Goal: Task Accomplishment & Management: Use online tool/utility

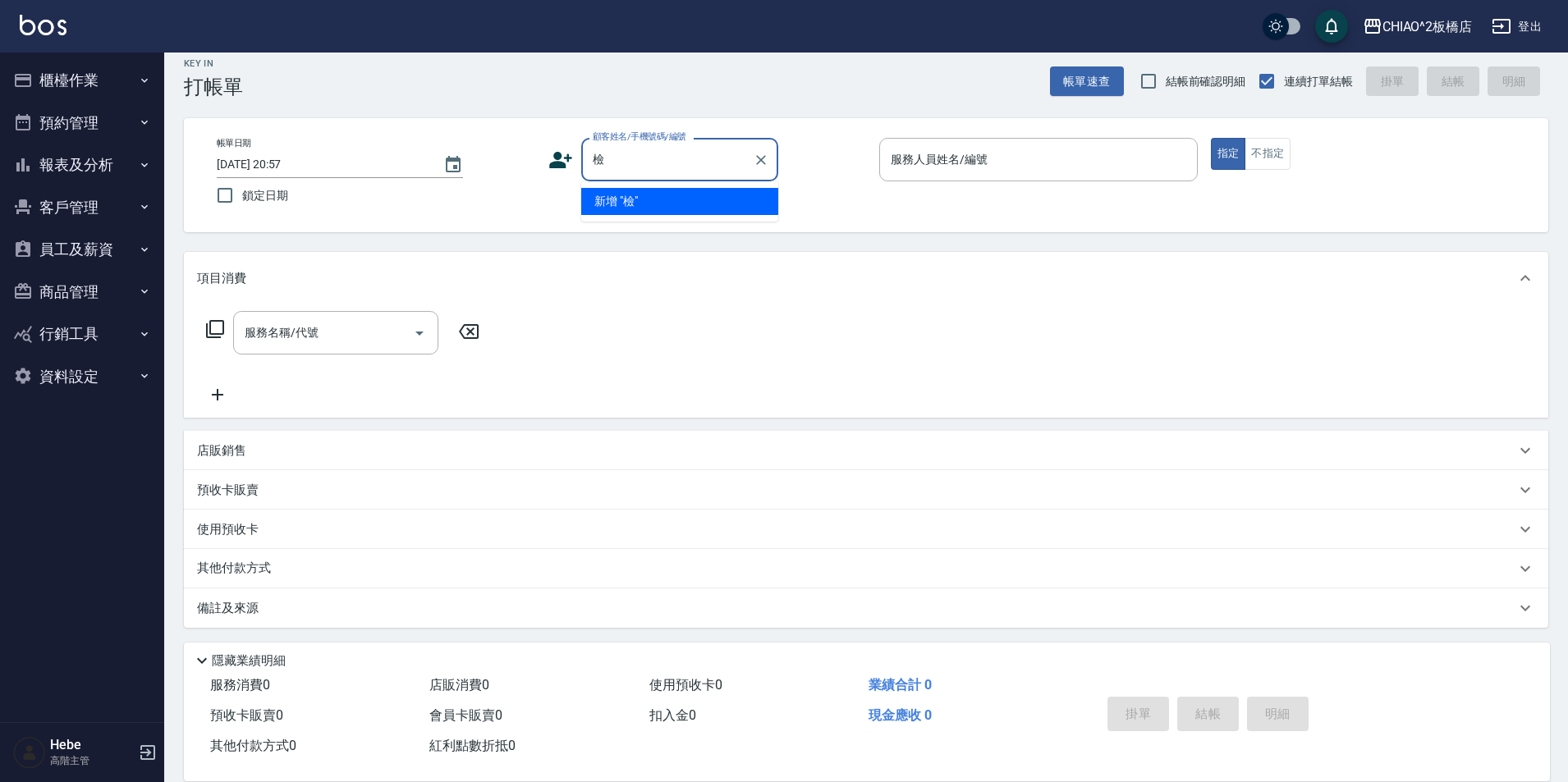
scroll to position [17, 0]
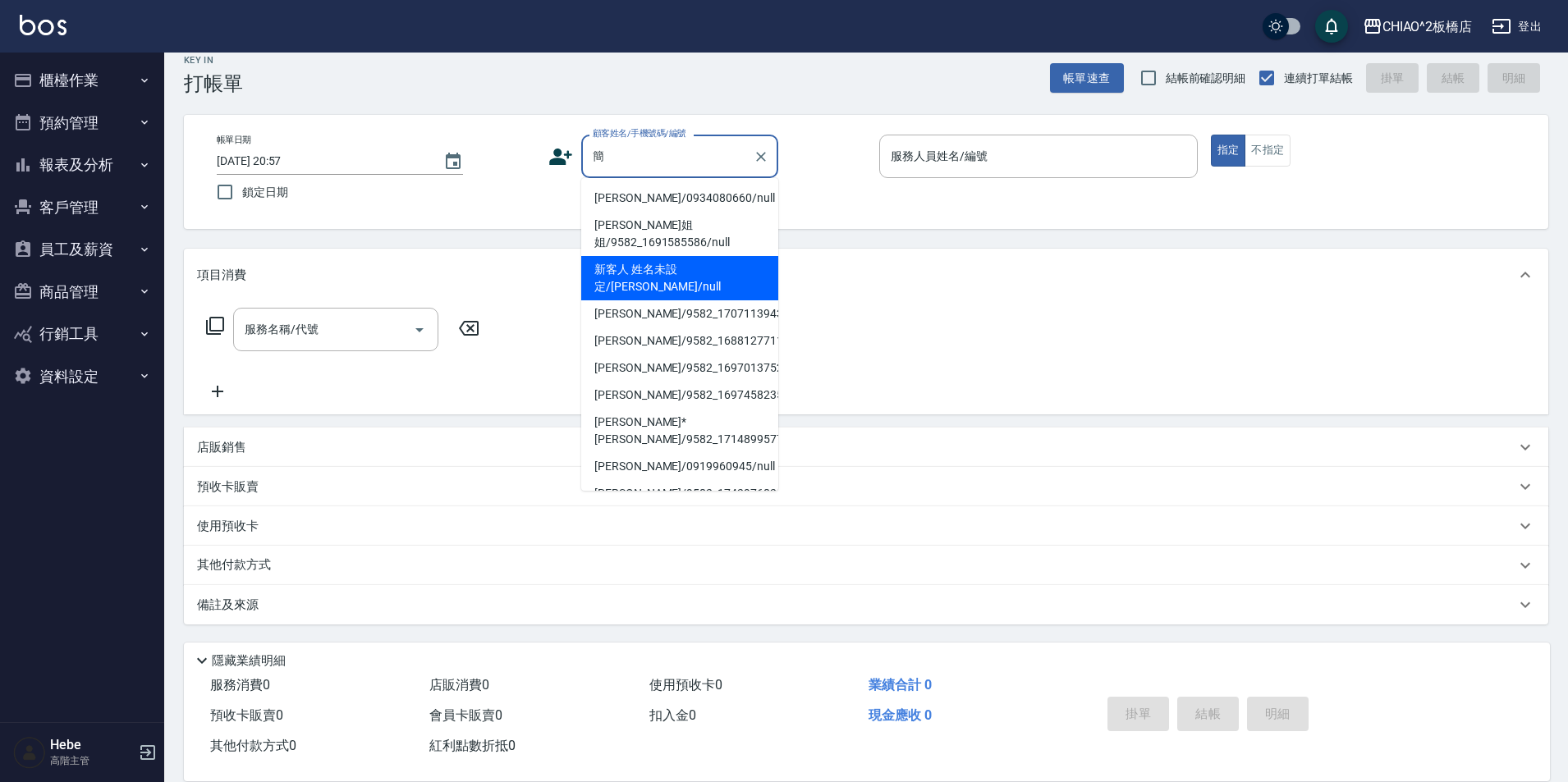
click at [639, 271] on li "新客人 姓名未設定/[PERSON_NAME]/null" at bounding box center [680, 278] width 197 height 44
type input "新客人 姓名未設定/[PERSON_NAME]/null"
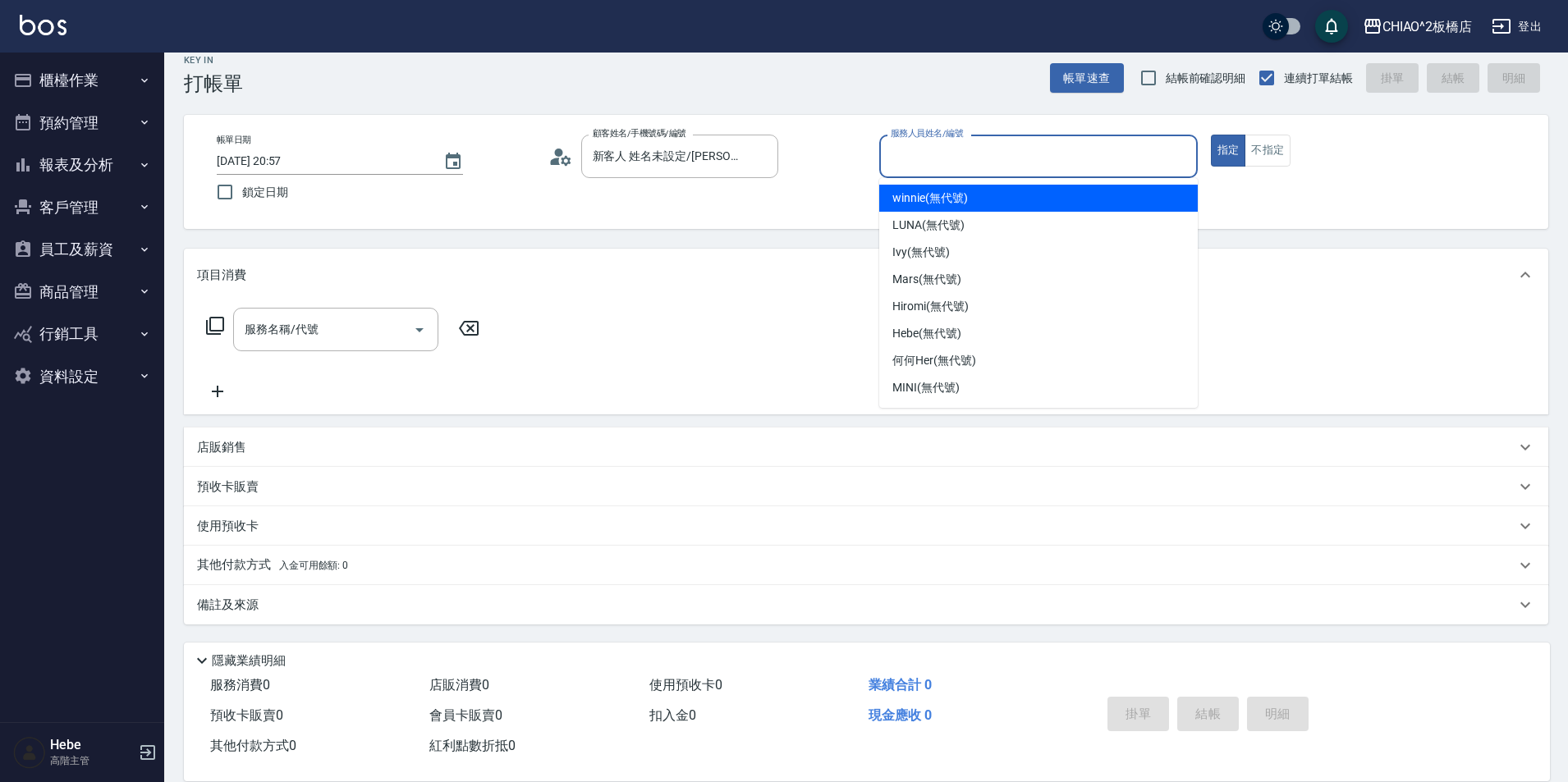
click at [1001, 164] on input "服務人員姓名/編號" at bounding box center [1038, 156] width 303 height 29
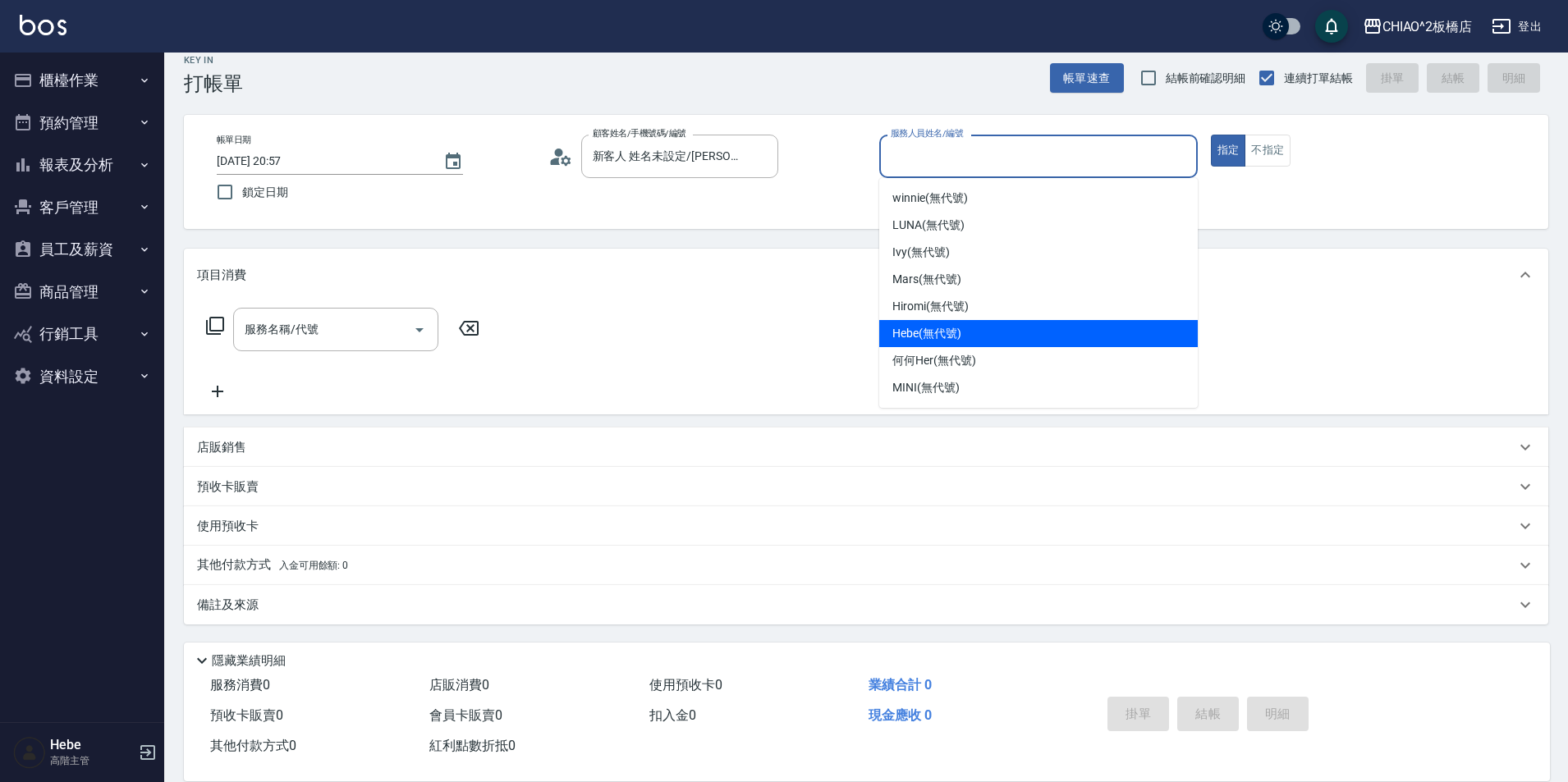
click at [923, 330] on span "Hebe (無代號)" at bounding box center [927, 333] width 69 height 17
type input "Hebe(無代號)"
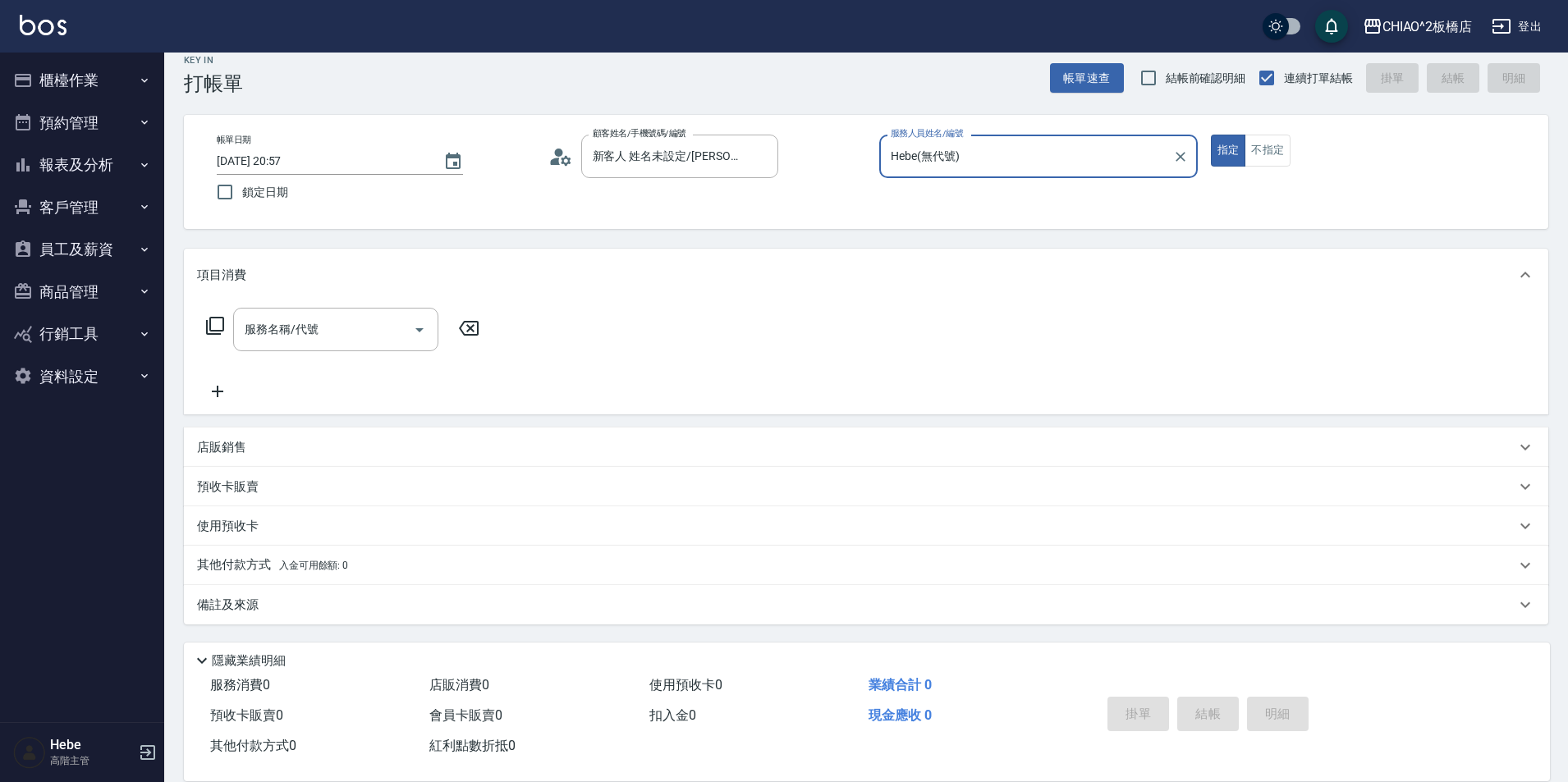
click at [274, 331] on div "服務名稱/代號 服務名稱/代號" at bounding box center [336, 329] width 206 height 44
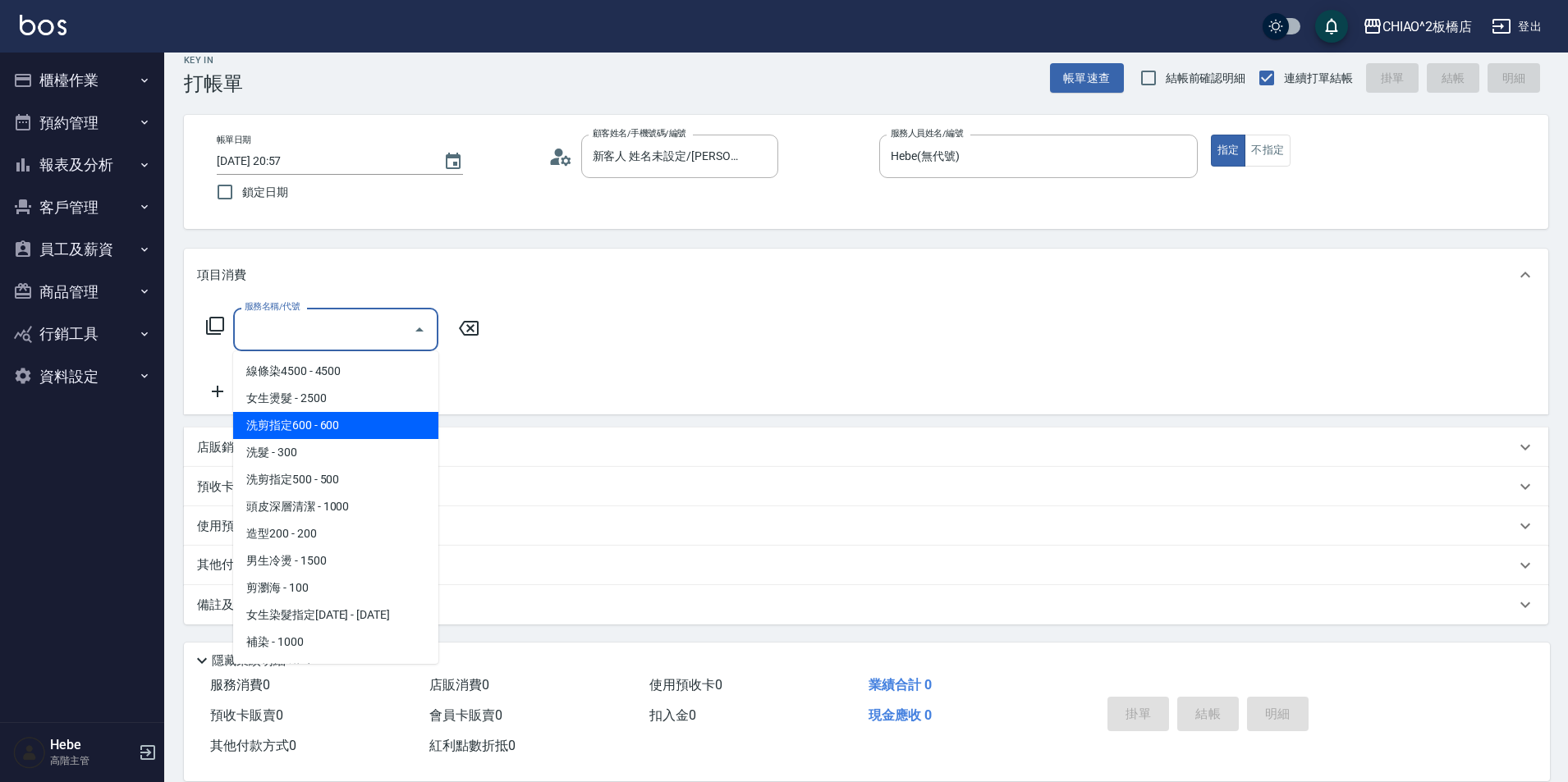
click at [322, 428] on span "洗剪指定600 - 600" at bounding box center [336, 425] width 206 height 27
type input "洗剪指定600(96678)"
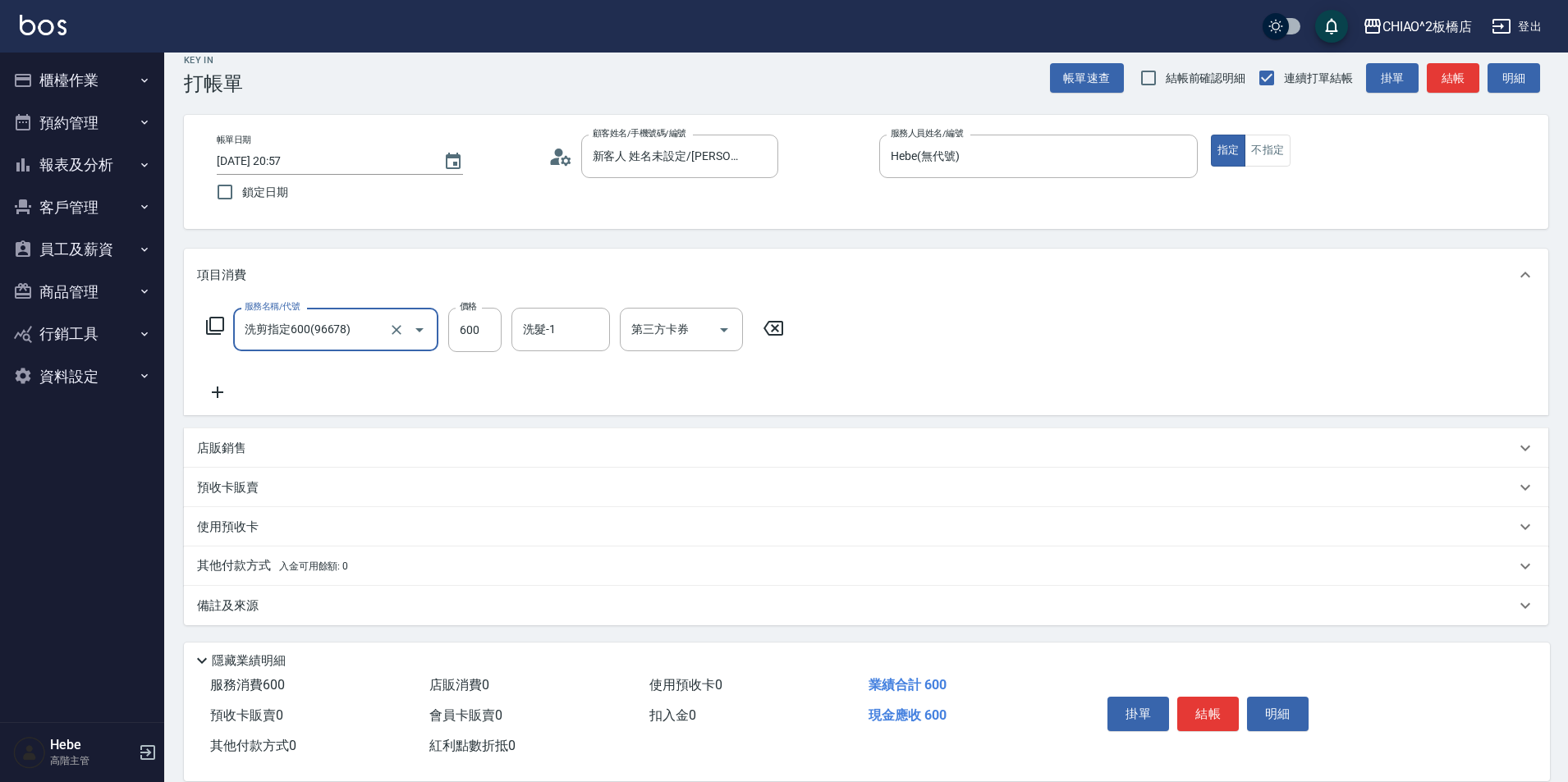
click at [223, 386] on icon at bounding box center [218, 392] width 41 height 20
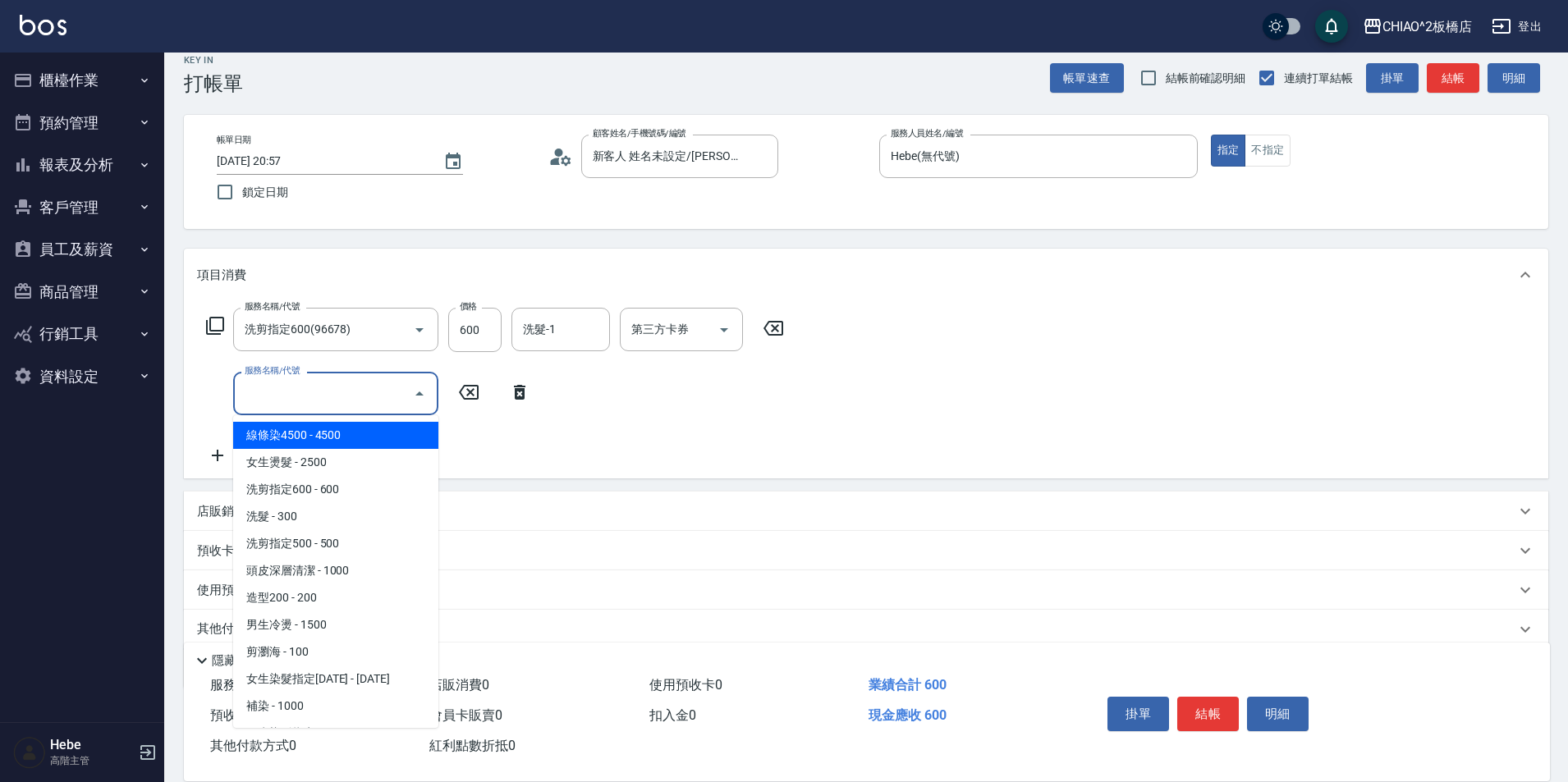
click at [352, 395] on input "服務名稱/代號" at bounding box center [324, 393] width 166 height 29
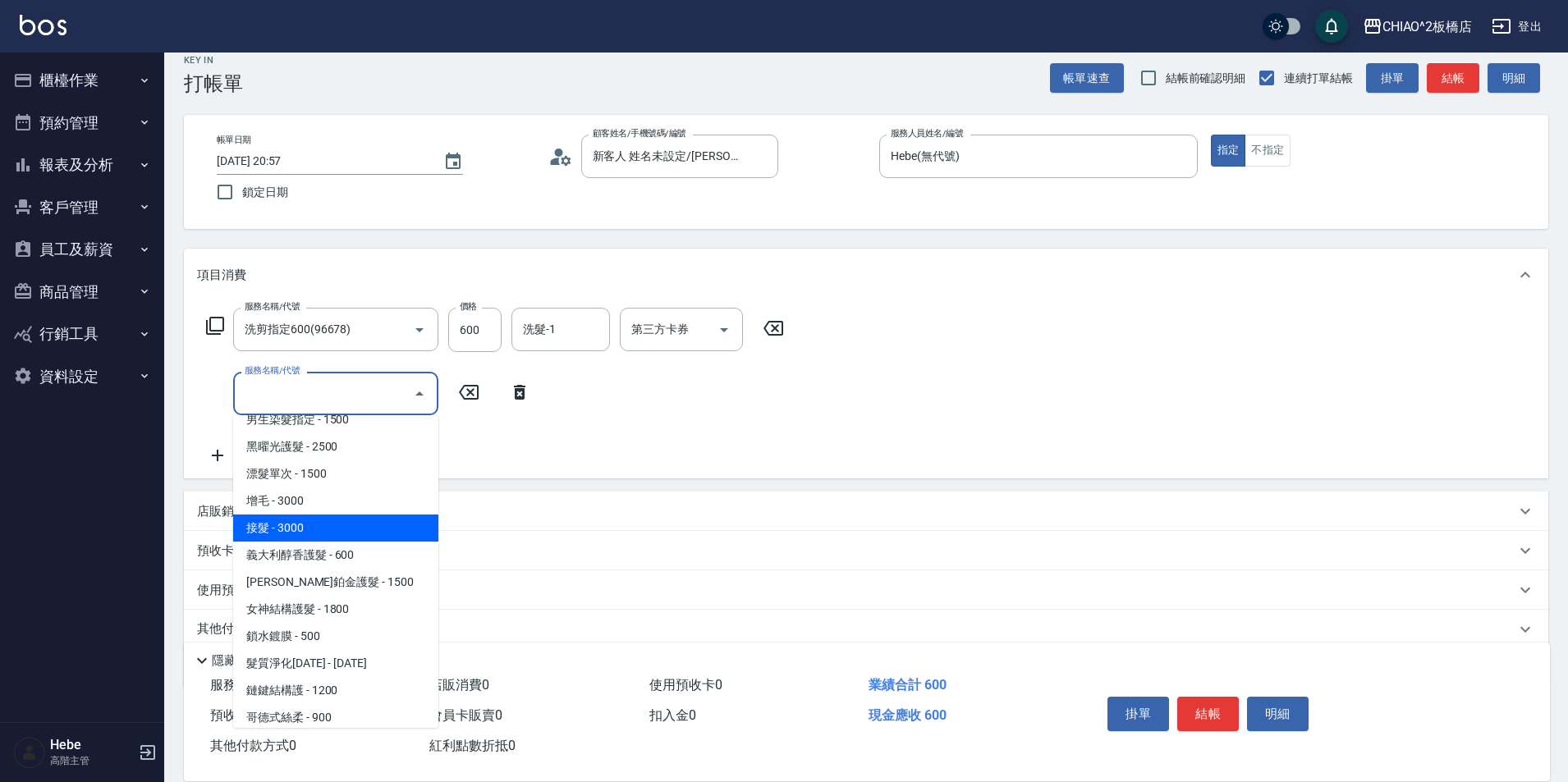
scroll to position [323, 0]
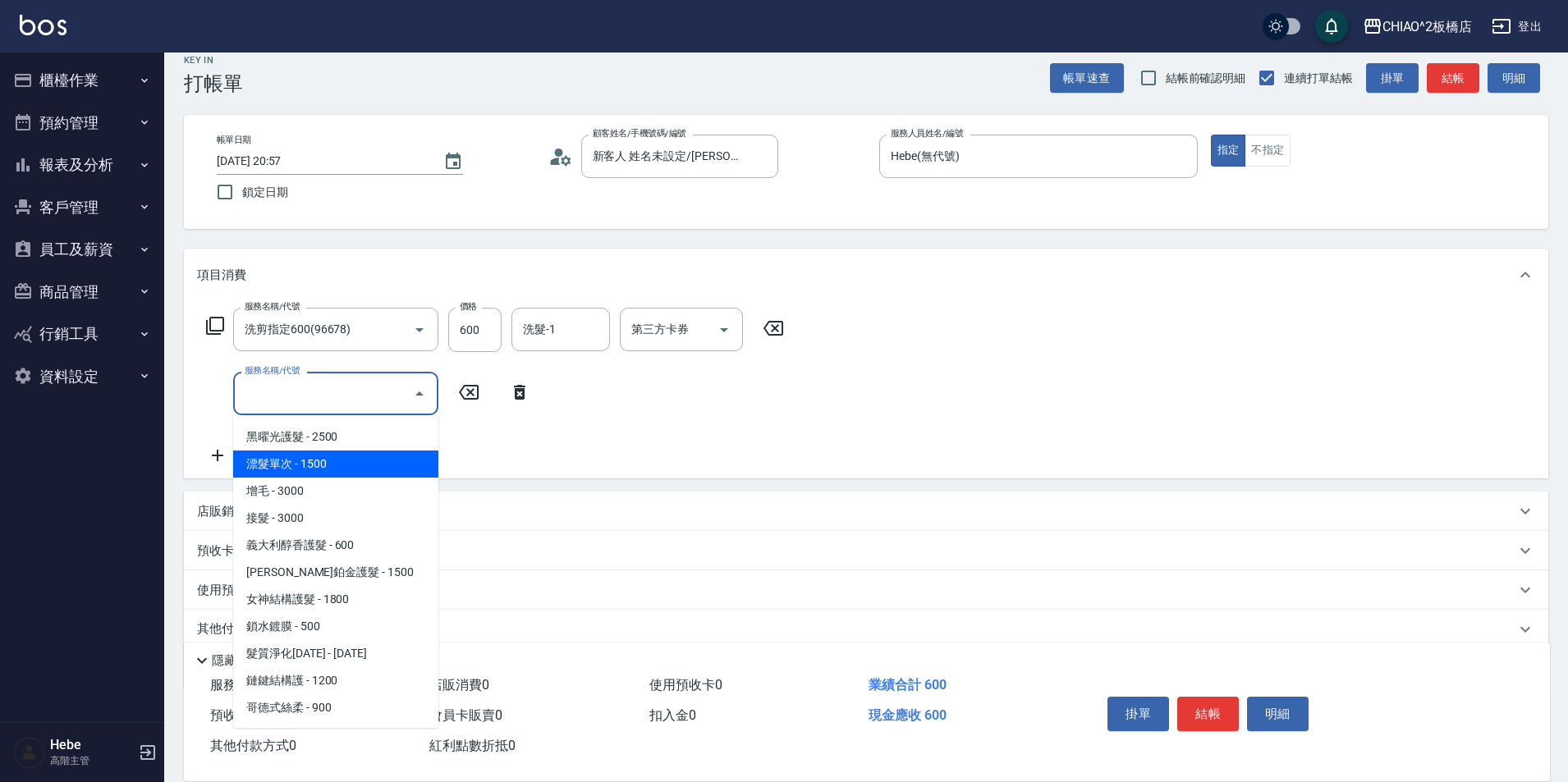
click at [325, 464] on span "漂髮單次 - 1500" at bounding box center [336, 464] width 206 height 27
type input "漂髮單次(96707)"
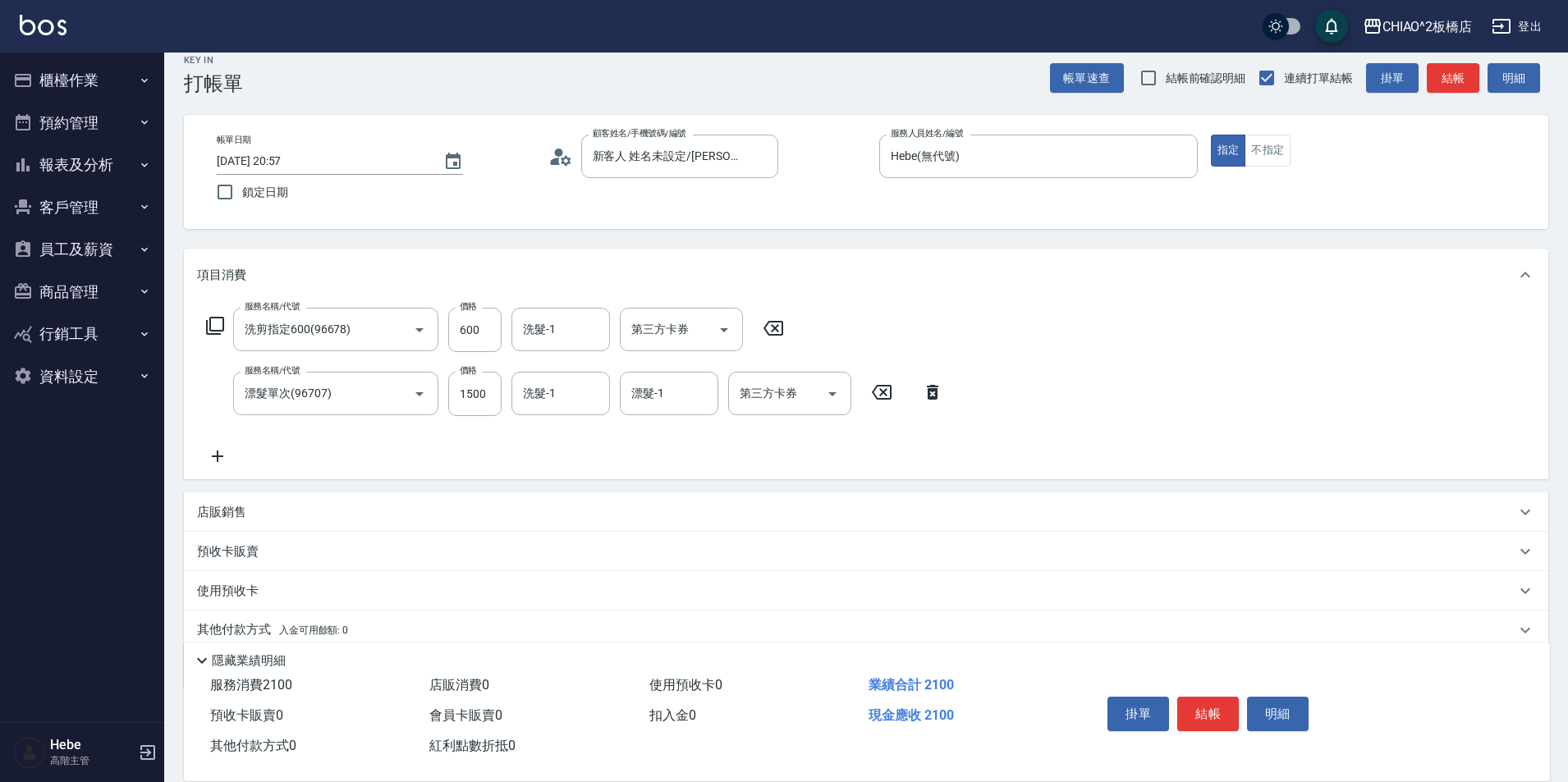
click at [220, 454] on icon at bounding box center [218, 456] width 41 height 20
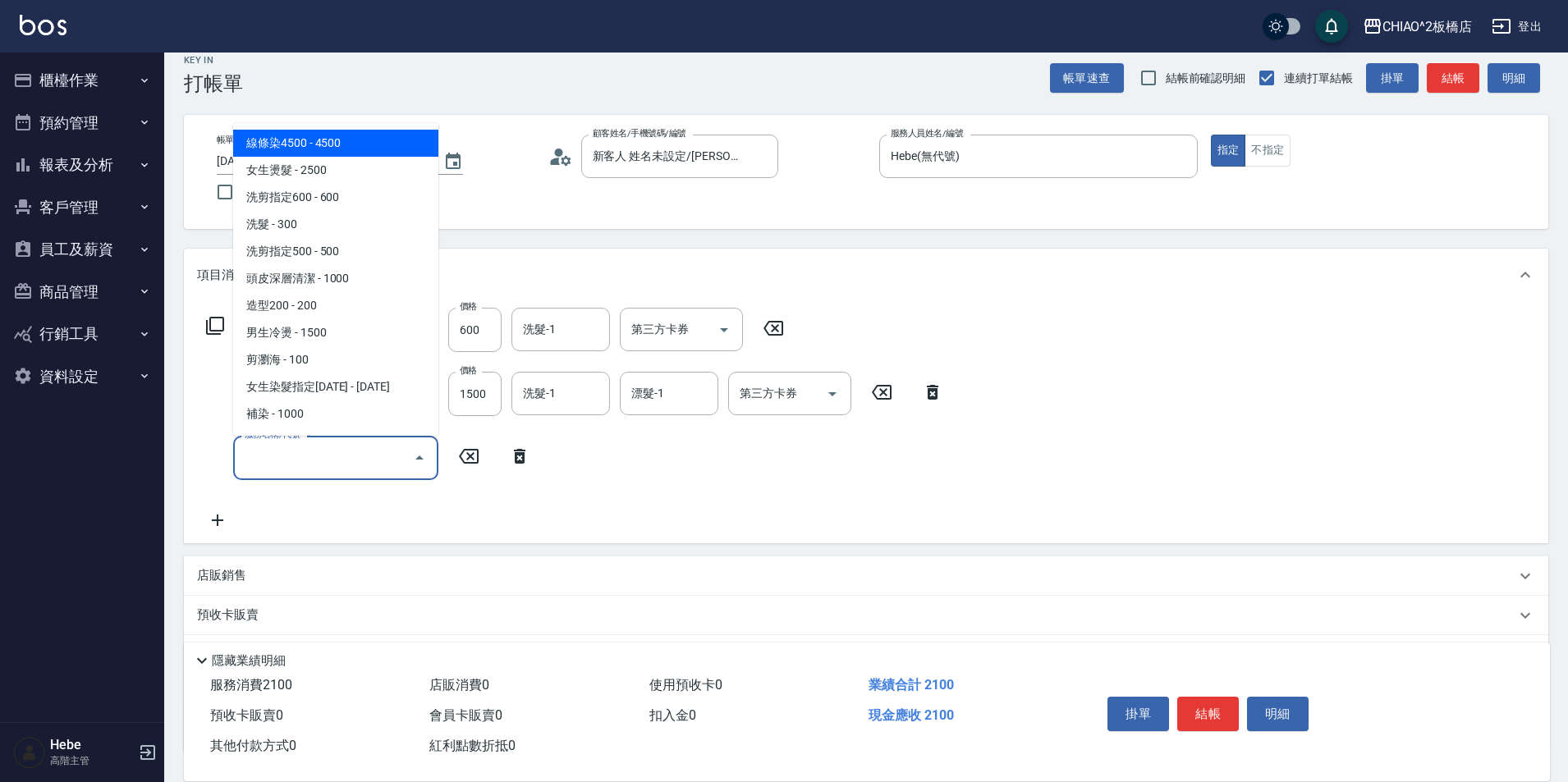
click at [355, 465] on input "服務名稱/代號" at bounding box center [324, 457] width 166 height 29
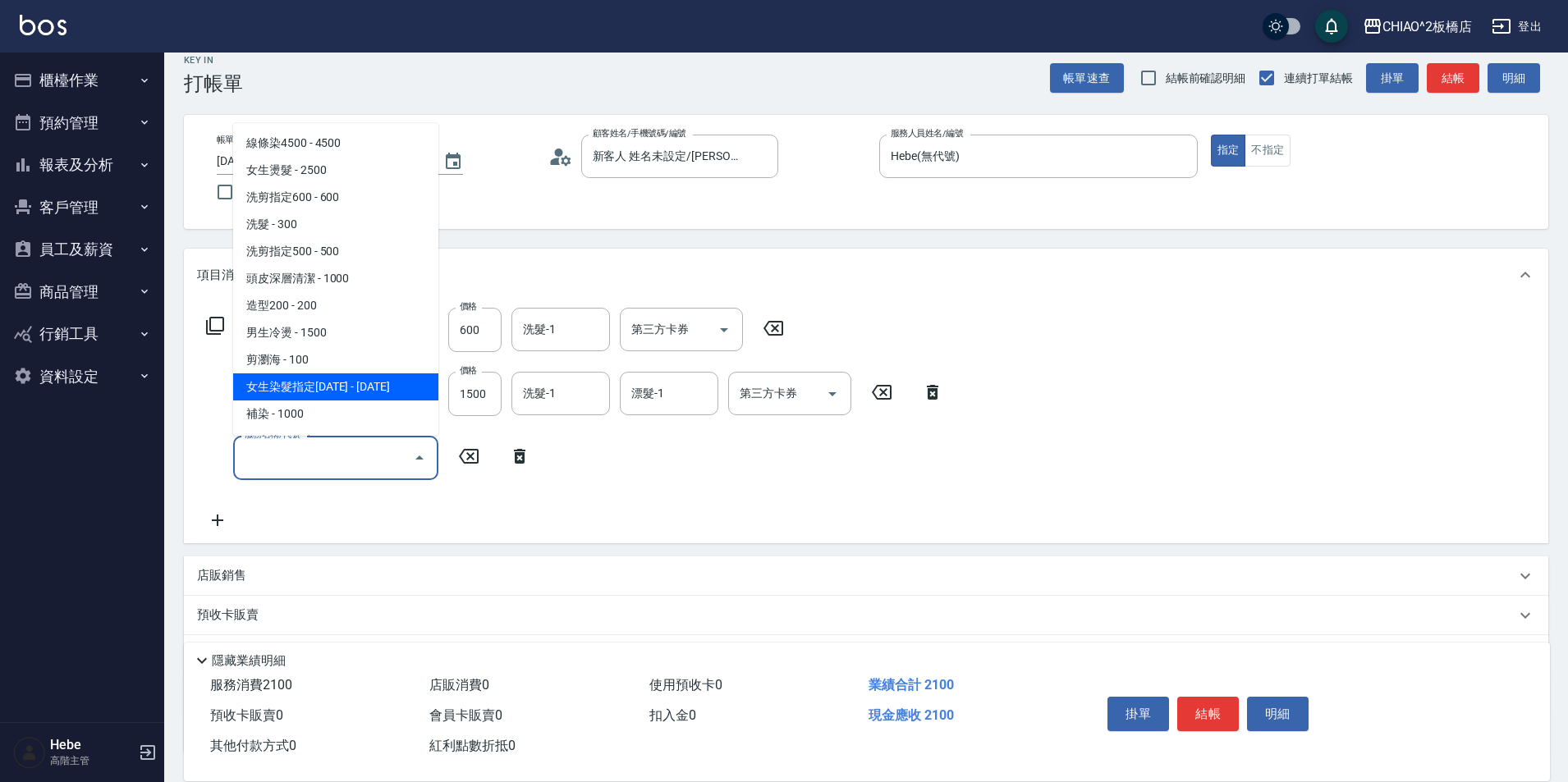
click at [313, 388] on span "女生染髮指定[DATE] - [DATE]" at bounding box center [336, 386] width 206 height 27
click at [313, 388] on input "漂髮單次(96707)" at bounding box center [313, 393] width 145 height 29
type input "女生染髮指定2000(96698)"
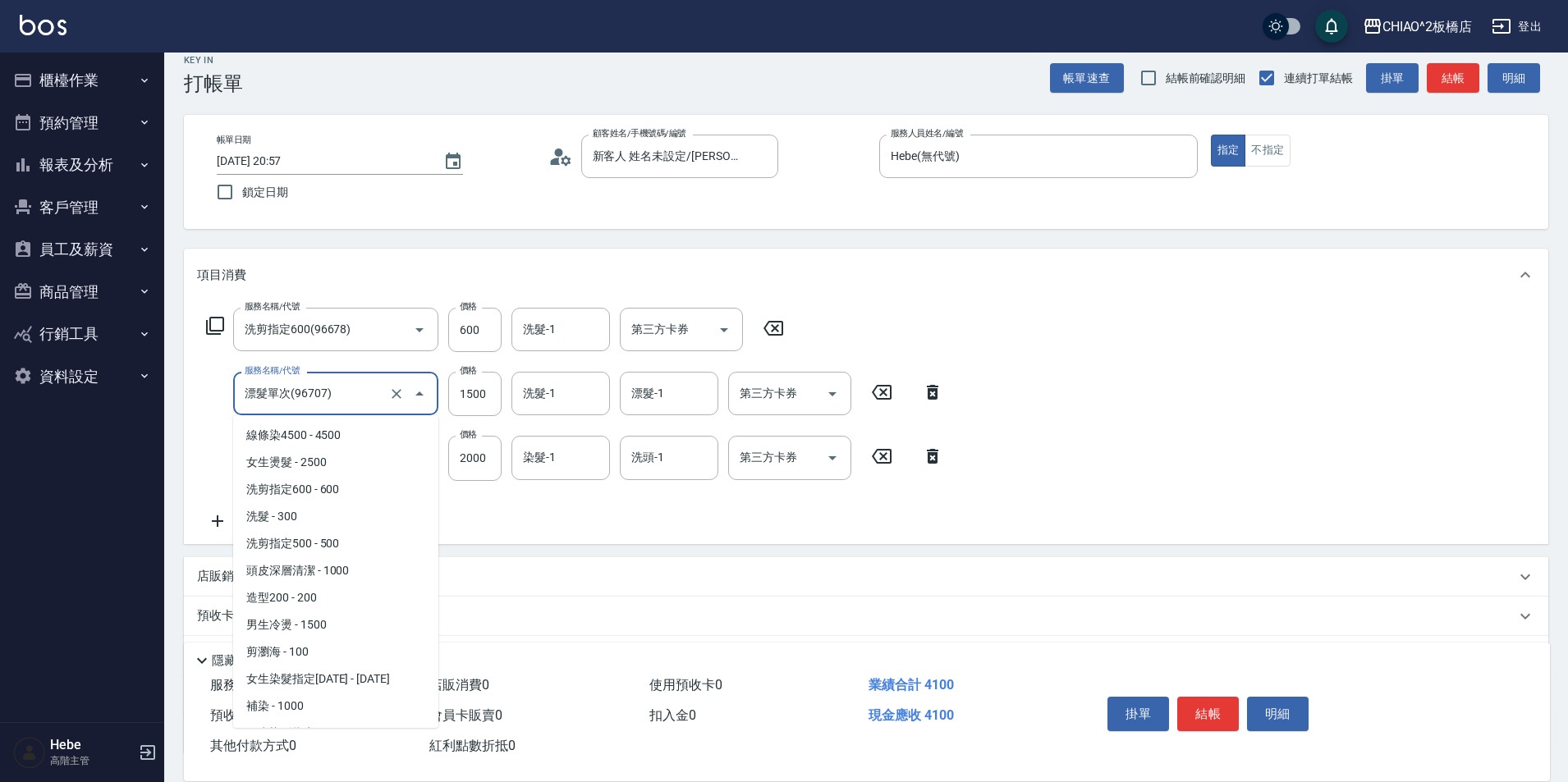
scroll to position [73, 0]
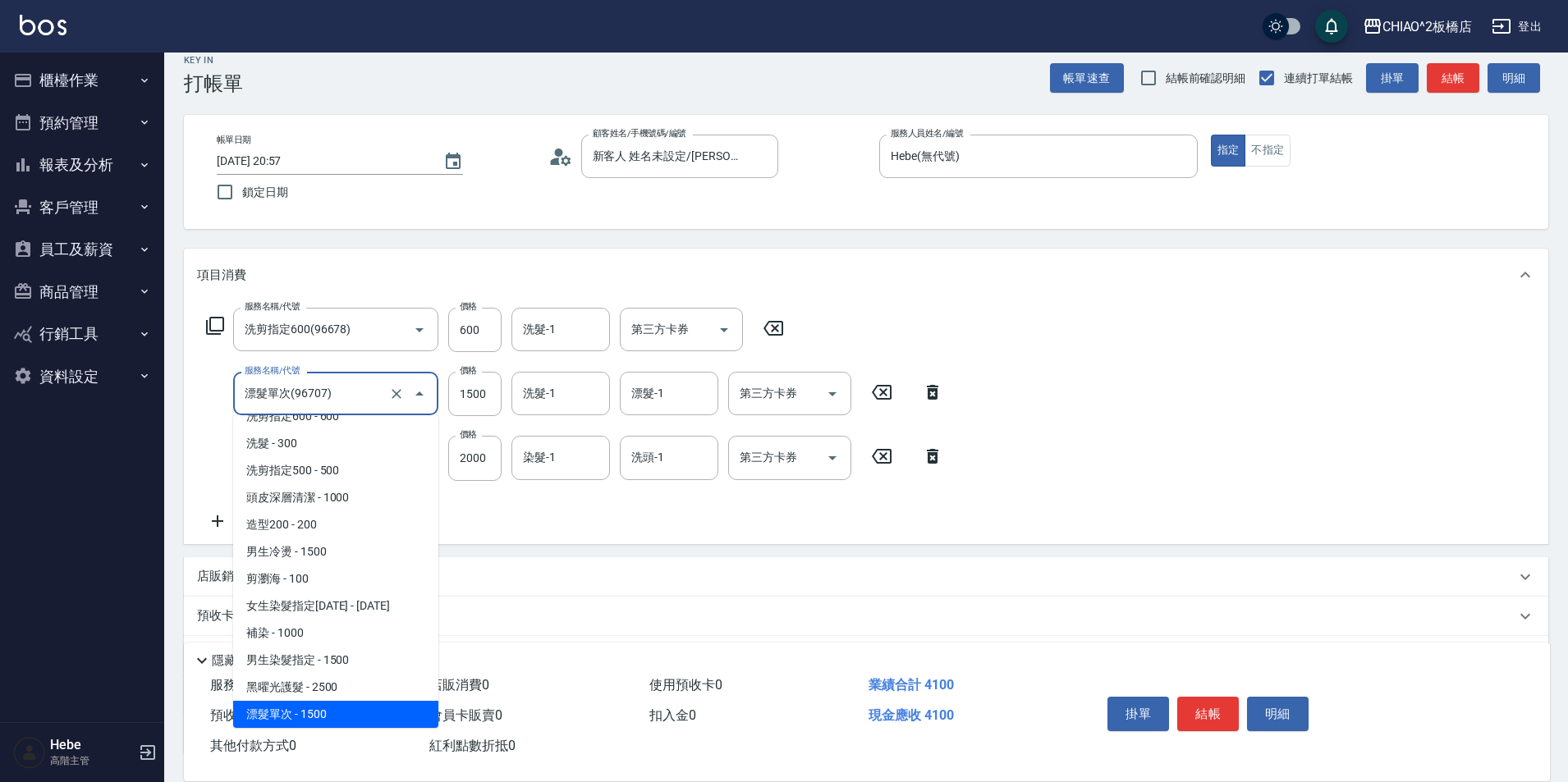
click at [674, 506] on div "服務名稱/代號 洗剪指定600(96678) 服務名稱/代號 價格 600 價格 洗髮-1 洗髮-1 第三方卡券 第三方卡券 服務名稱/代號 漂髮單次(967…" at bounding box center [575, 419] width 756 height 223
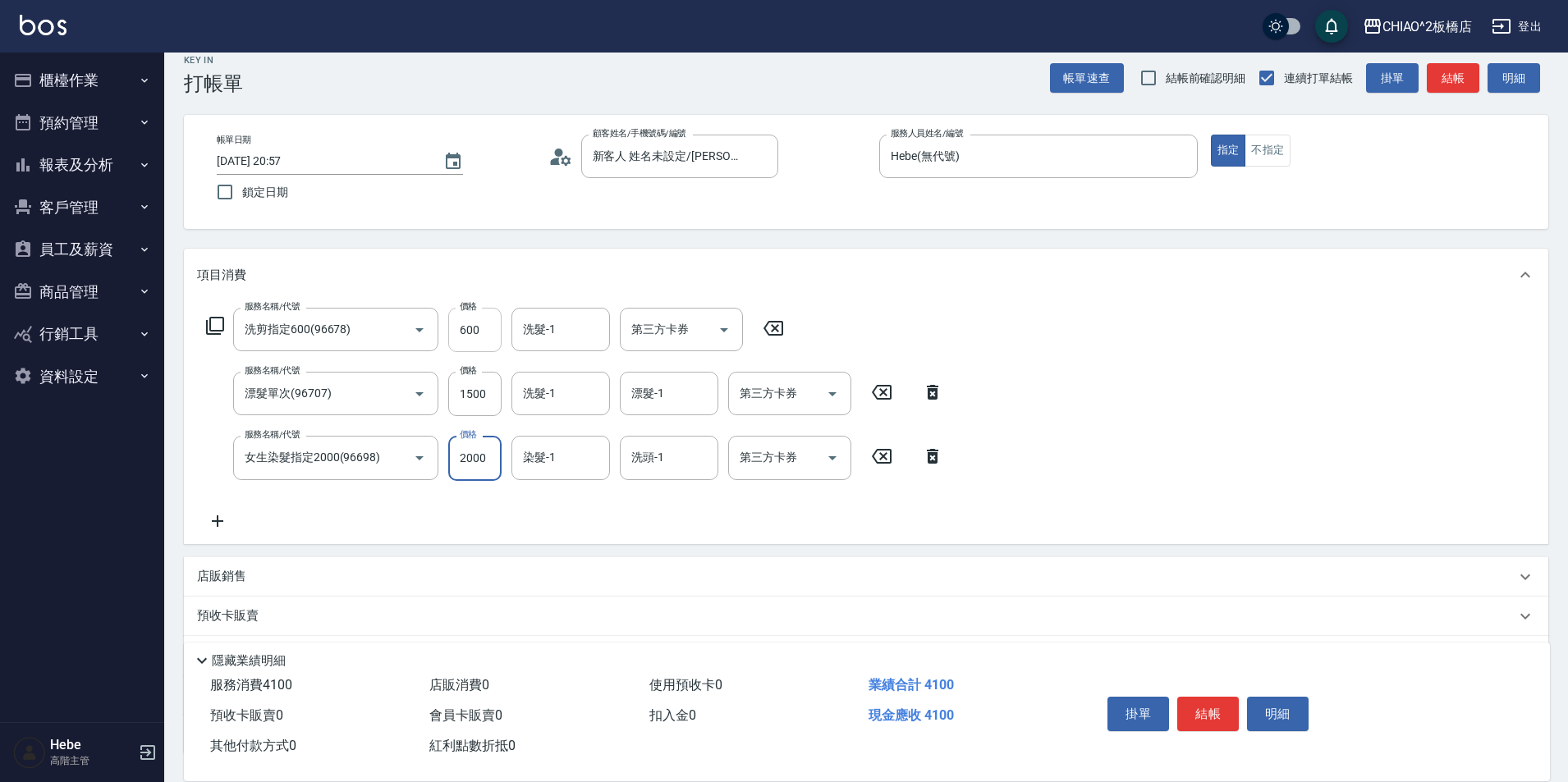
click at [488, 327] on input "600" at bounding box center [474, 330] width 53 height 44
click at [484, 326] on input "600" at bounding box center [474, 330] width 53 height 44
click at [487, 326] on input "600" at bounding box center [474, 330] width 53 height 44
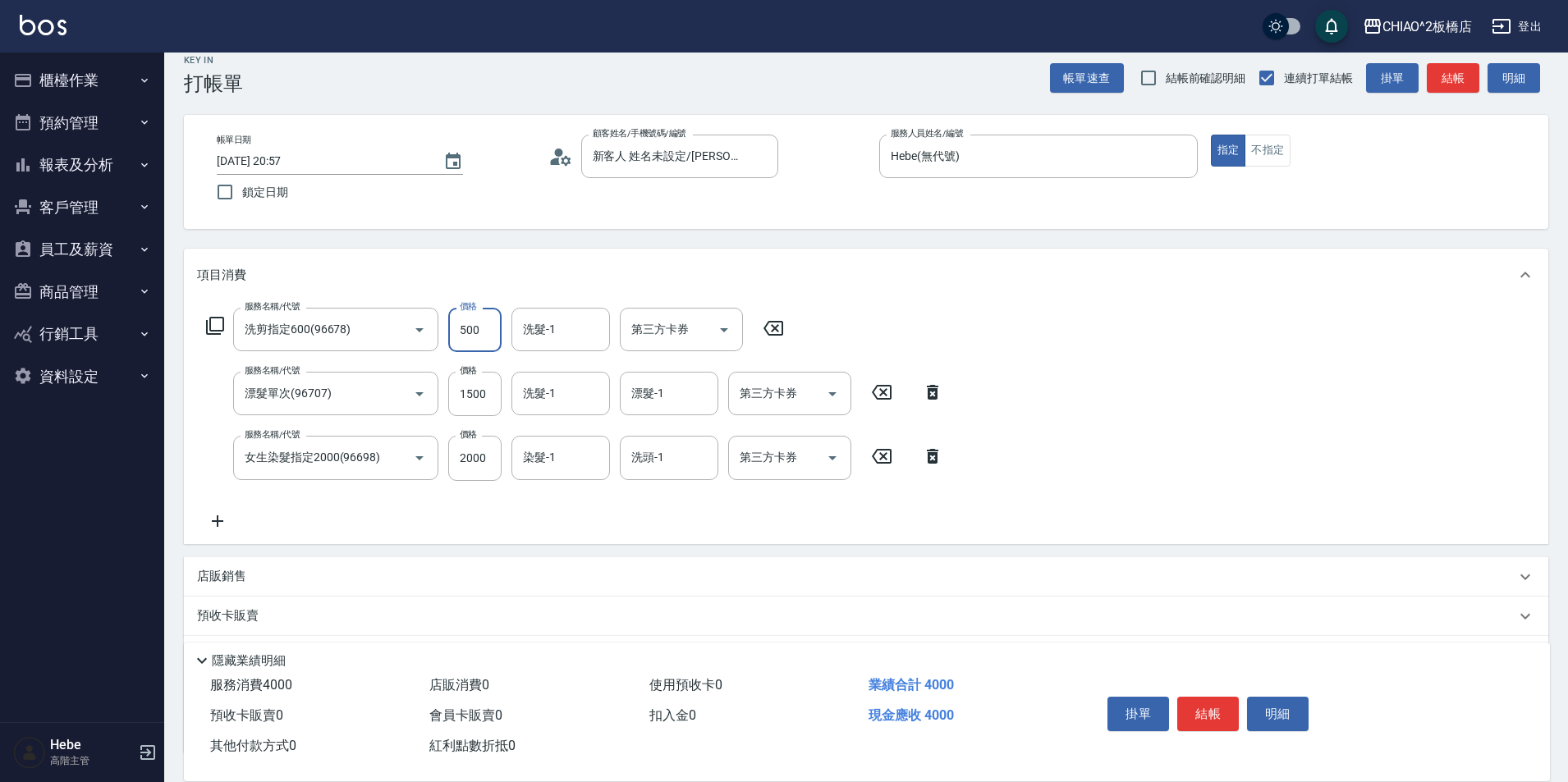
type input "500"
click at [607, 516] on div "服務名稱/代號 洗剪指定600(96678) 服務名稱/代號 價格 500 價格 洗髮-1 洗髮-1 第三方卡券 第三方卡券 服務名稱/代號 漂髮單次(967…" at bounding box center [575, 419] width 756 height 223
click at [569, 391] on input "洗髮-1" at bounding box center [561, 393] width 84 height 29
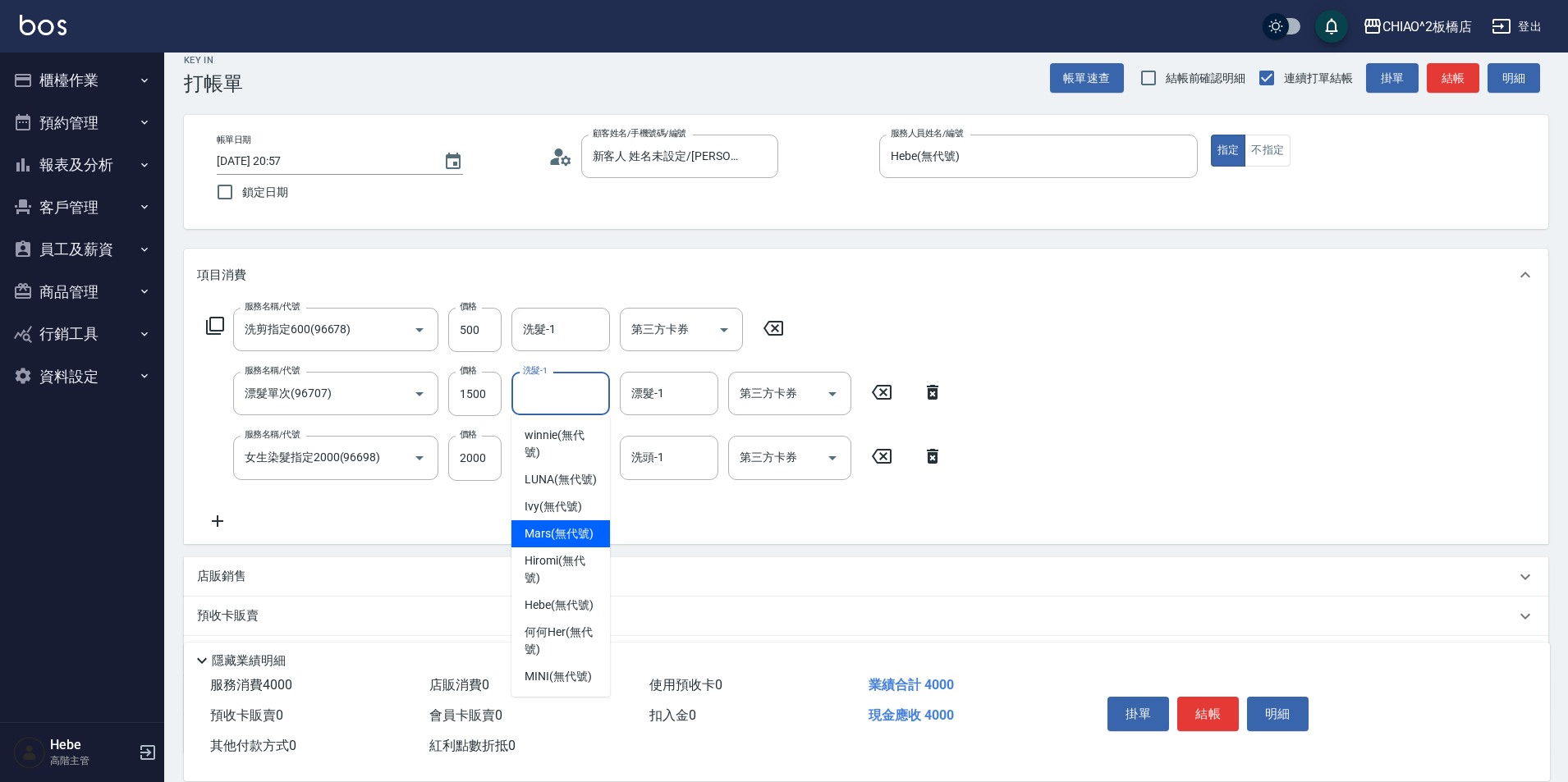
click at [559, 527] on span "Mars (無代號)" at bounding box center [559, 534] width 69 height 17
type input "Mars(無代號)"
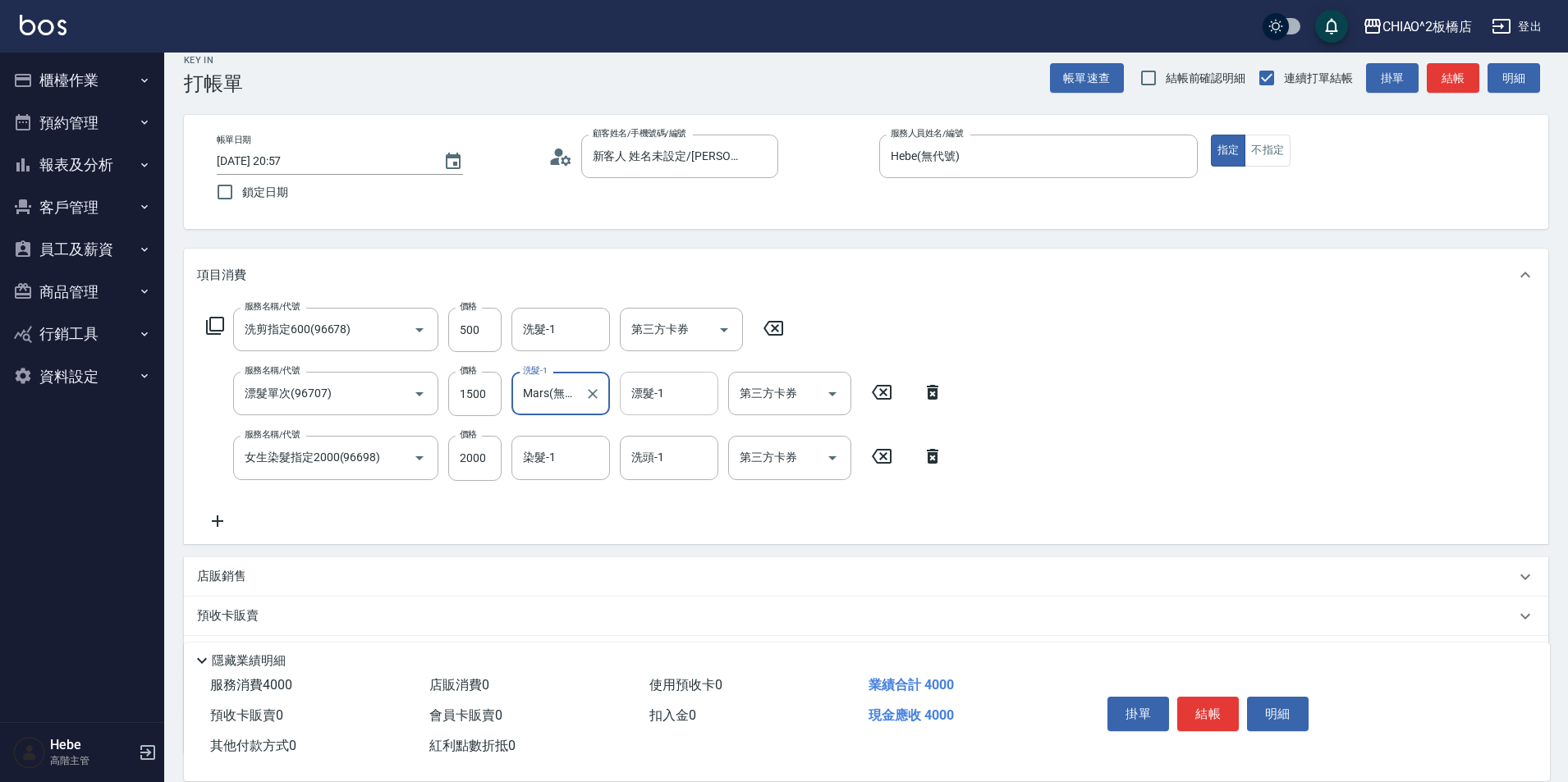
click at [686, 400] on input "漂髮-1" at bounding box center [669, 393] width 84 height 29
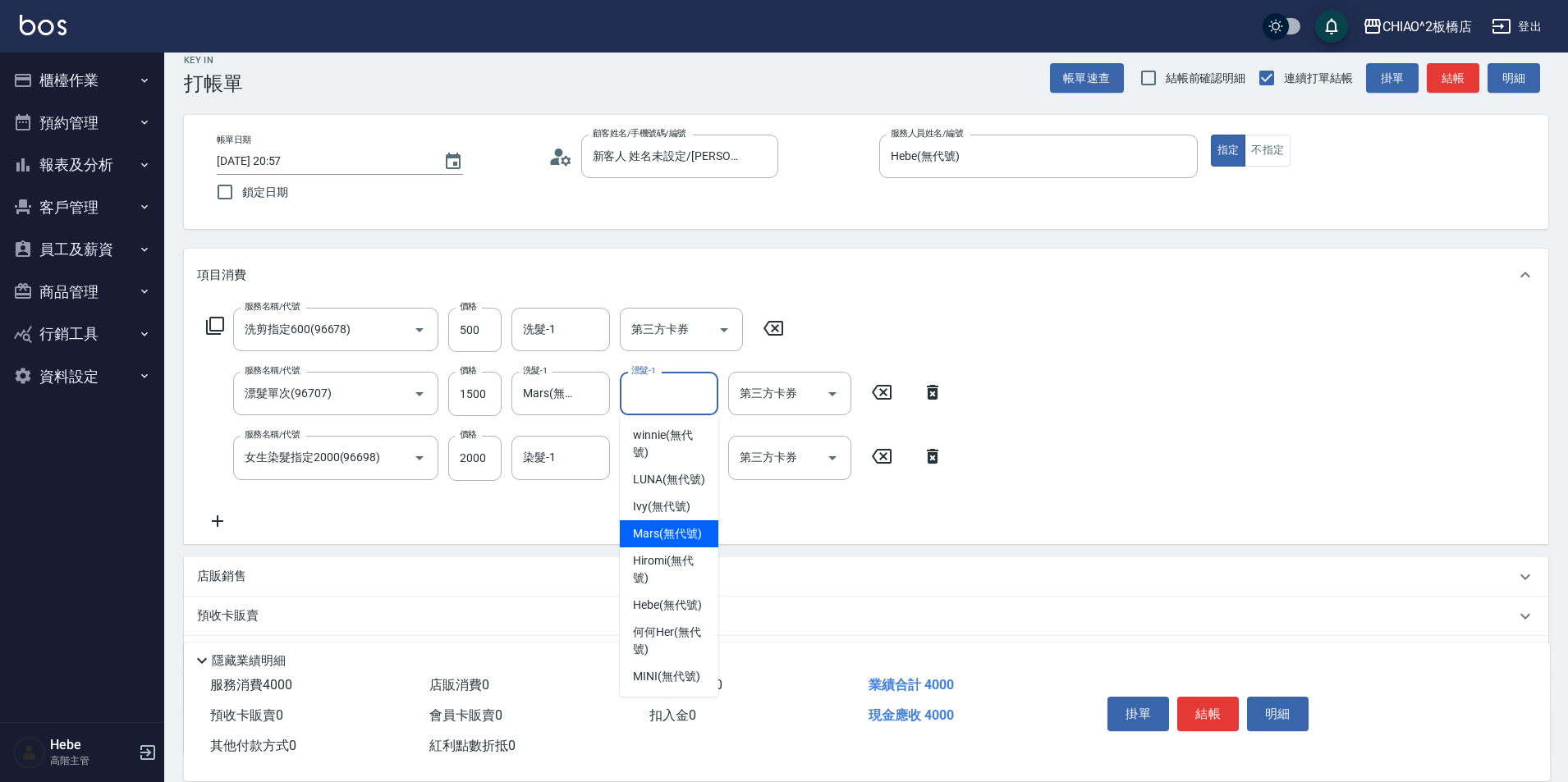
click at [667, 531] on span "Mars (無代號)" at bounding box center [668, 534] width 69 height 17
type input "Mars(無代號)"
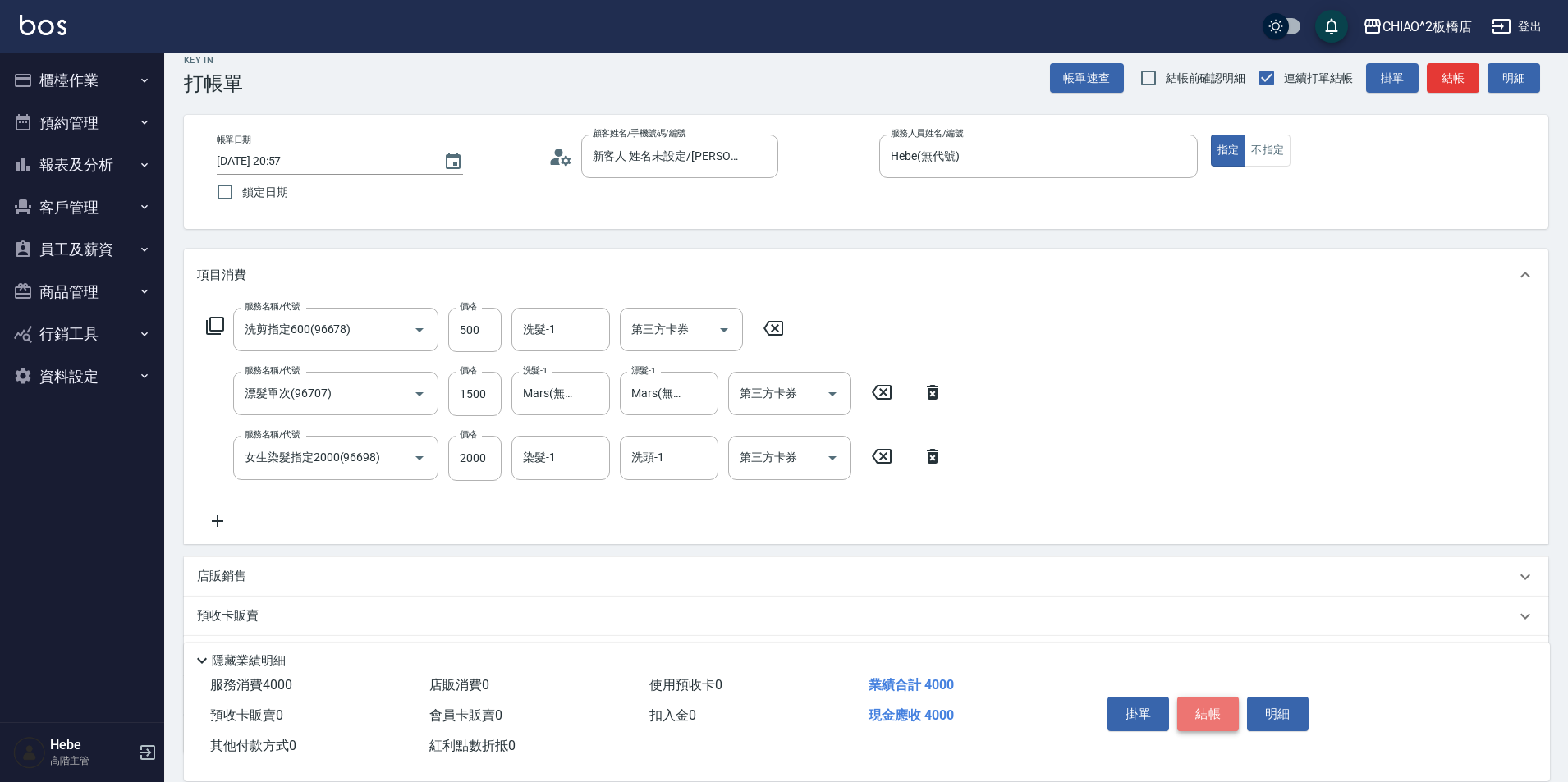
click at [1223, 710] on button "結帳" at bounding box center [1208, 715] width 62 height 35
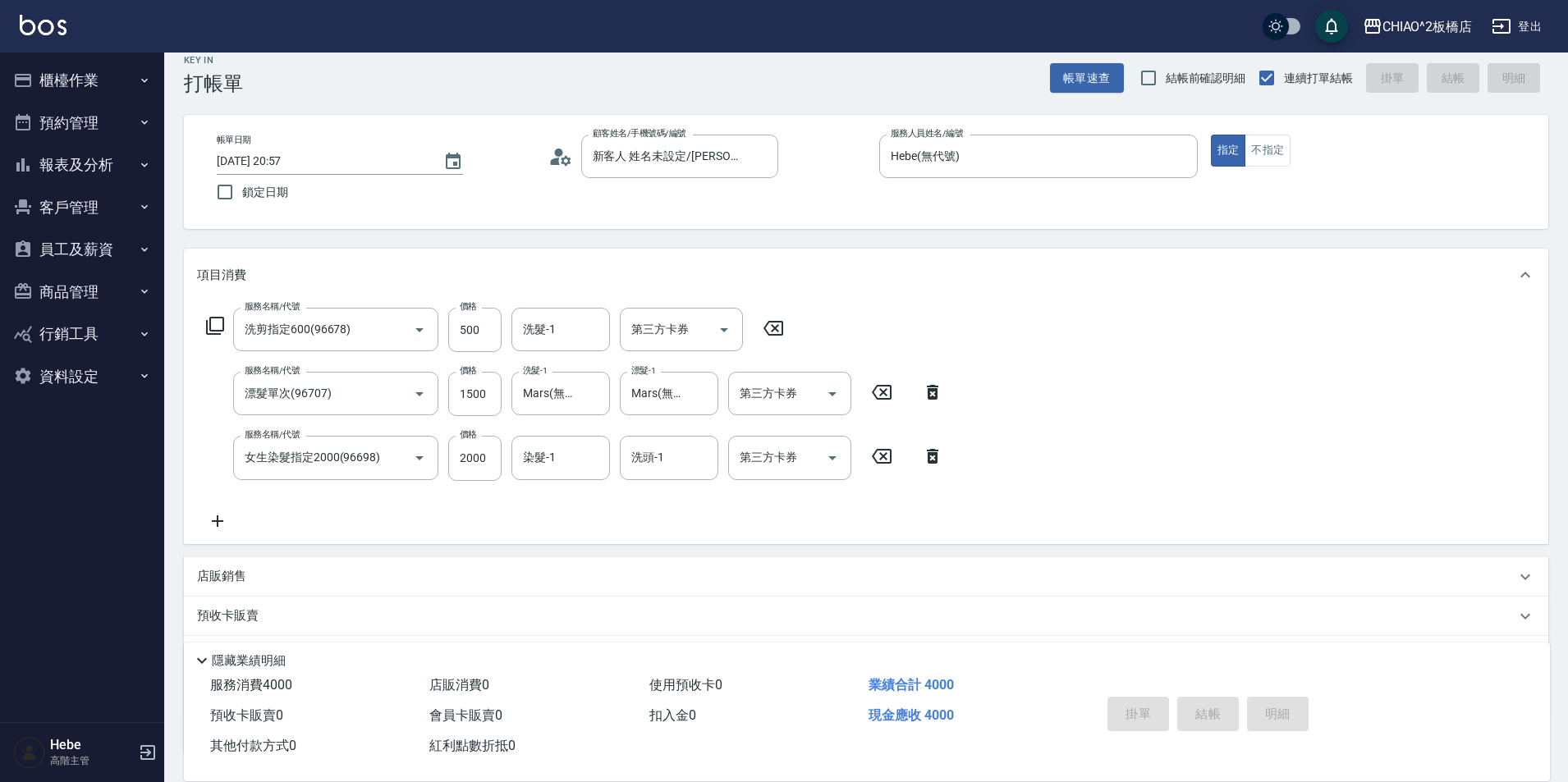
type input "[DATE] 20:58"
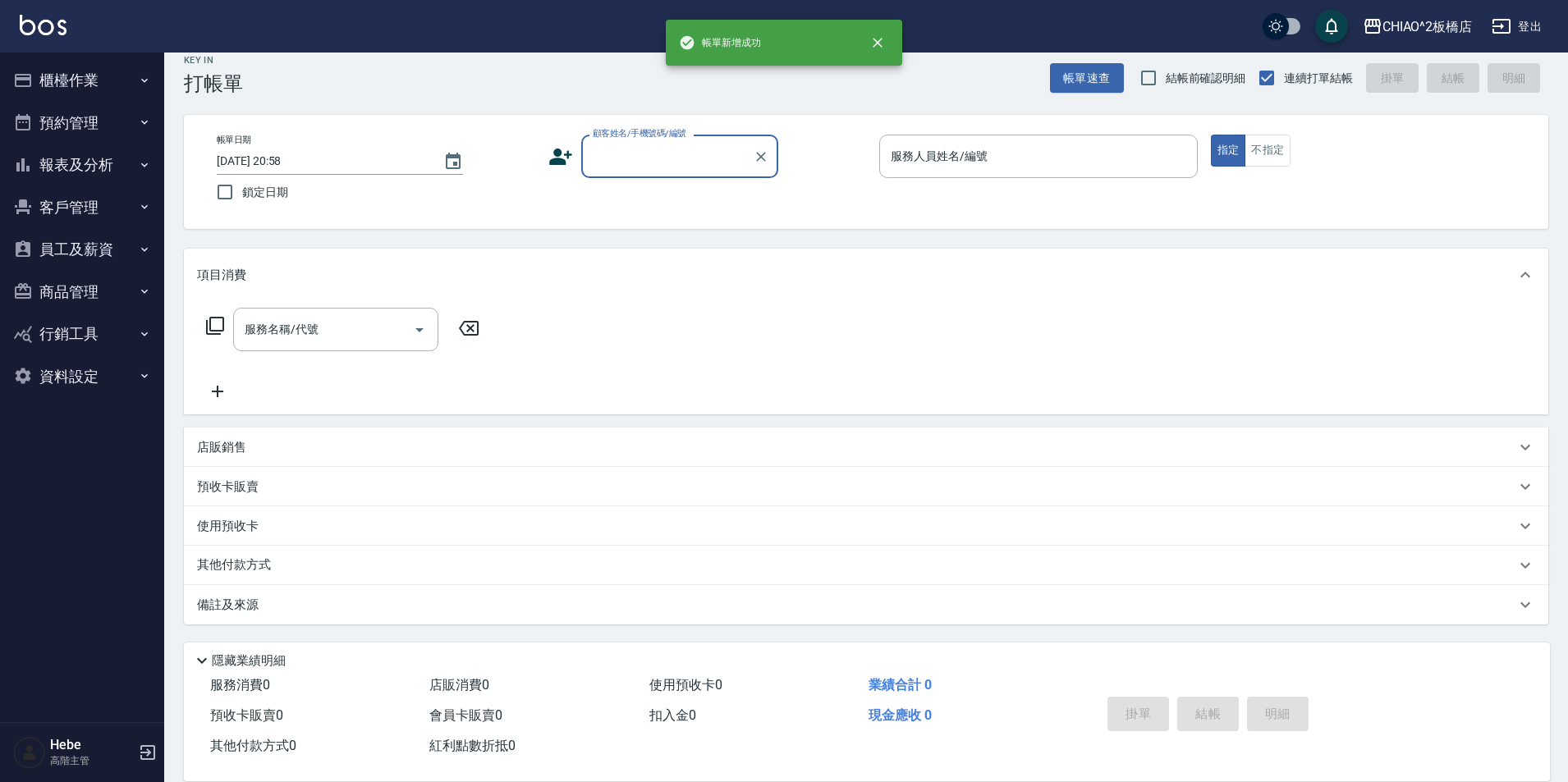
scroll to position [0, 0]
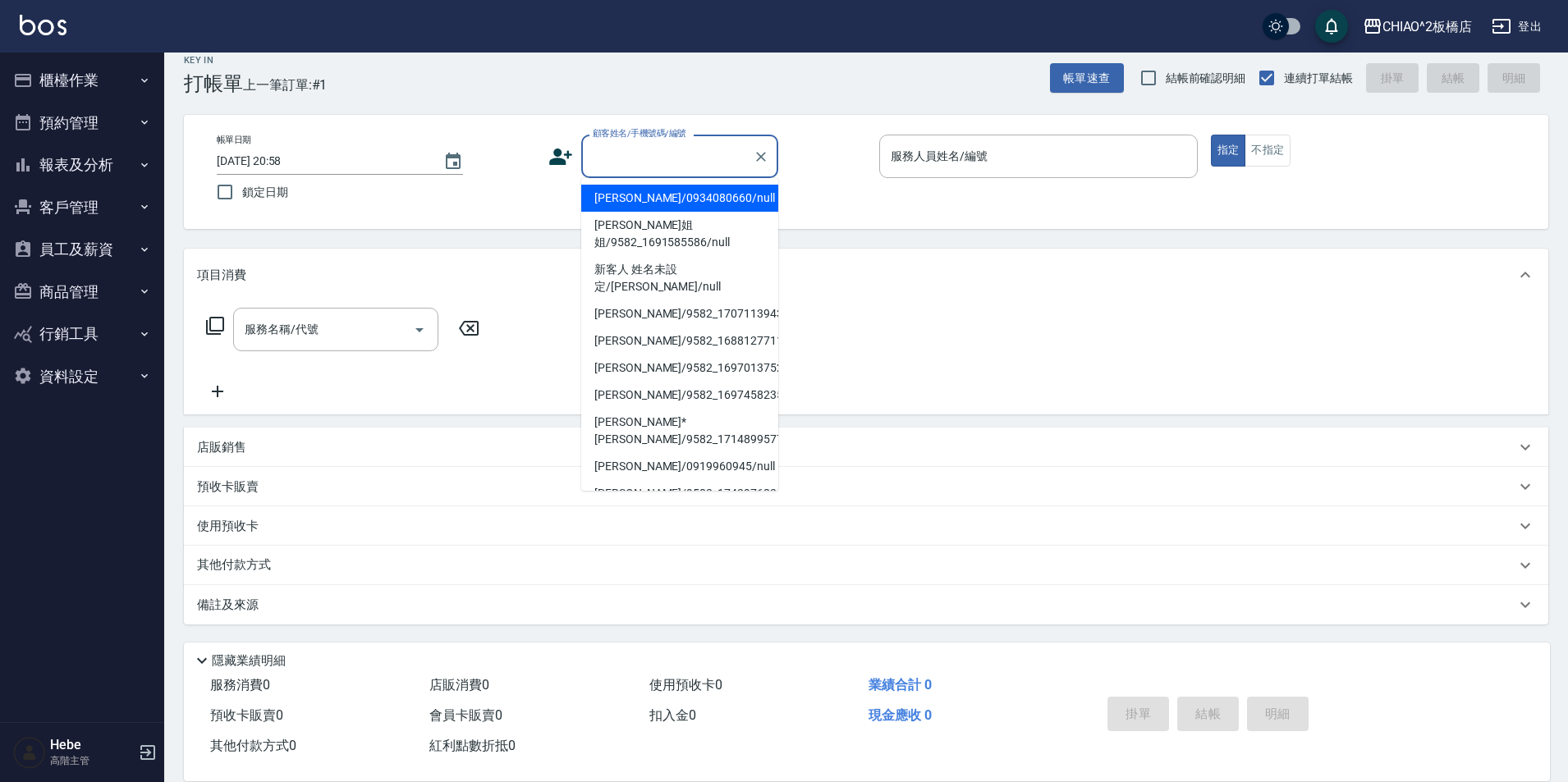
click at [646, 143] on input "顧客姓名/手機號碼/編號" at bounding box center [668, 156] width 158 height 29
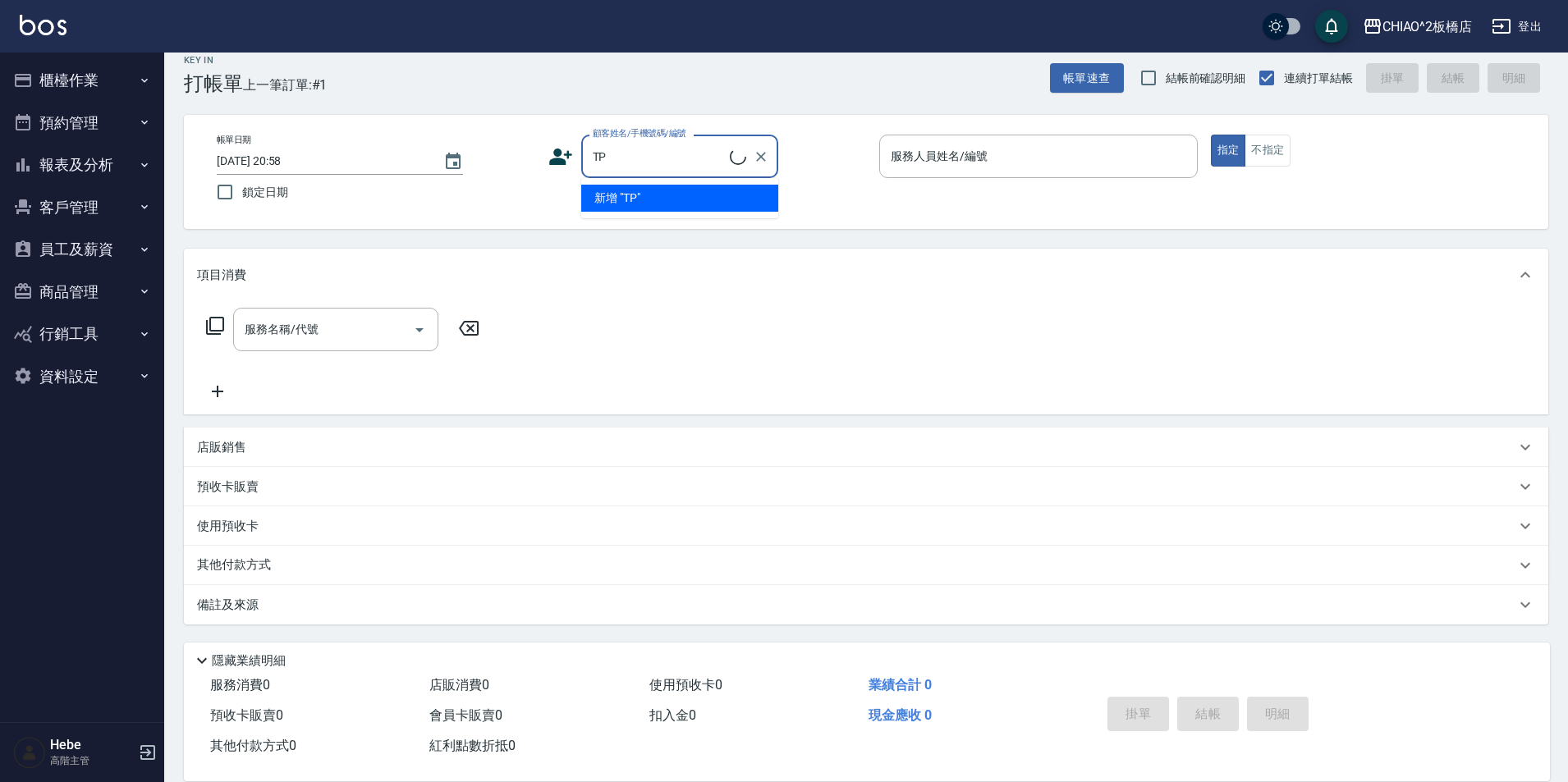
type input "T"
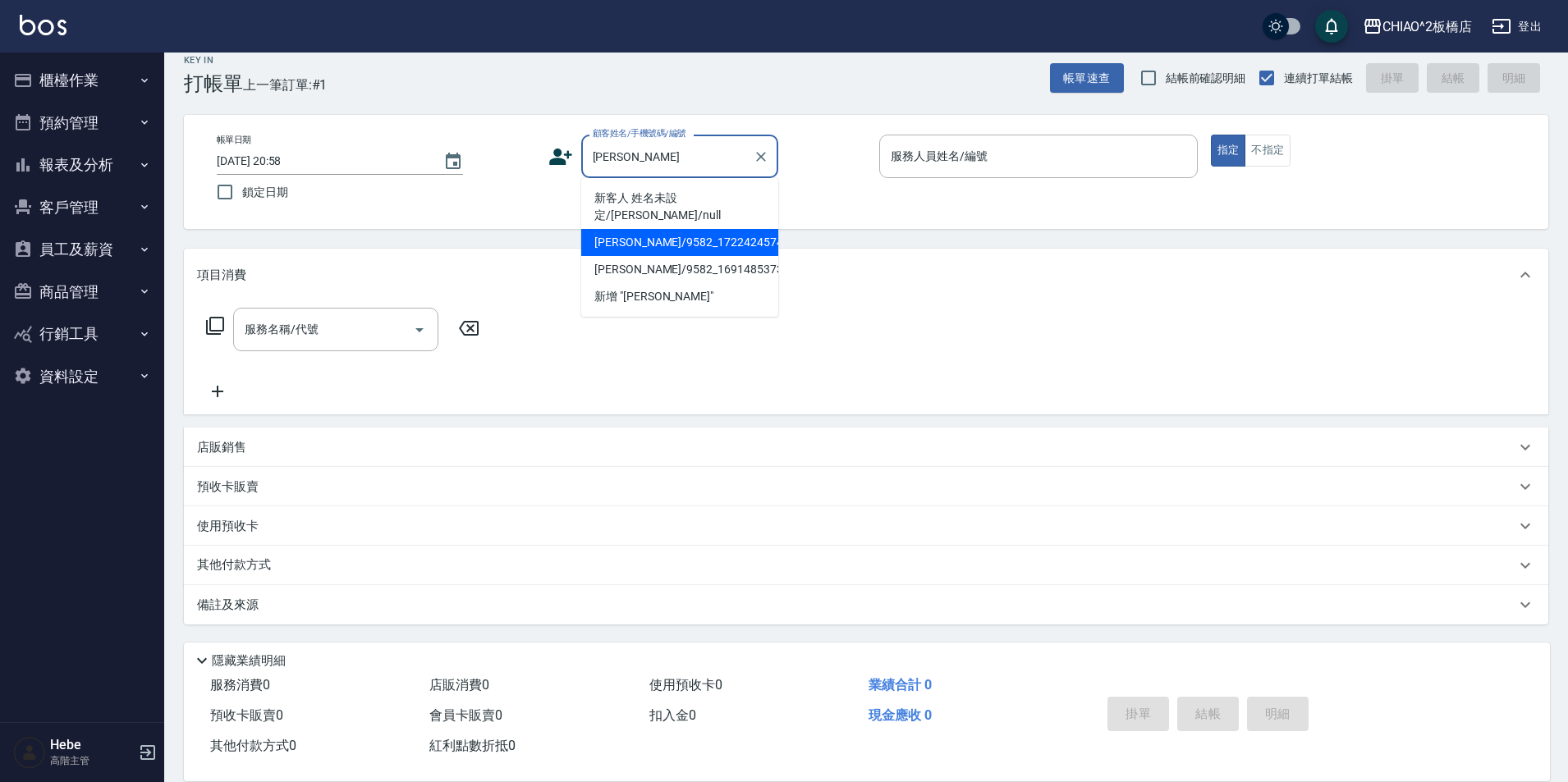
click at [677, 229] on li "[PERSON_NAME]/9582_1722424574/null" at bounding box center [680, 243] width 197 height 27
type input "[PERSON_NAME]/9582_1722424574/null"
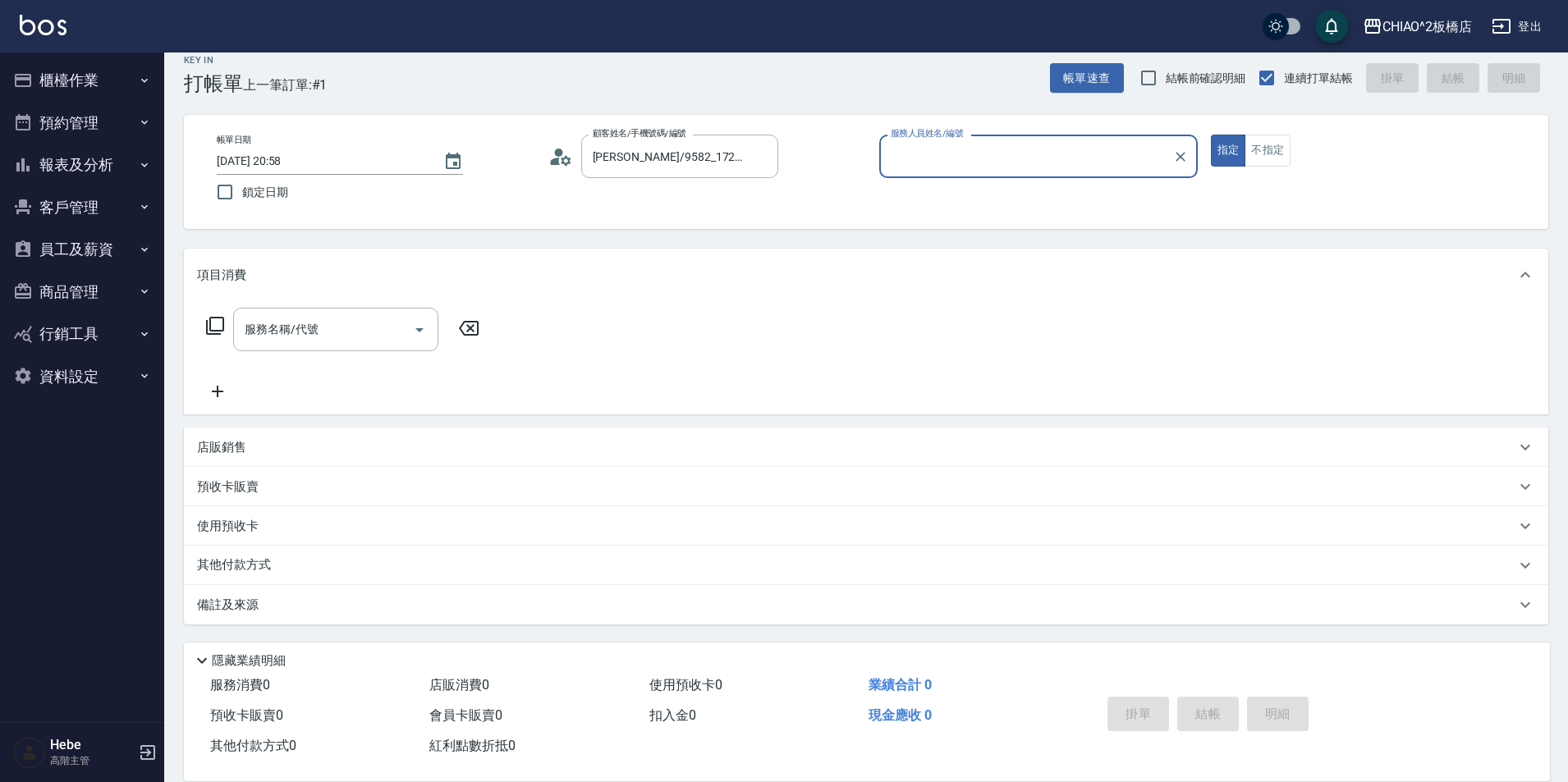
type input "Hebe(無代號)"
click at [312, 335] on input "服務名稱/代號" at bounding box center [324, 329] width 166 height 29
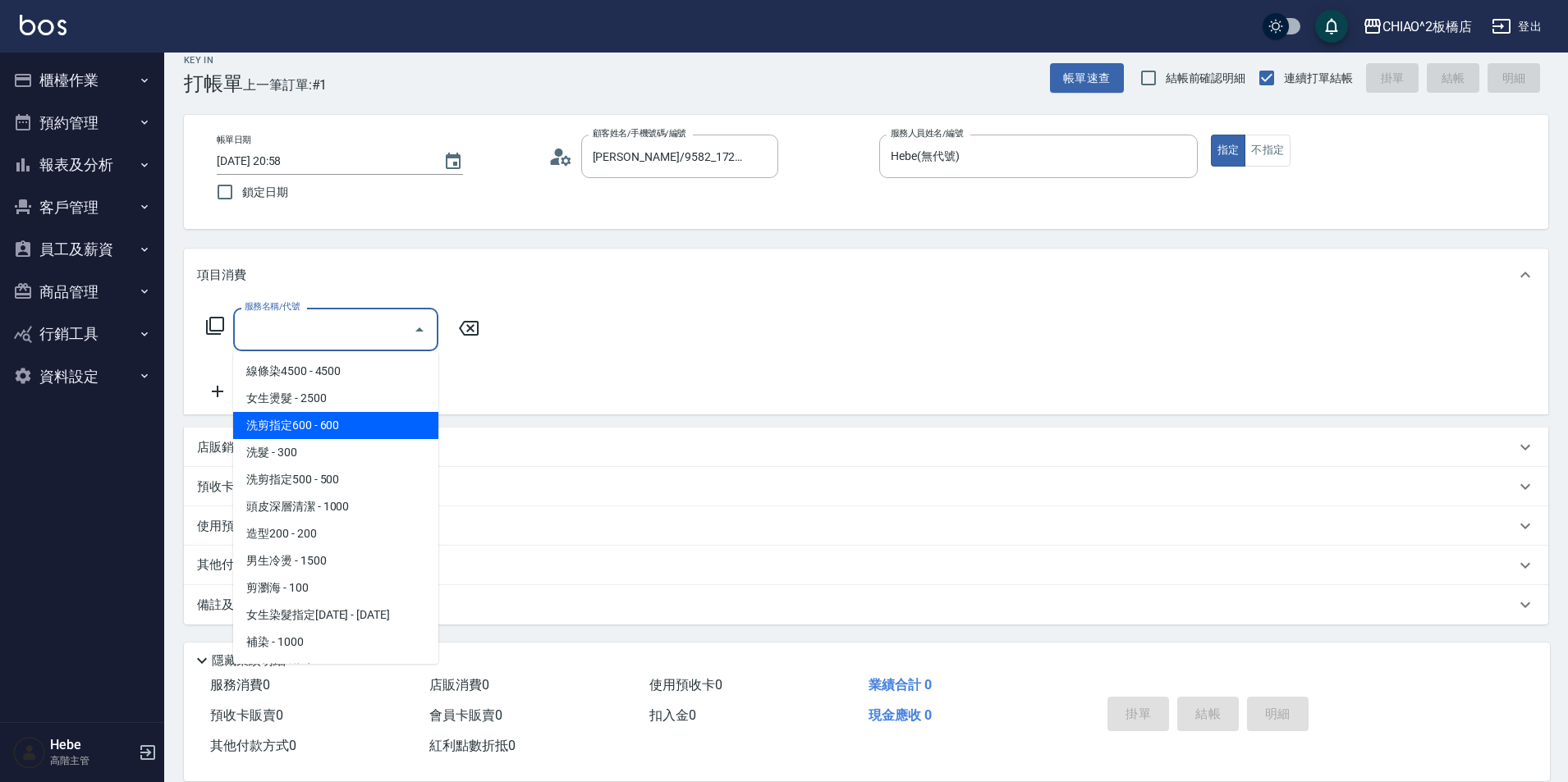
click at [352, 418] on span "洗剪指定600 - 600" at bounding box center [336, 425] width 206 height 27
type input "洗剪指定600(96678)"
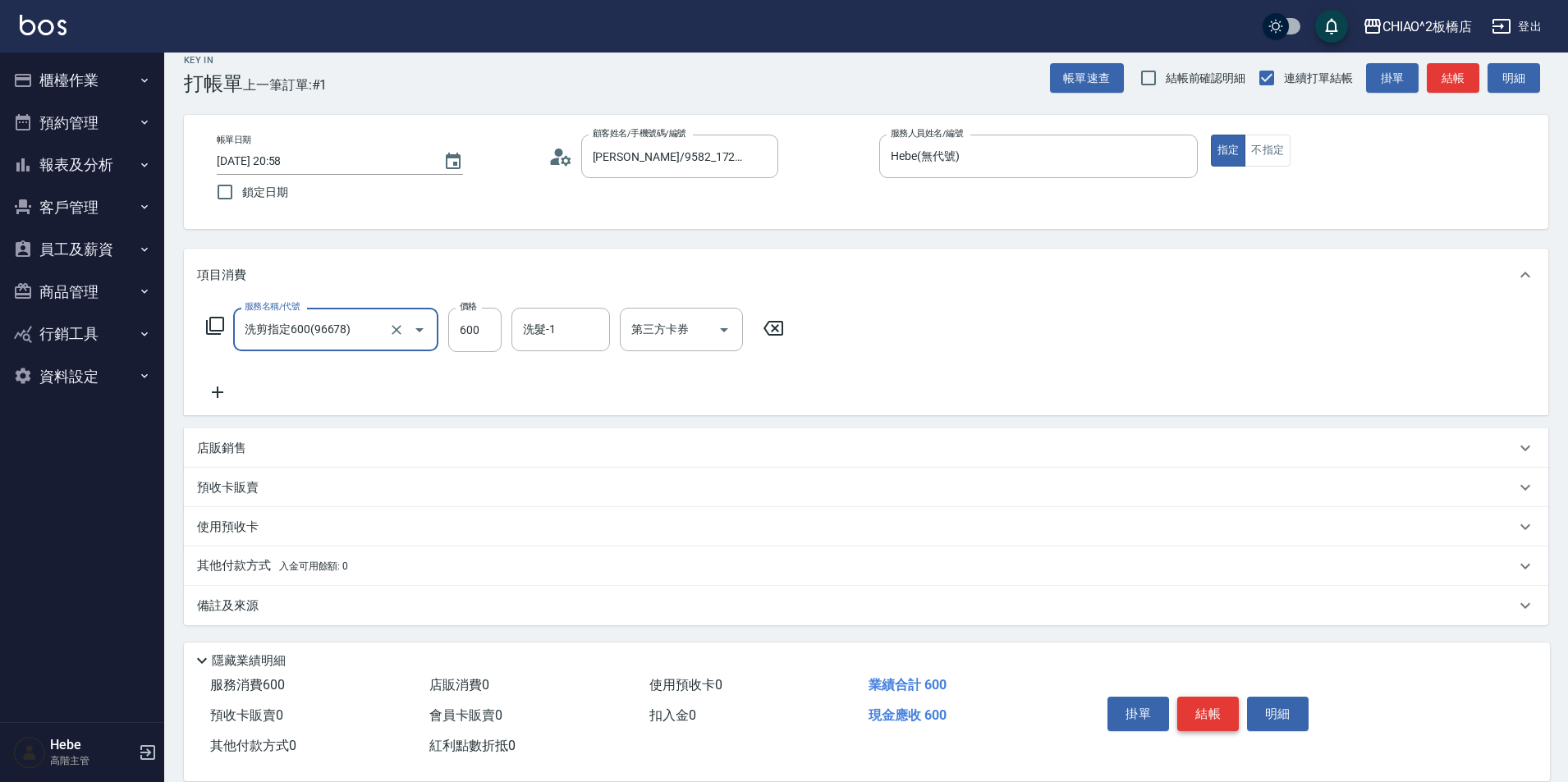
click at [1204, 718] on button "結帳" at bounding box center [1208, 715] width 62 height 35
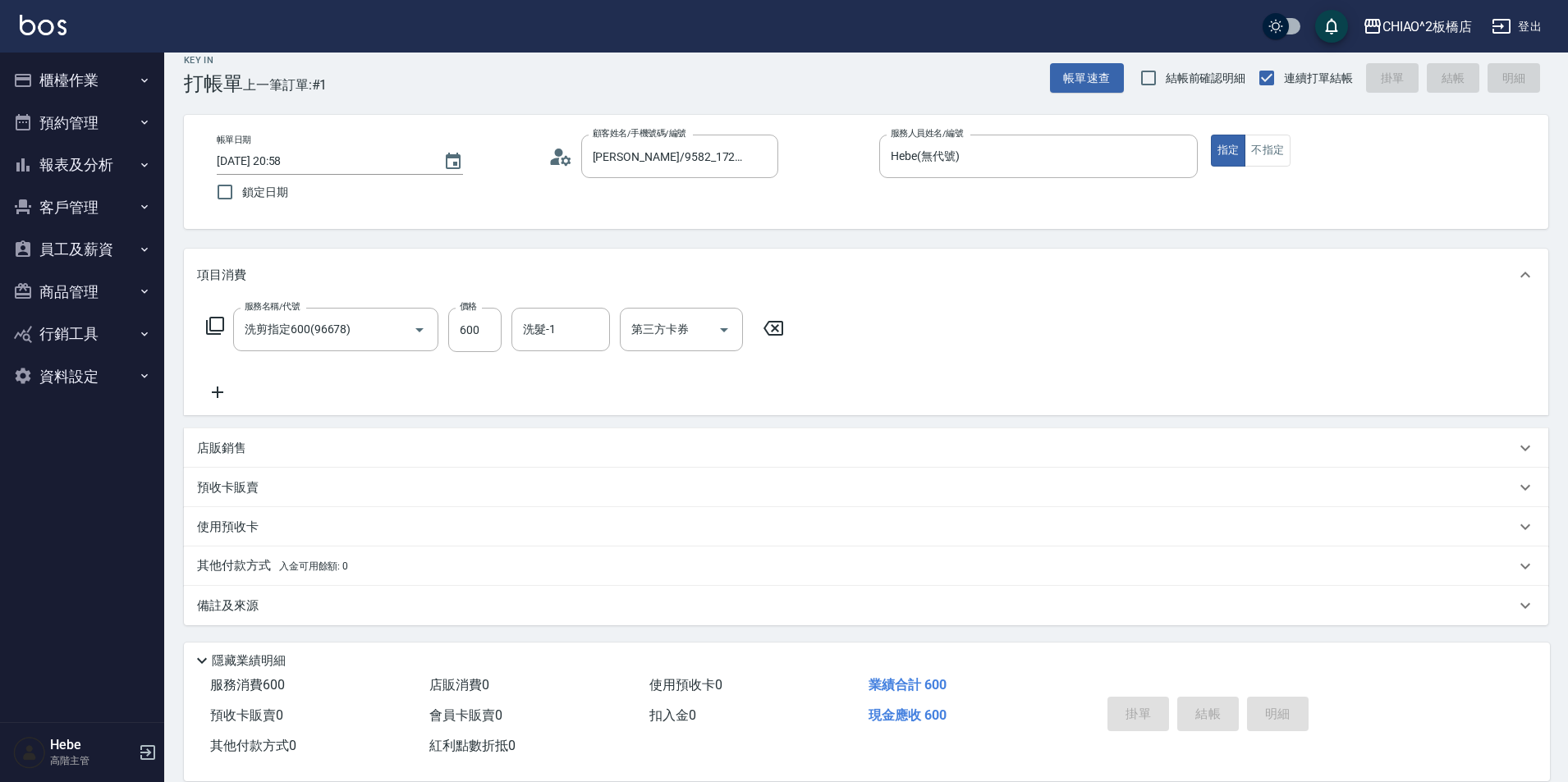
type input "[DATE] 20:59"
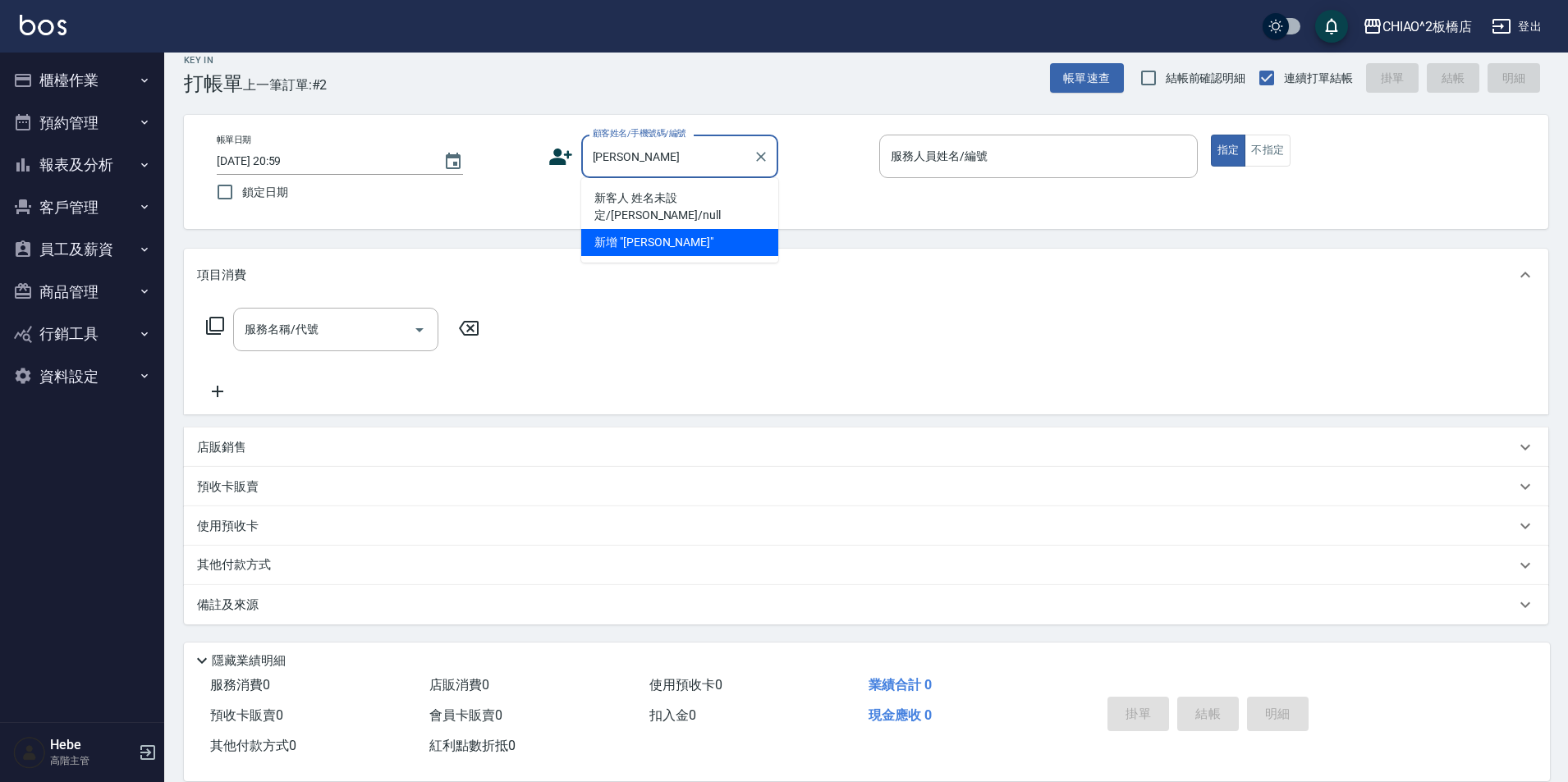
click at [687, 195] on li "新客人 姓名未設定/[PERSON_NAME]/null" at bounding box center [680, 207] width 197 height 44
type input "新客人 姓名未設定/[PERSON_NAME]/null"
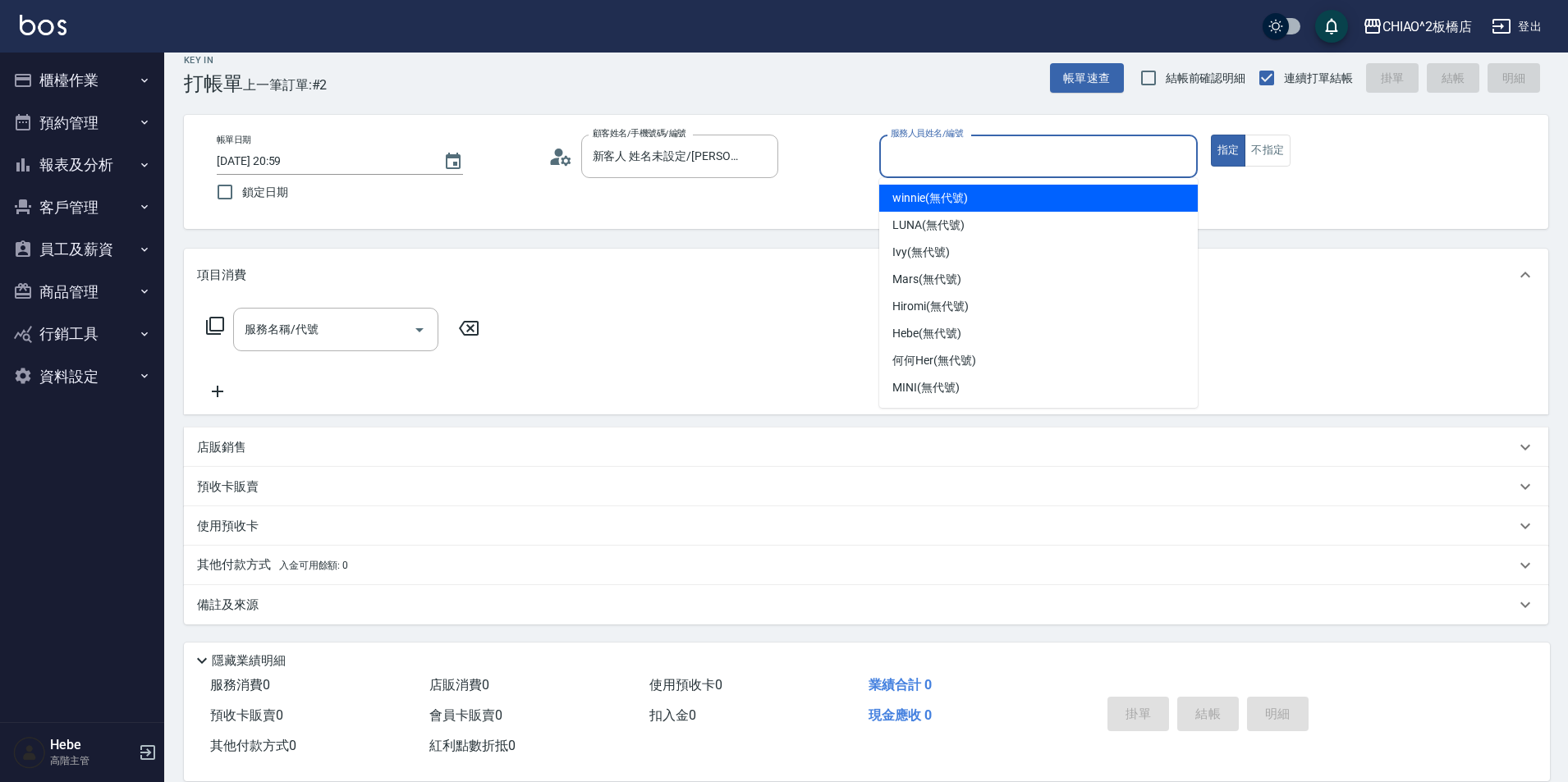
click at [899, 156] on input "服務人員姓名/編號" at bounding box center [1038, 156] width 303 height 29
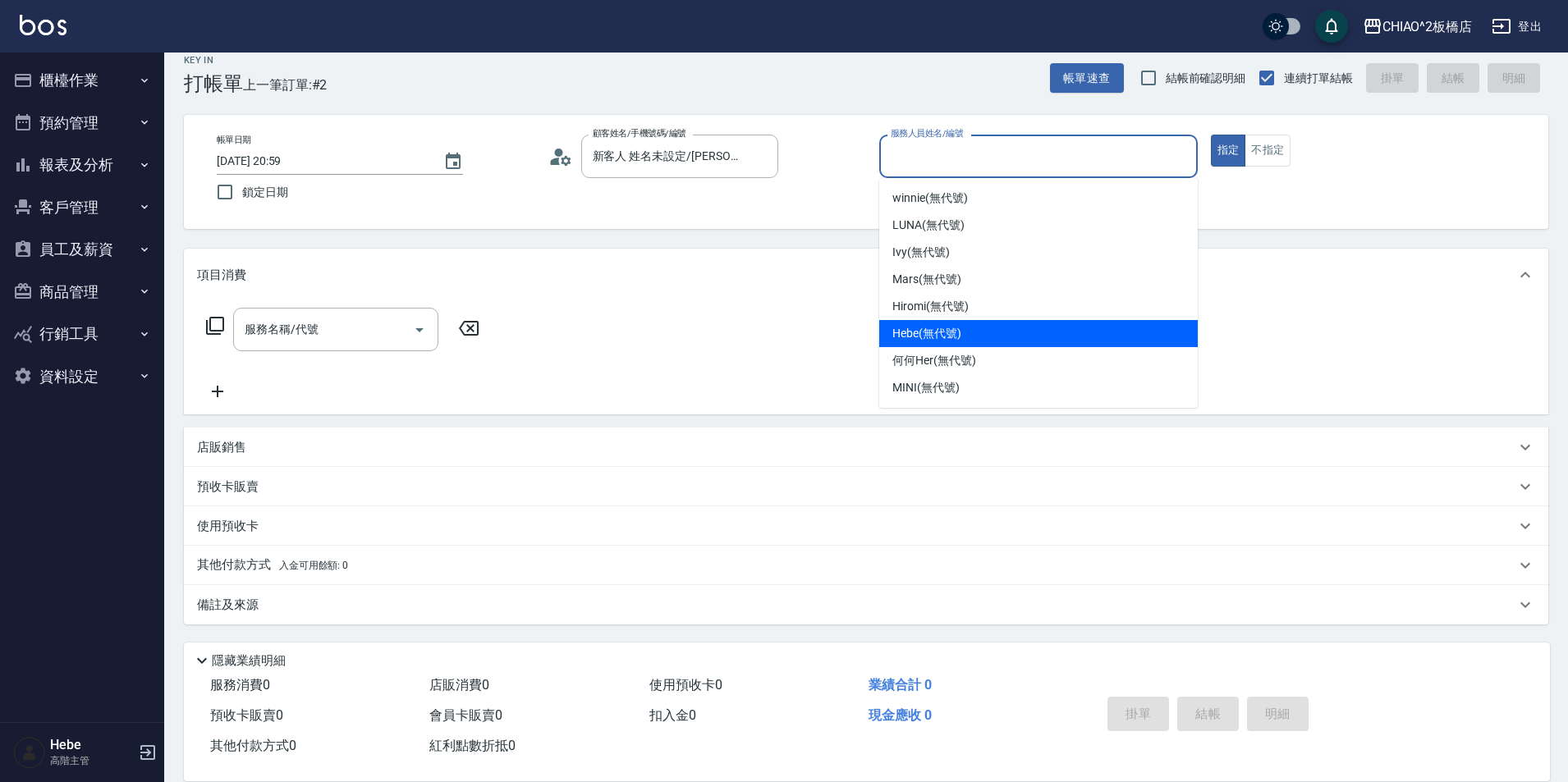
click at [941, 331] on span "Hebe (無代號)" at bounding box center [927, 333] width 69 height 17
type input "Hebe(無代號)"
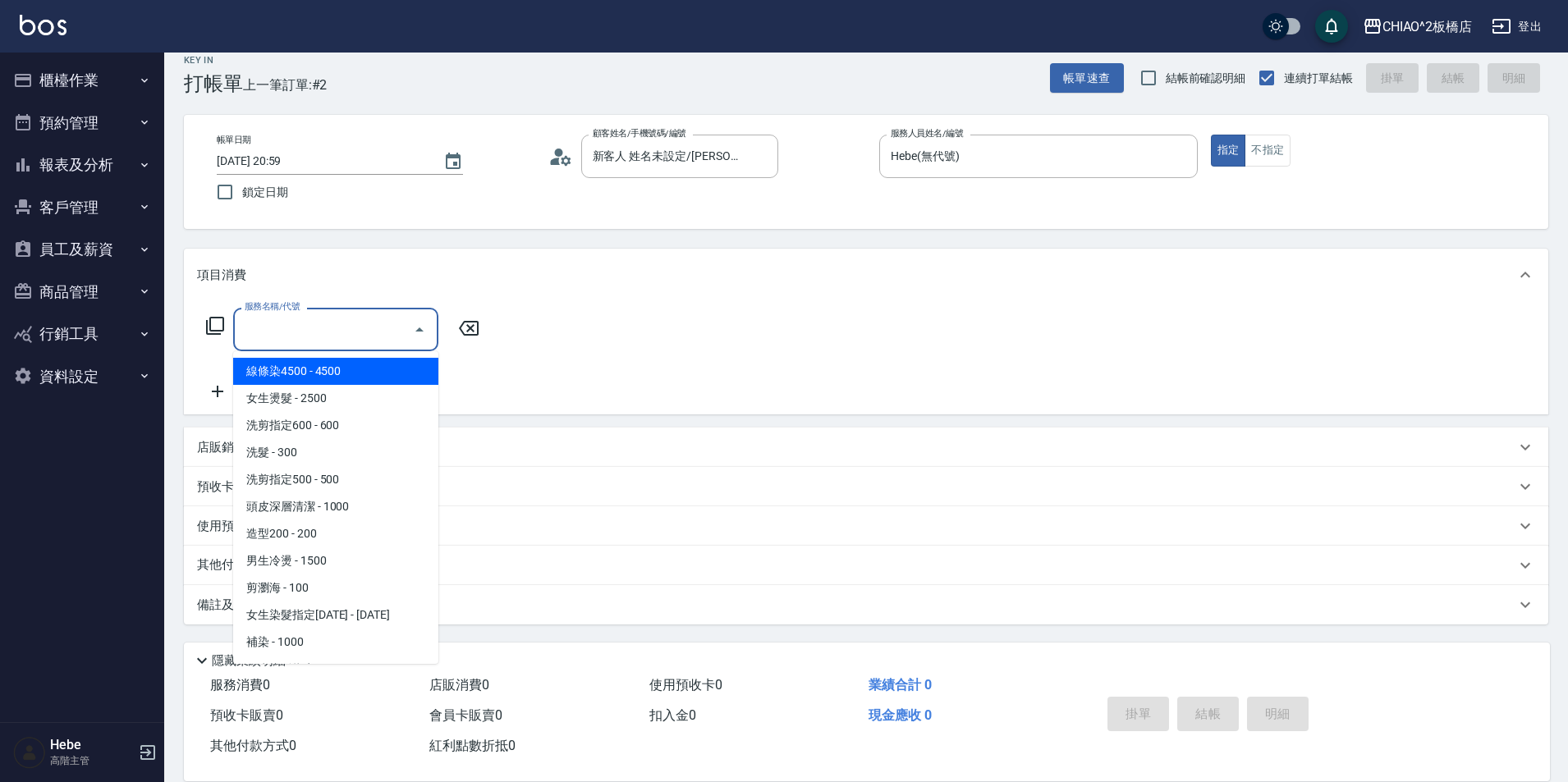
click at [268, 335] on input "服務名稱/代號" at bounding box center [324, 329] width 166 height 29
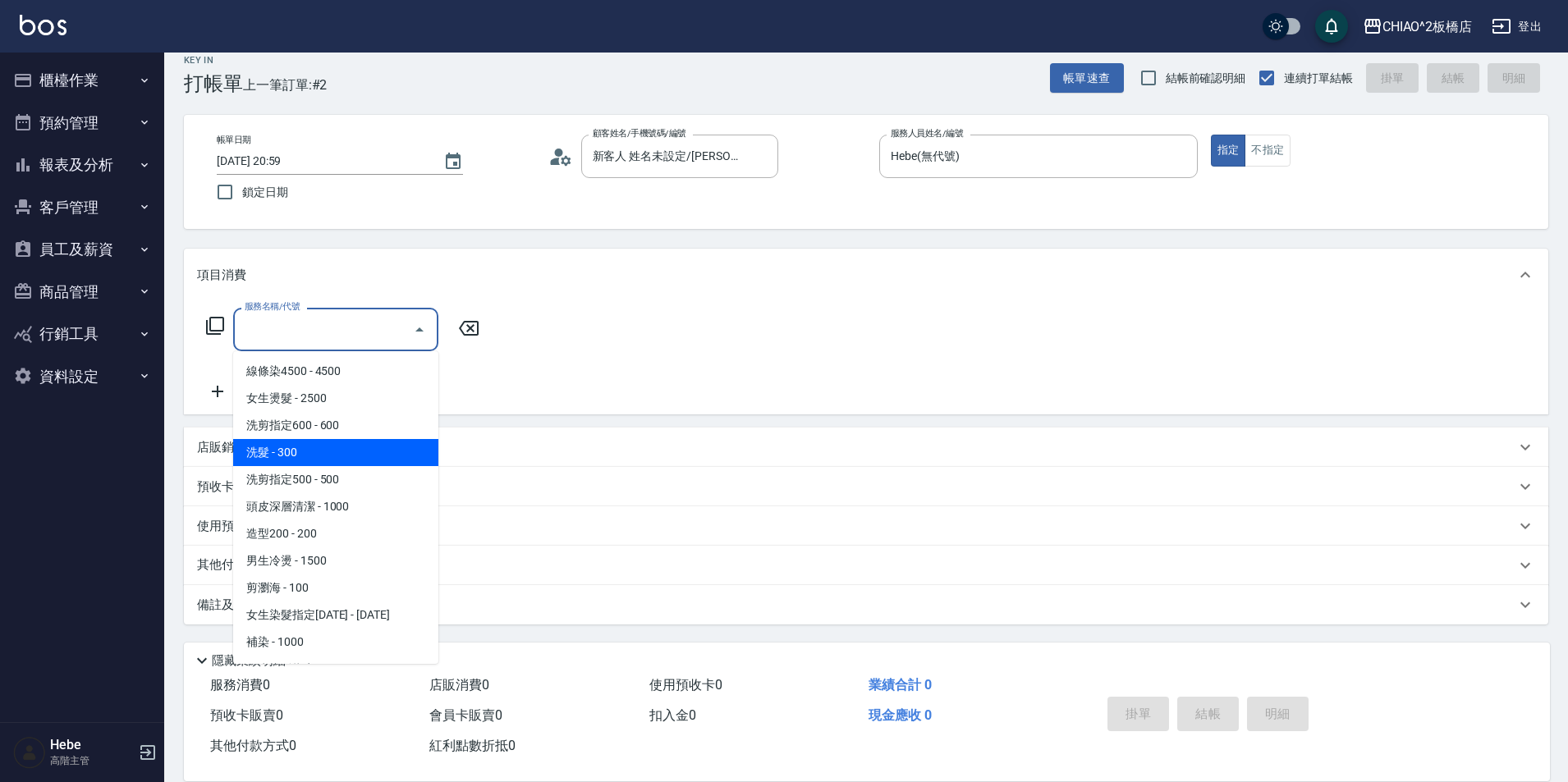
click at [331, 450] on span "洗髮 - 300" at bounding box center [336, 452] width 206 height 27
type input "洗髮(96679)"
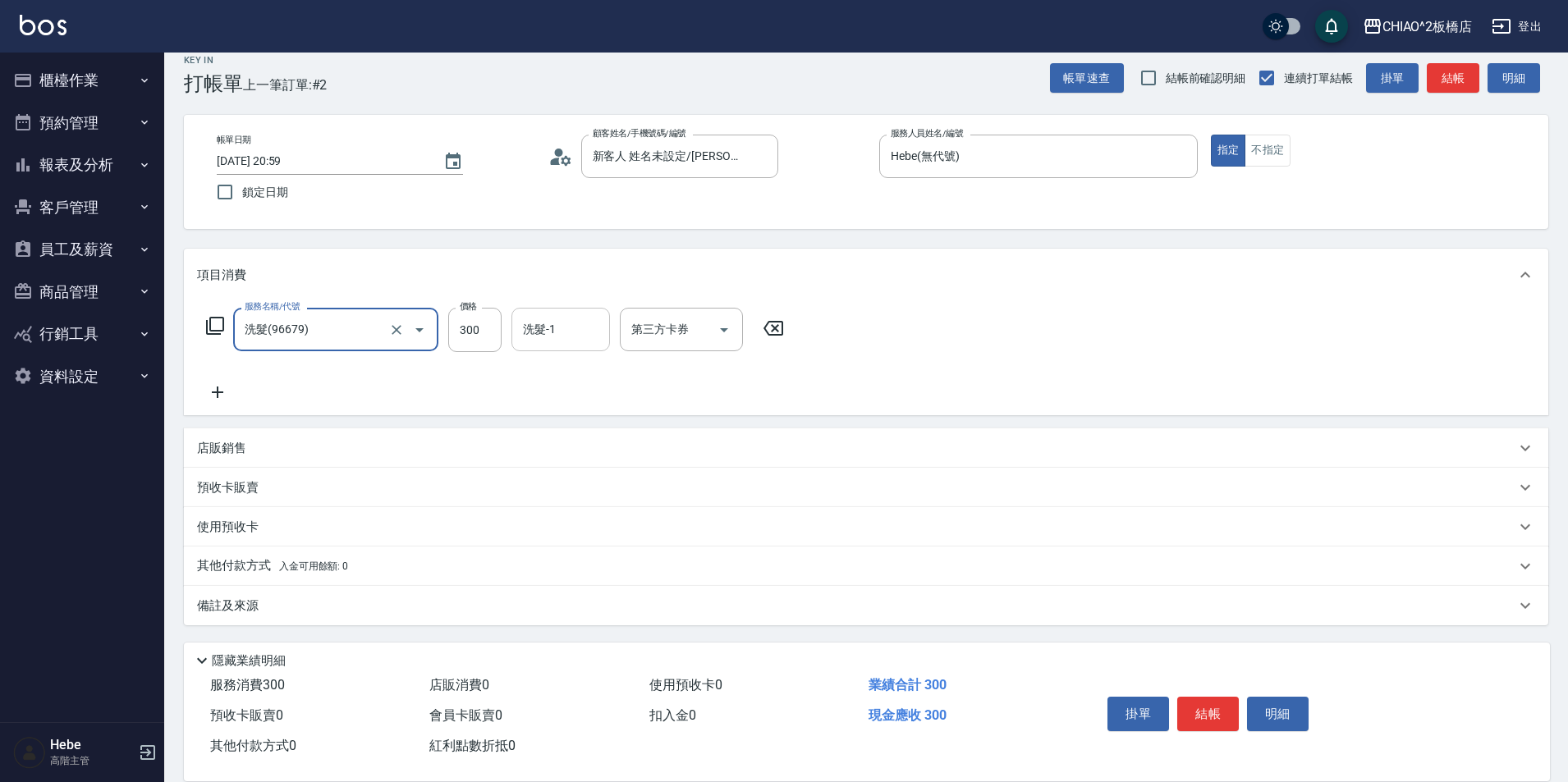
click at [548, 328] on div "洗髮-1 洗髮-1" at bounding box center [561, 329] width 99 height 44
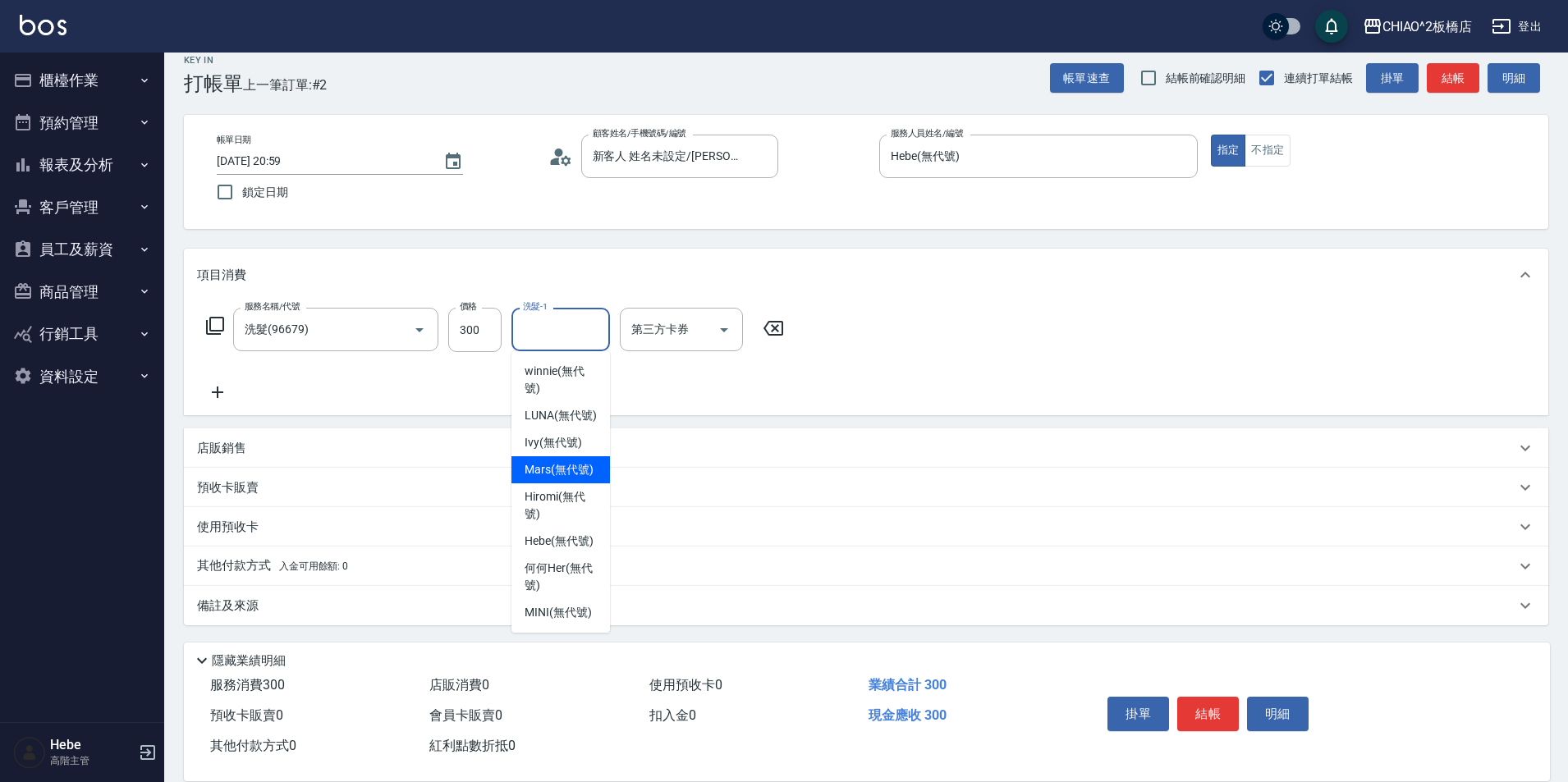
click at [576, 471] on span "Mars (無代號)" at bounding box center [559, 470] width 69 height 17
type input "Mars(無代號)"
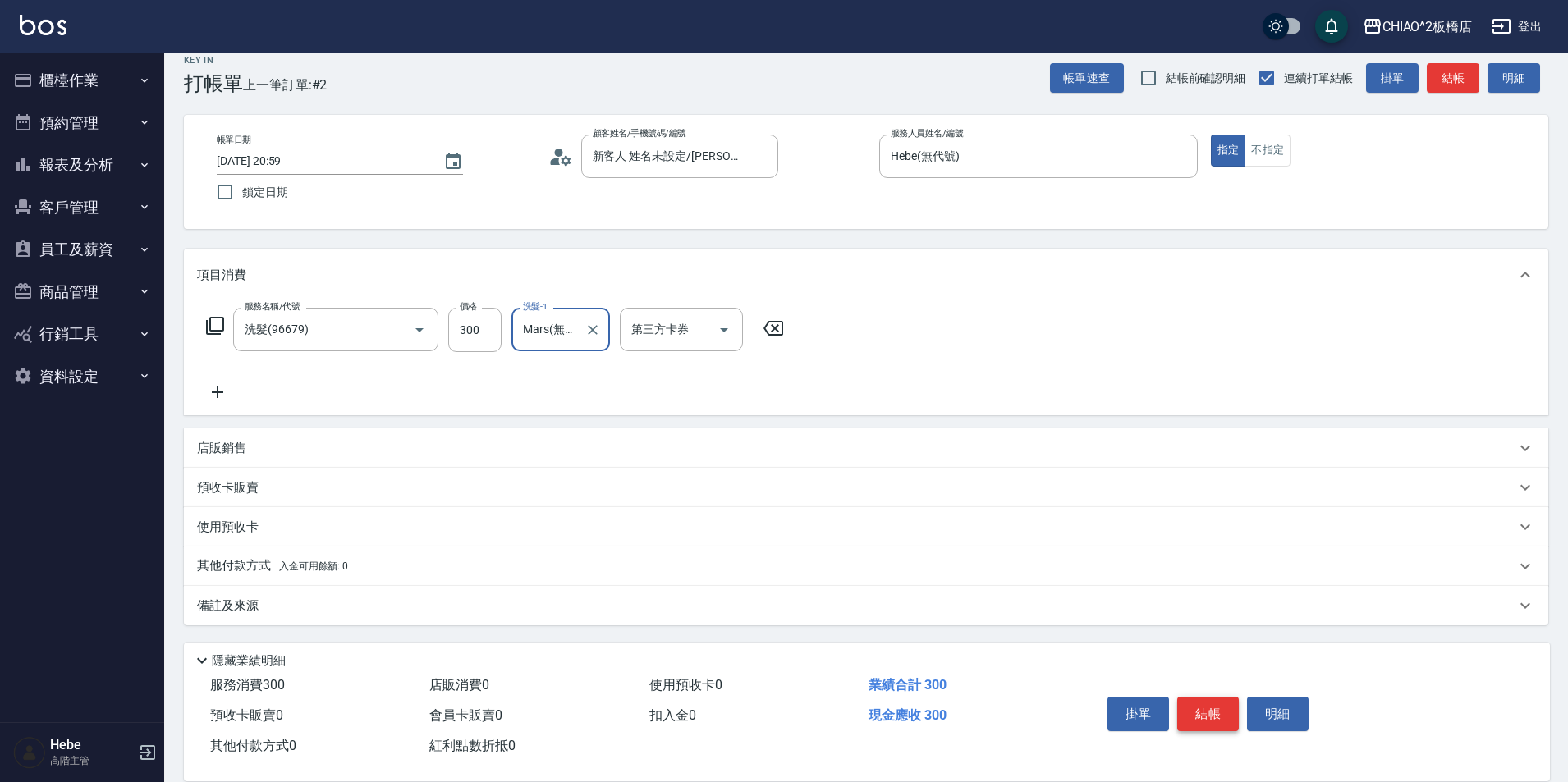
click at [1203, 703] on button "結帳" at bounding box center [1208, 715] width 62 height 35
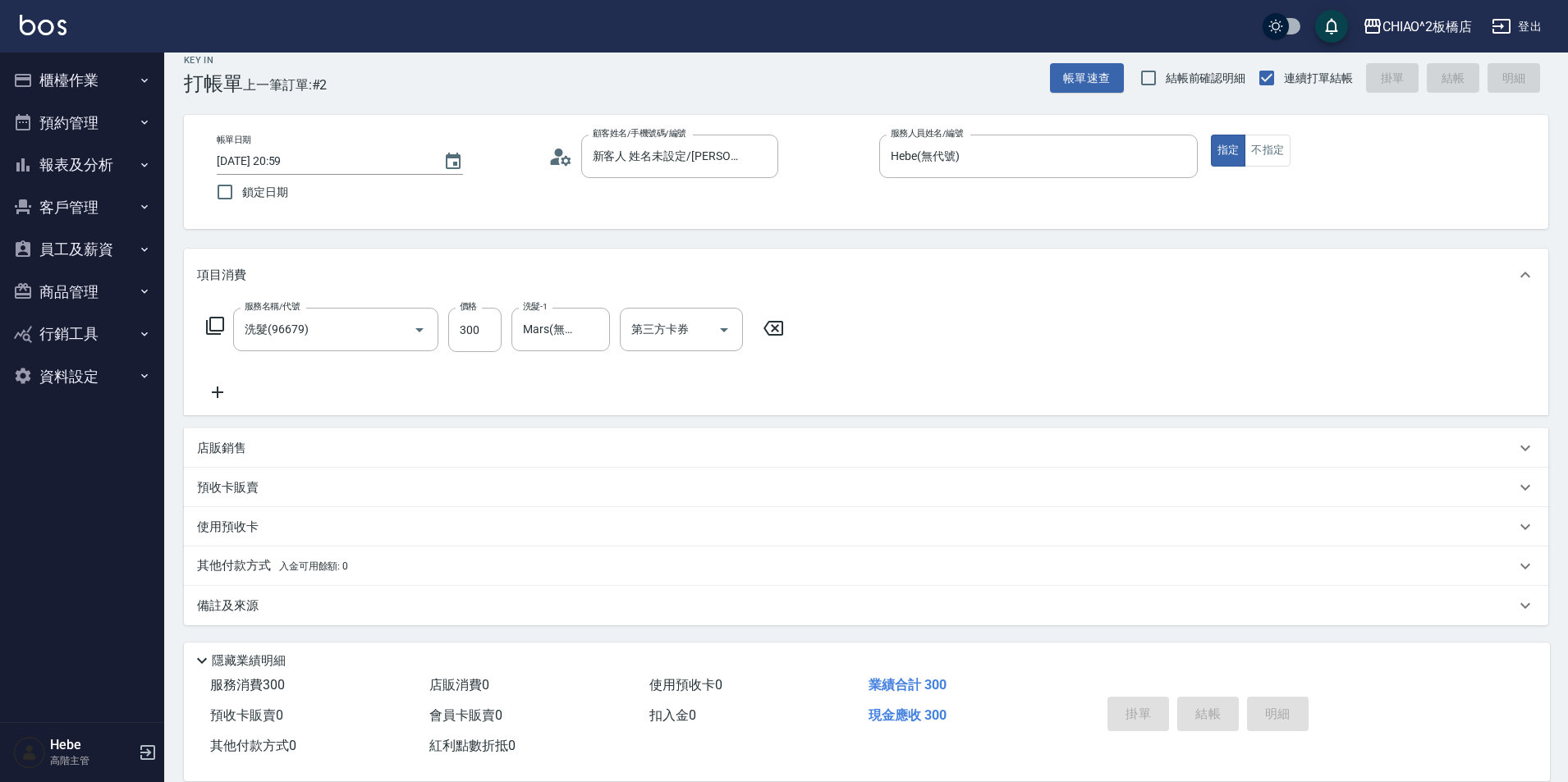
type input "[DATE] 21:00"
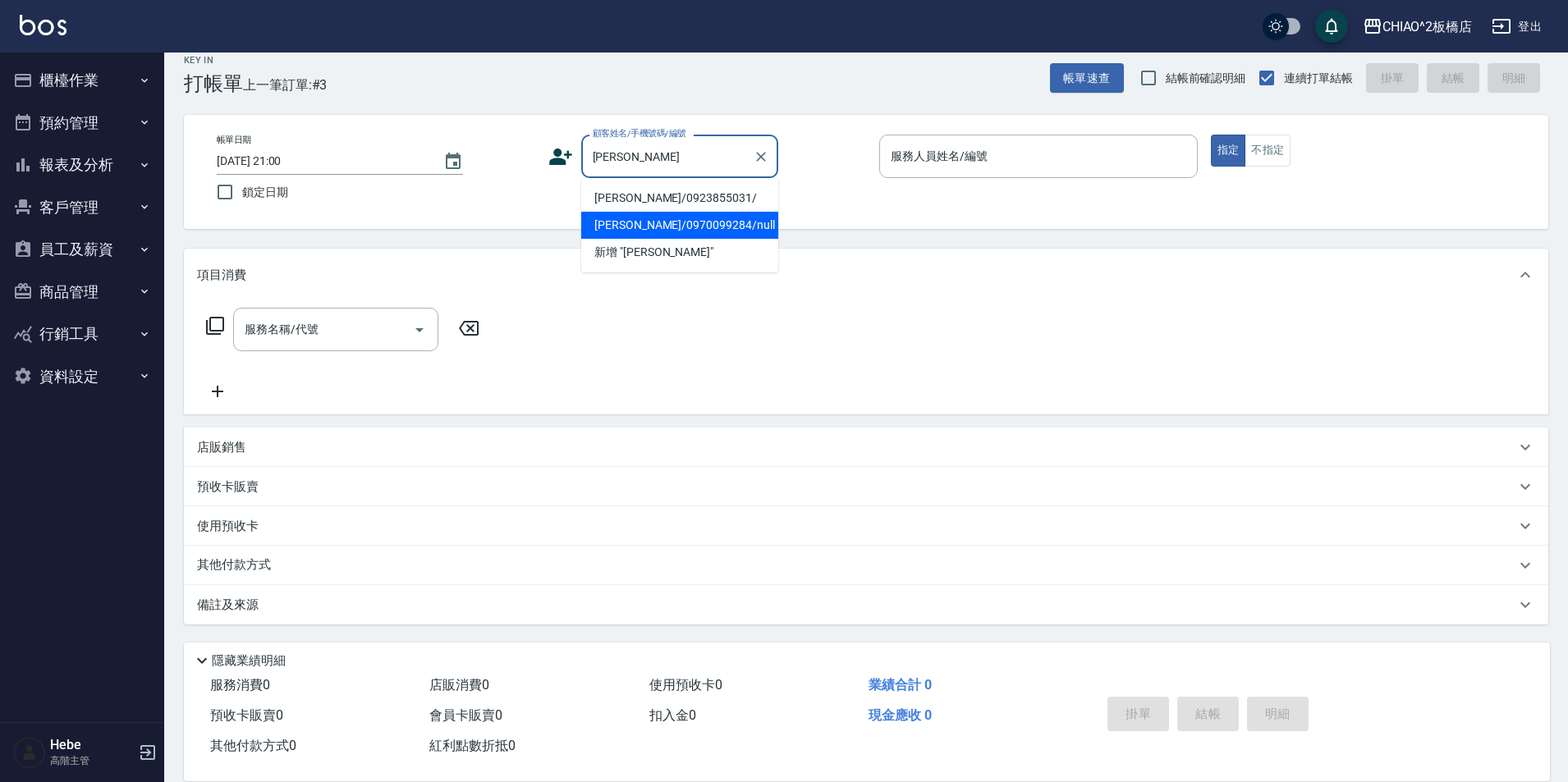
click at [696, 226] on li "[PERSON_NAME]/0970099284/null" at bounding box center [680, 225] width 197 height 27
type input "[PERSON_NAME]/0970099284/null"
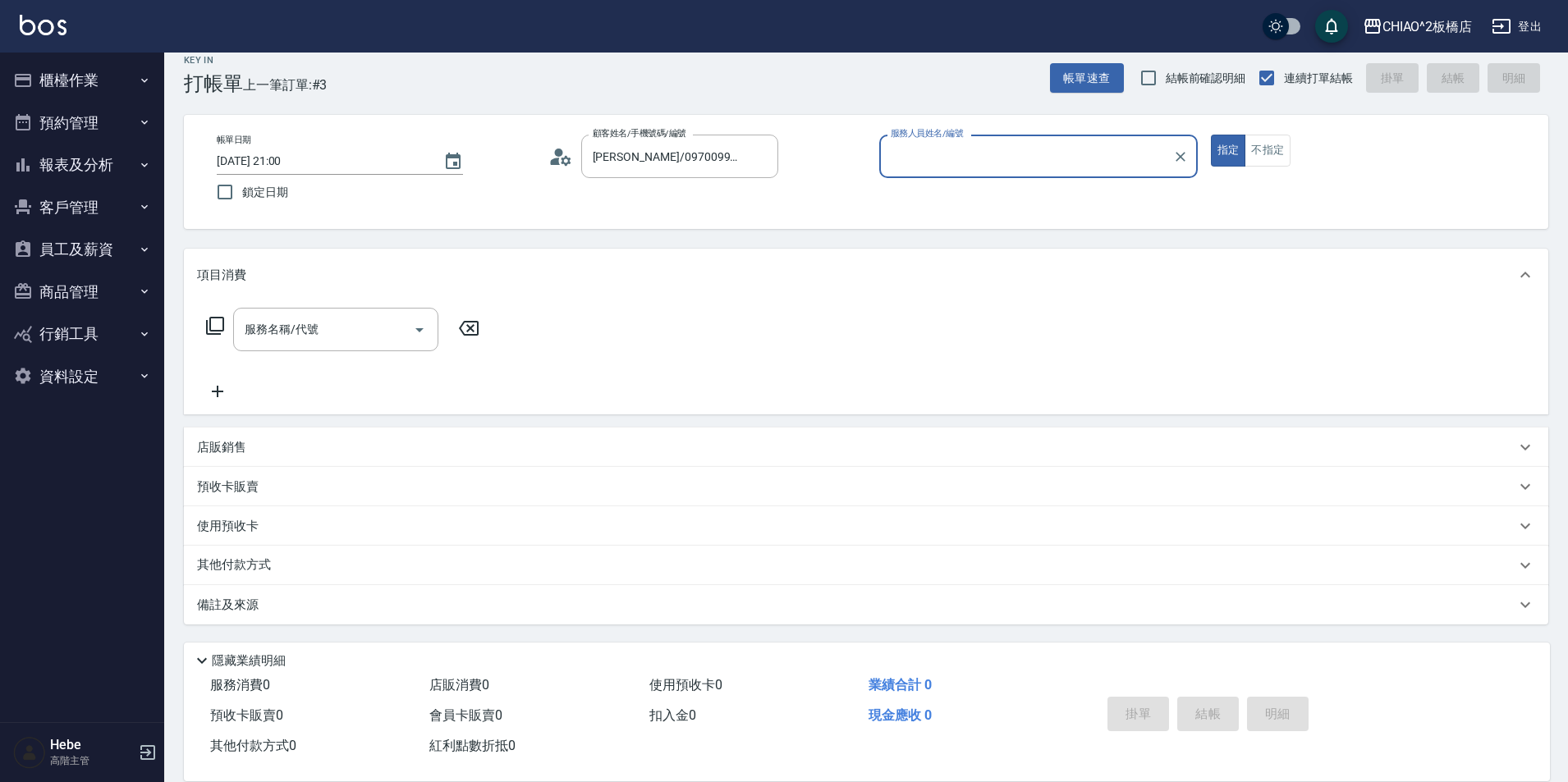
type input "Hebe(無代號)"
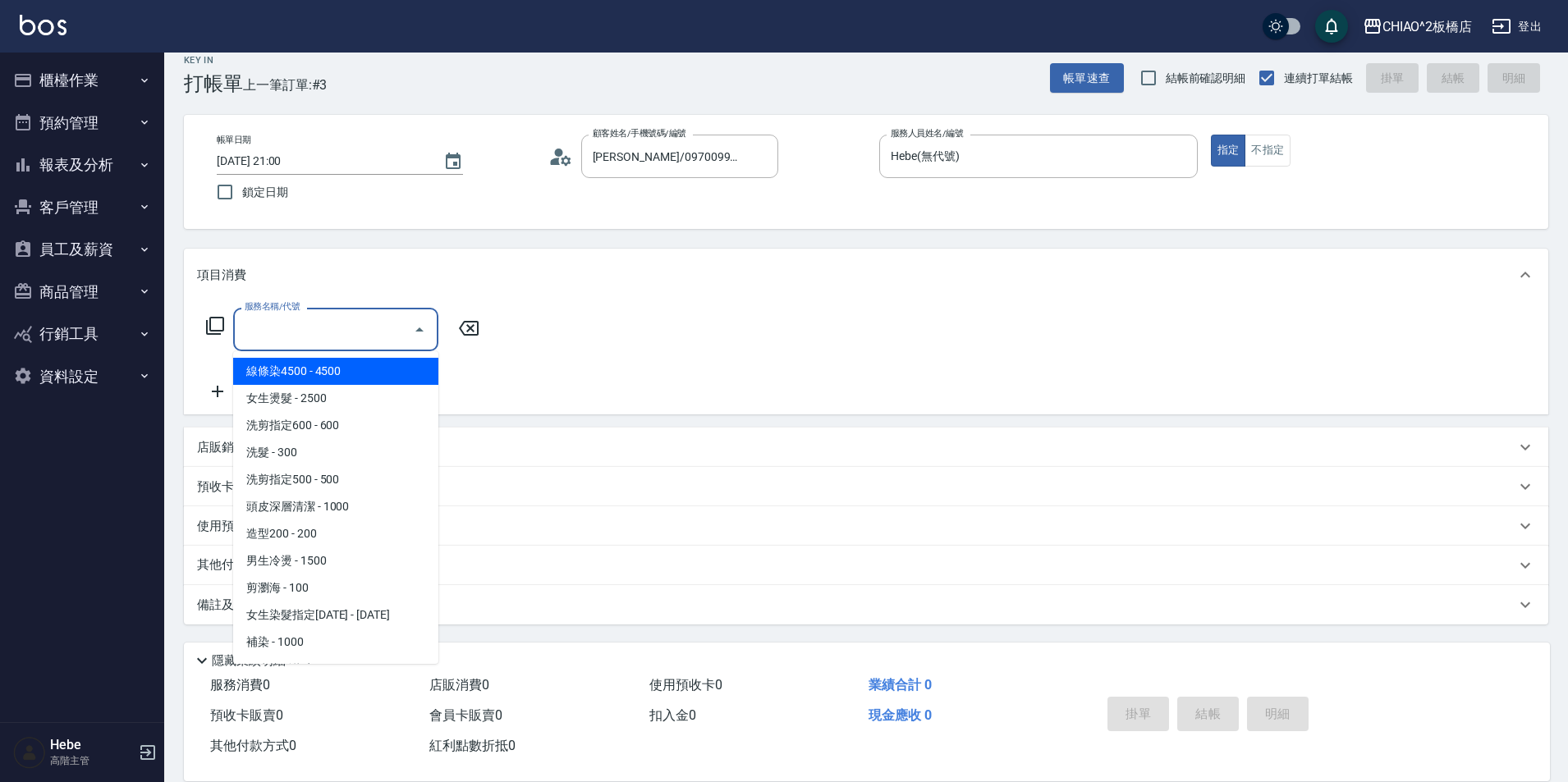
click at [284, 335] on input "服務名稱/代號" at bounding box center [324, 329] width 166 height 29
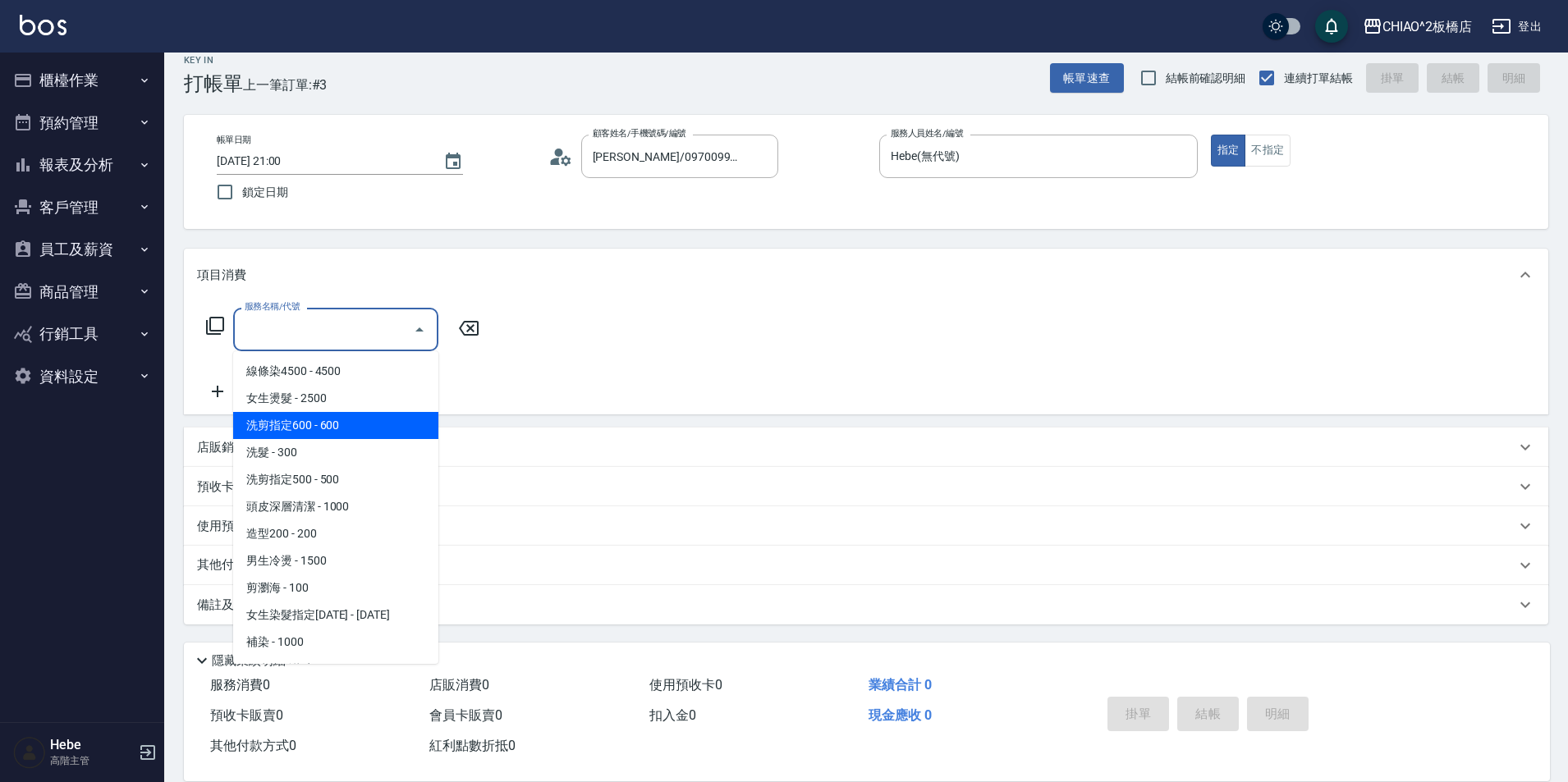
click at [314, 431] on span "洗剪指定600 - 600" at bounding box center [336, 425] width 206 height 27
type input "洗剪指定600(96678)"
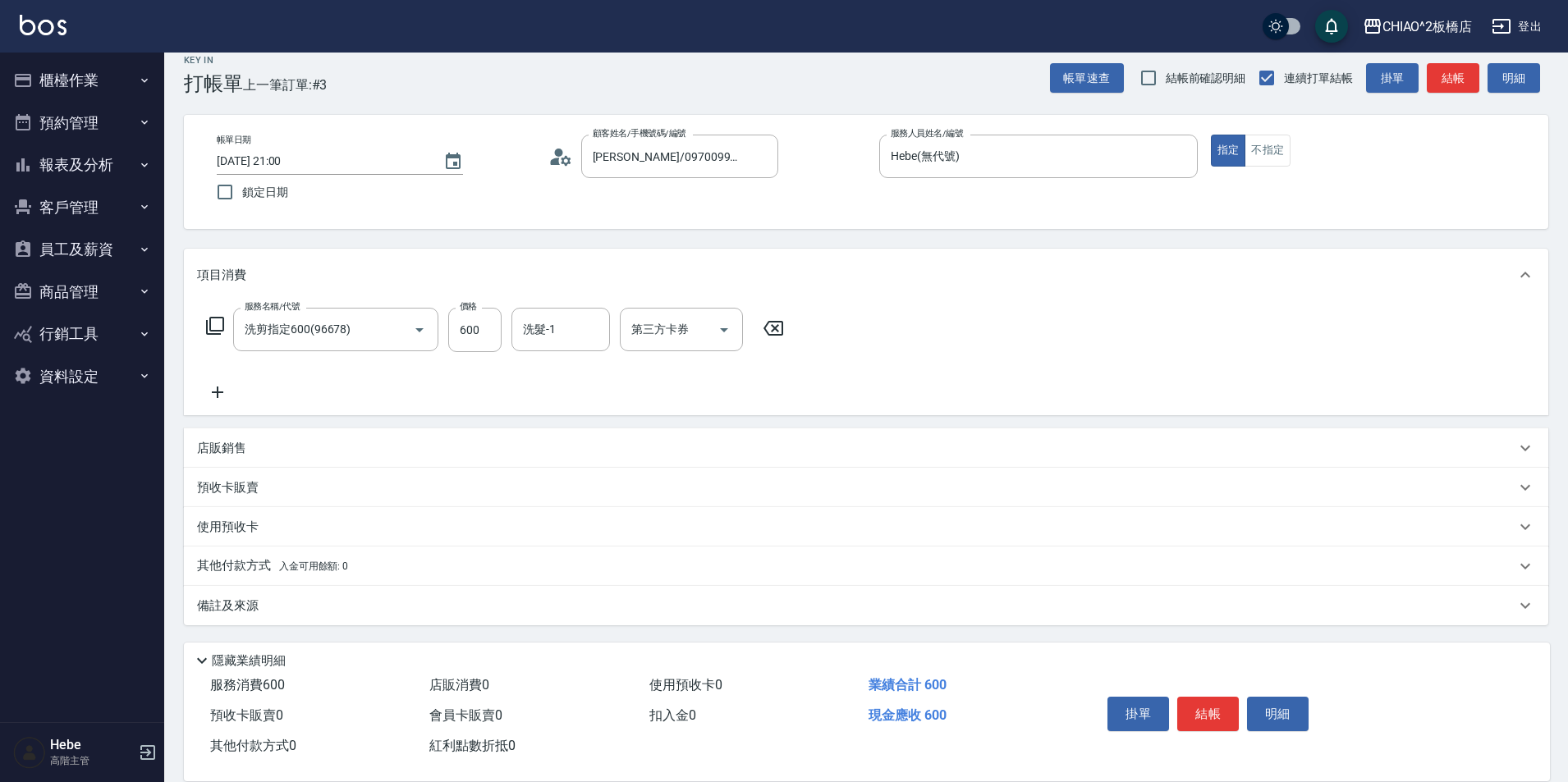
click at [215, 391] on icon at bounding box center [218, 392] width 41 height 20
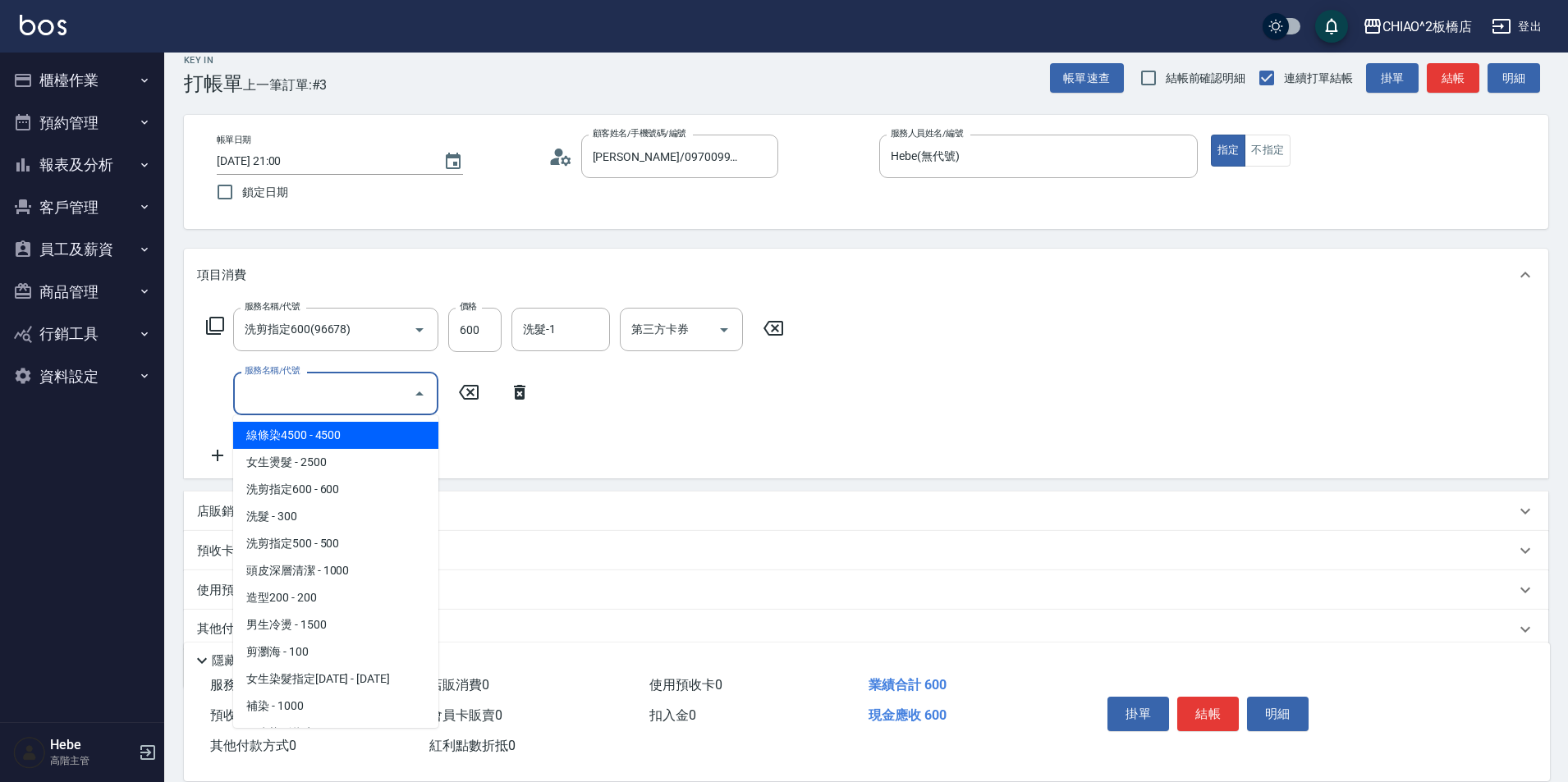
click at [298, 400] on input "服務名稱/代號" at bounding box center [324, 393] width 166 height 29
click at [328, 441] on span "線條染4500 - 4500" at bounding box center [336, 435] width 206 height 27
type input "線條染4500(96675)"
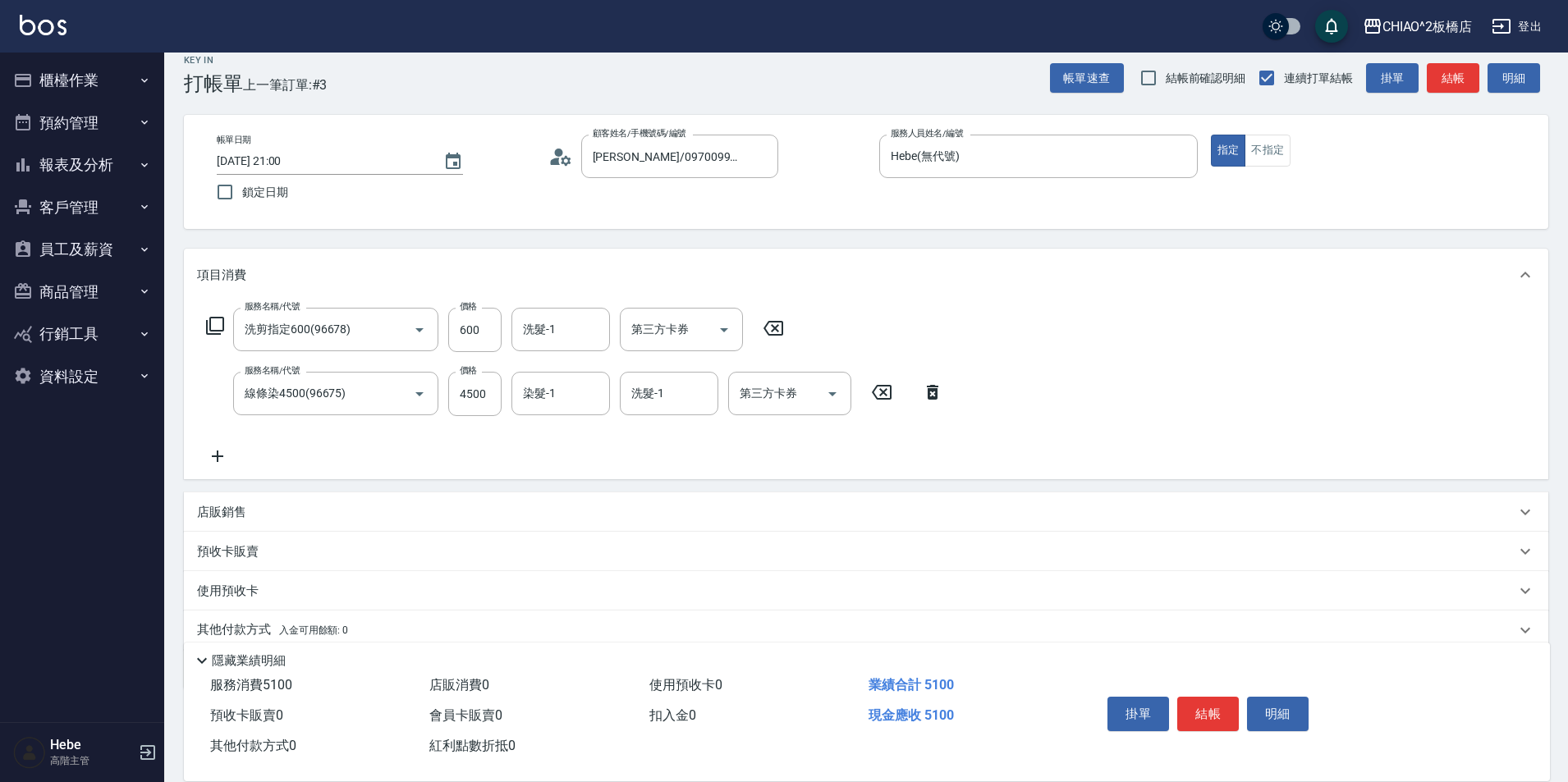
click at [215, 455] on icon at bounding box center [218, 456] width 41 height 20
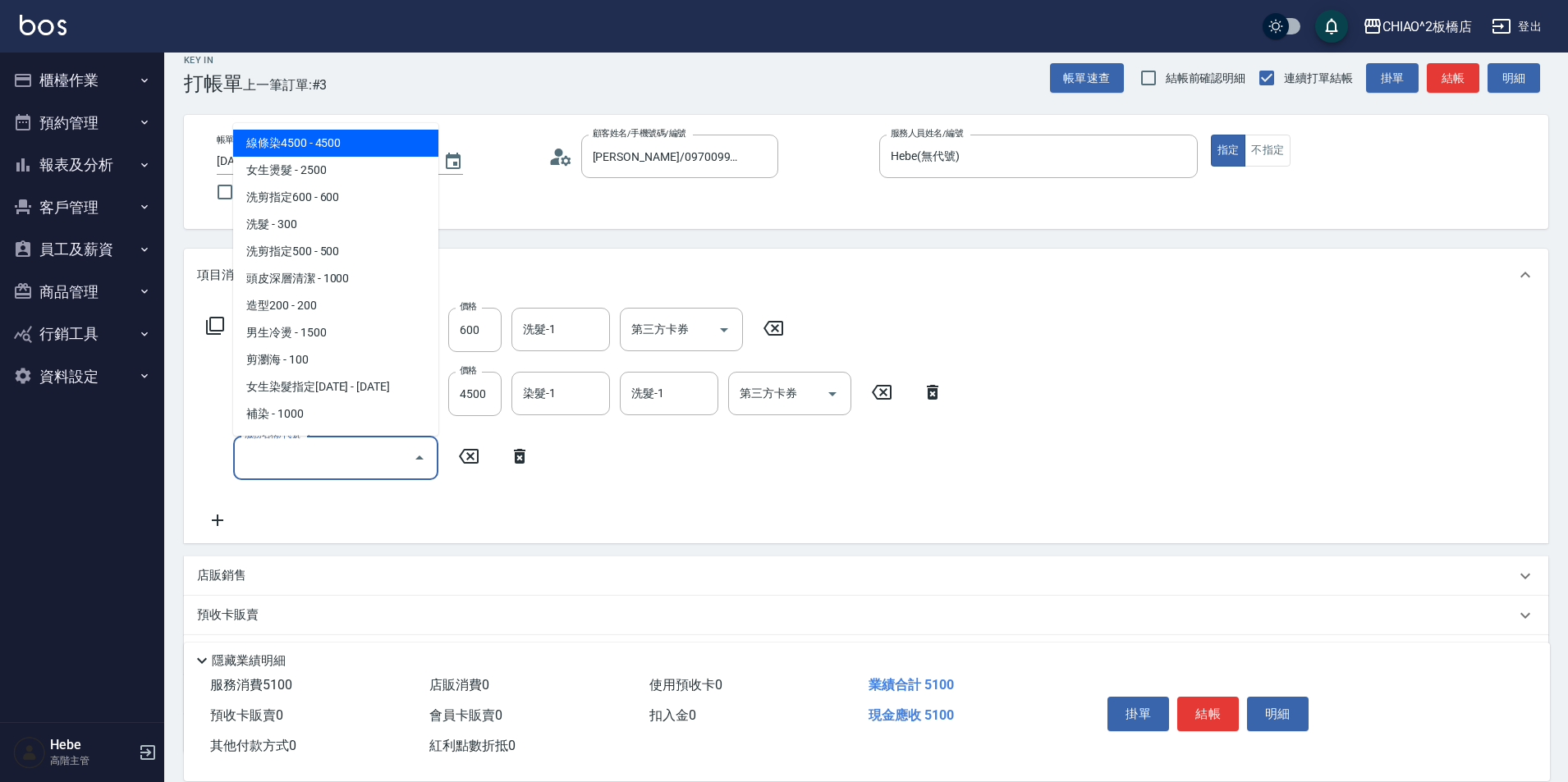
click at [325, 460] on input "服務名稱/代號" at bounding box center [324, 457] width 166 height 29
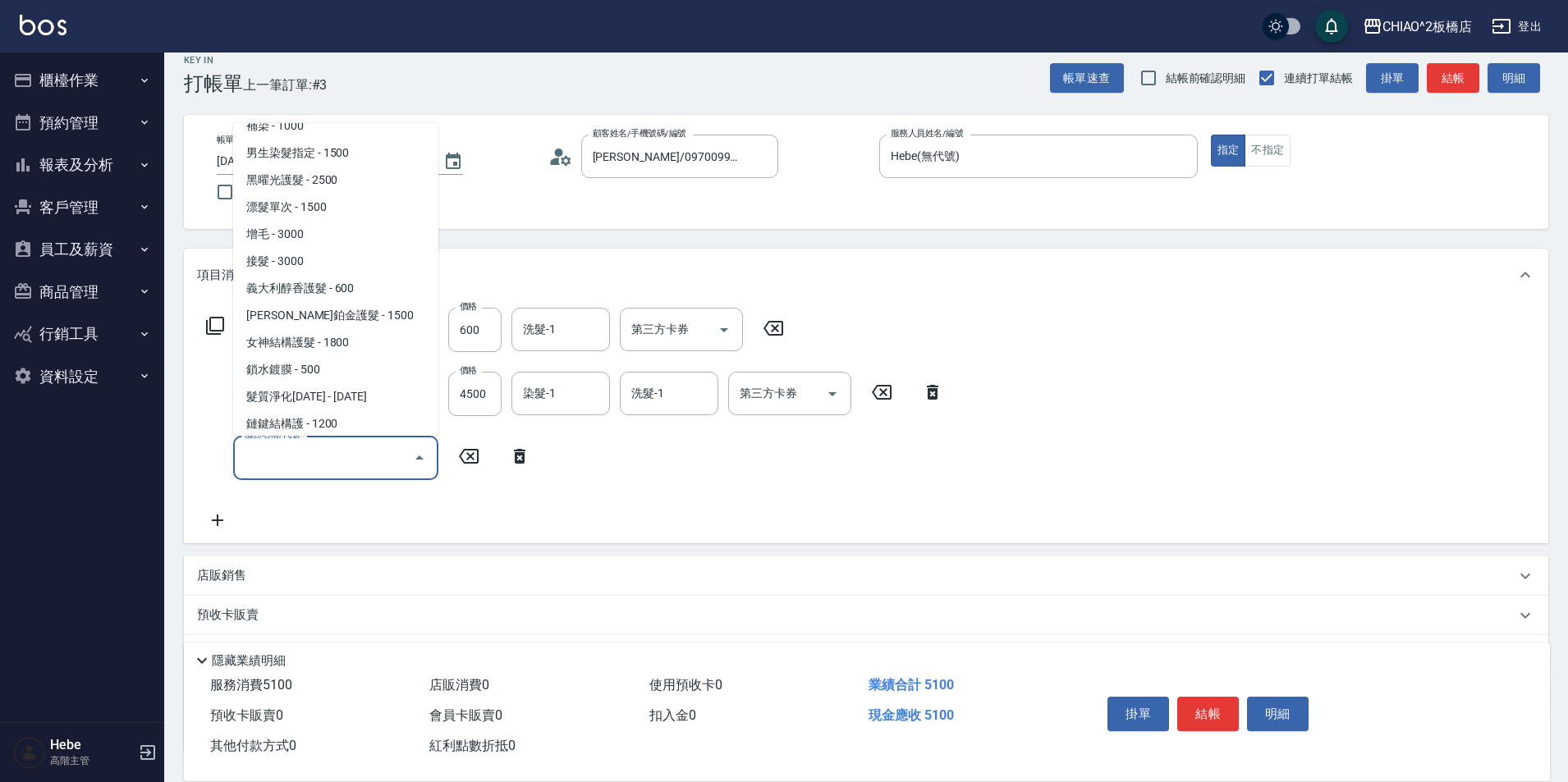
scroll to position [323, 0]
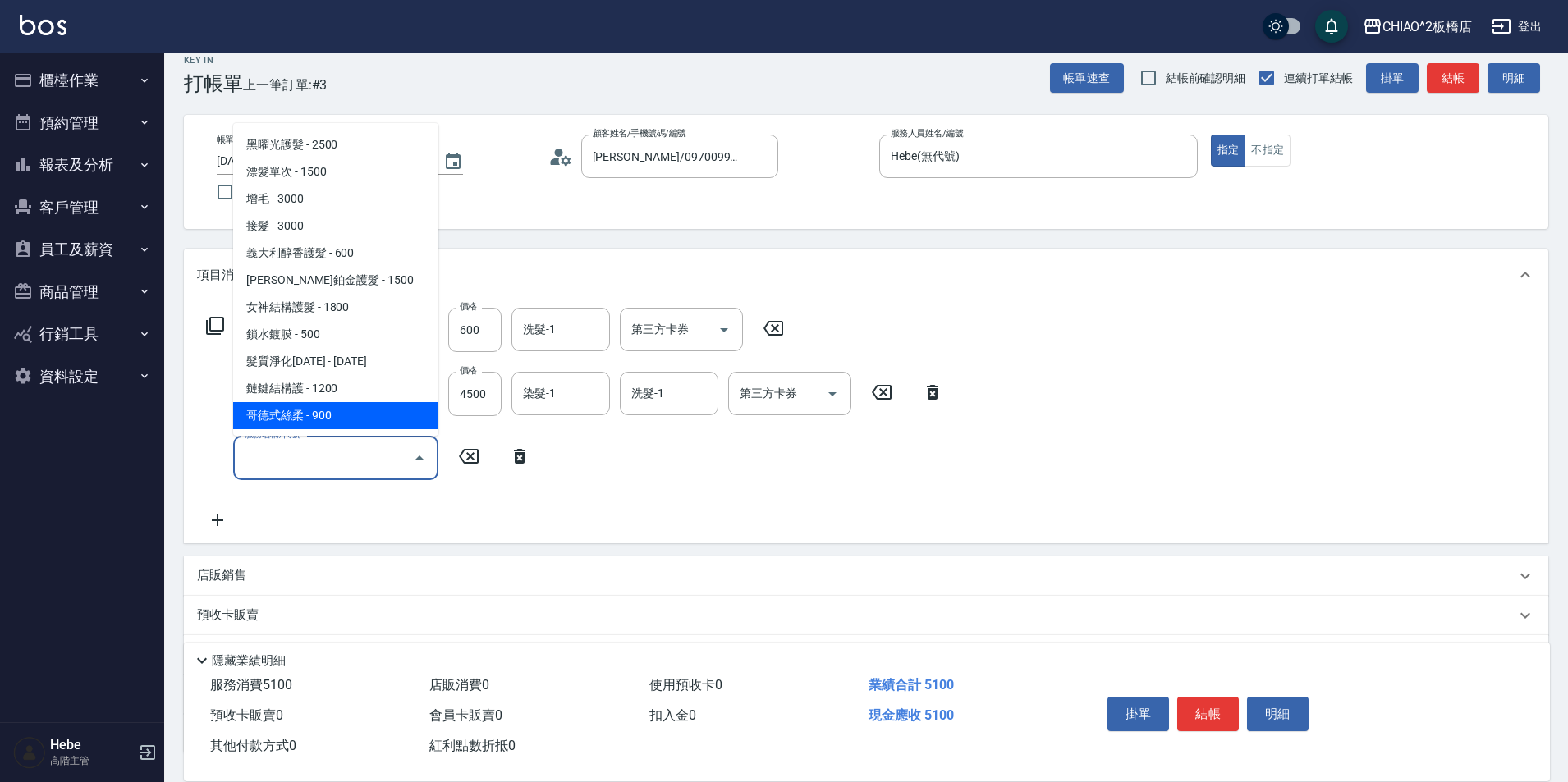
click at [368, 417] on span "哥德式絲柔 - 900" at bounding box center [336, 415] width 206 height 27
type input "哥德式絲柔(143016)"
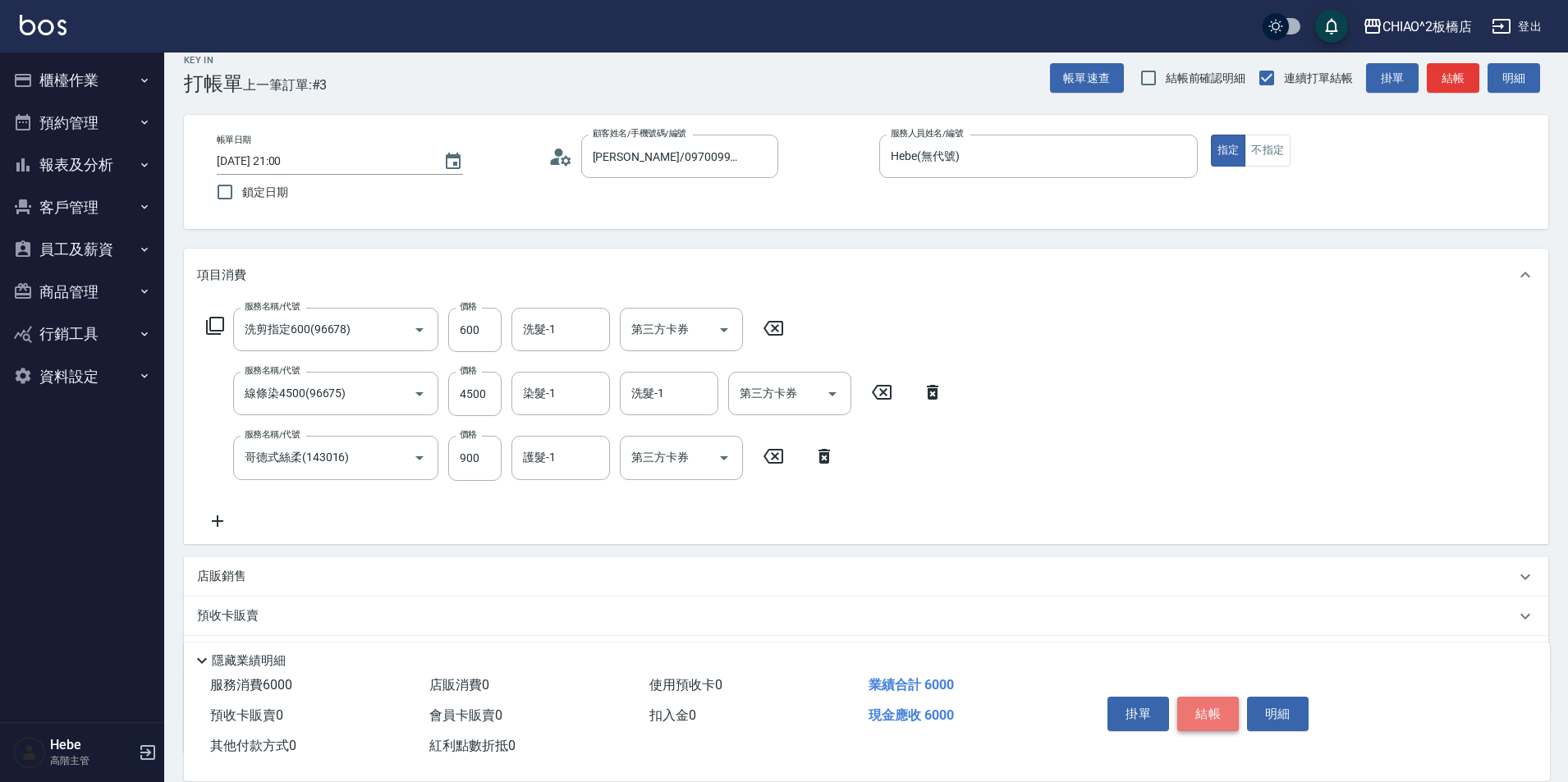
click at [1220, 706] on button "結帳" at bounding box center [1208, 715] width 62 height 35
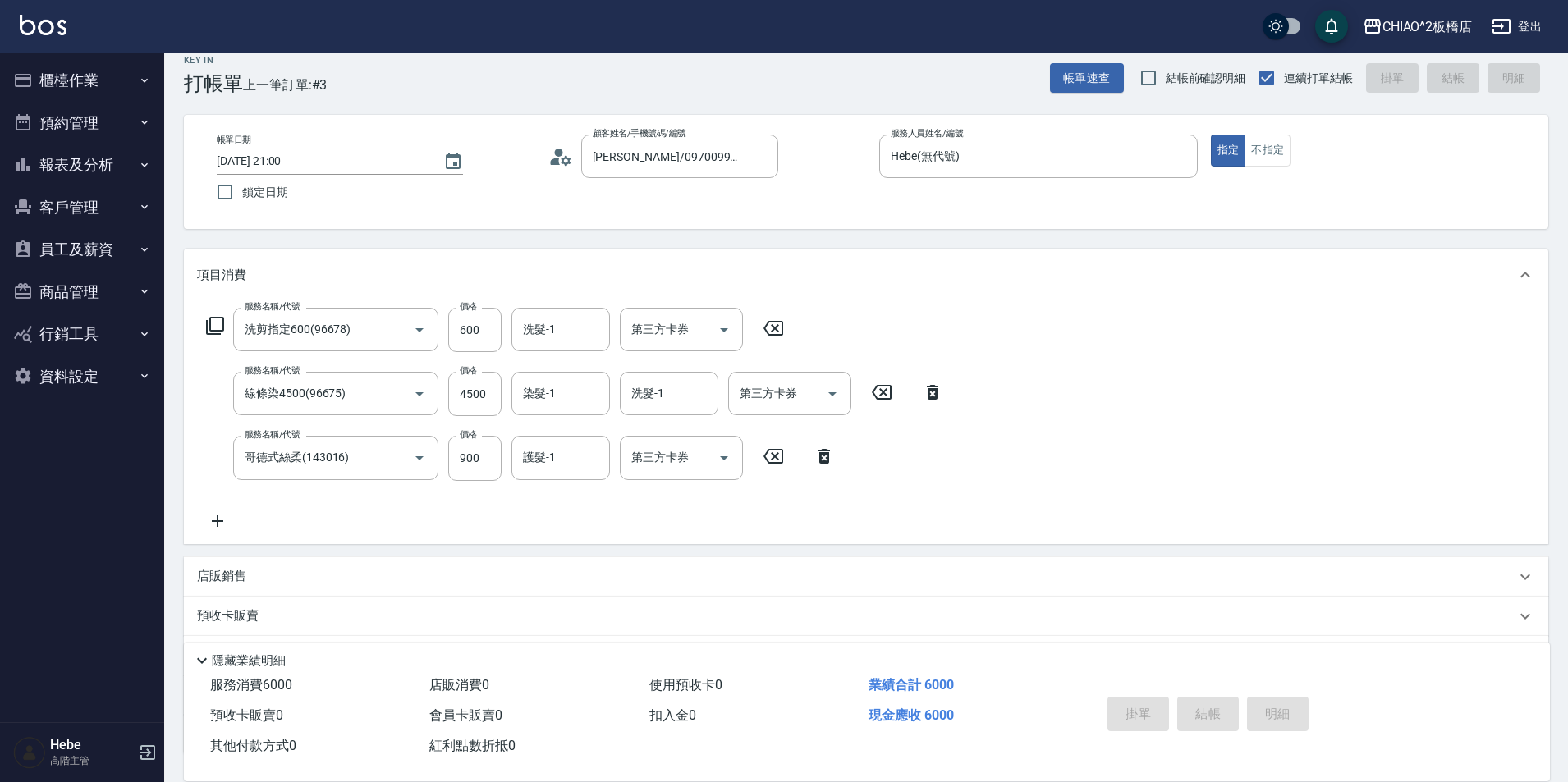
type input "[DATE] 21:03"
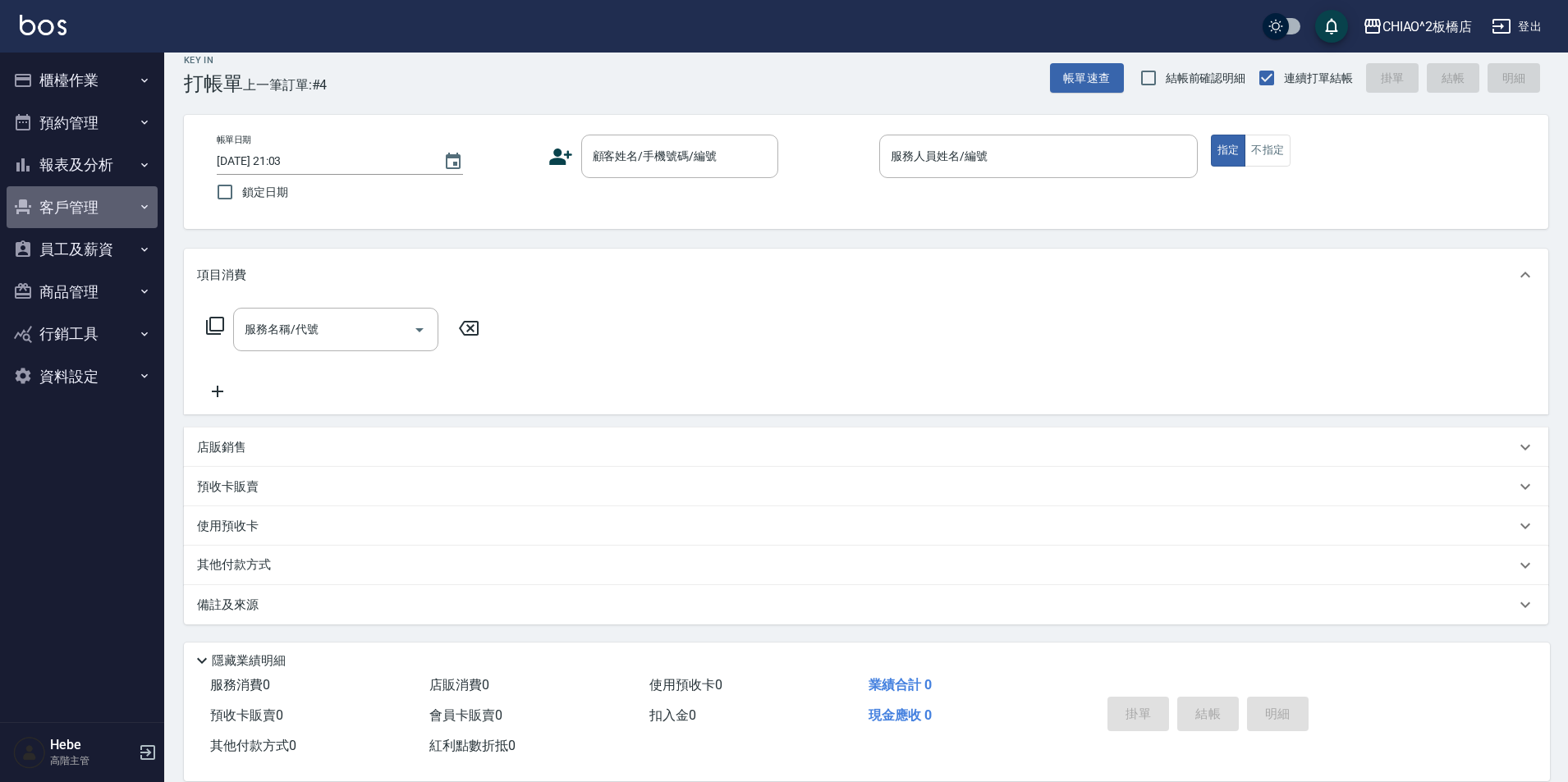
click at [90, 202] on button "客戶管理" at bounding box center [82, 208] width 151 height 43
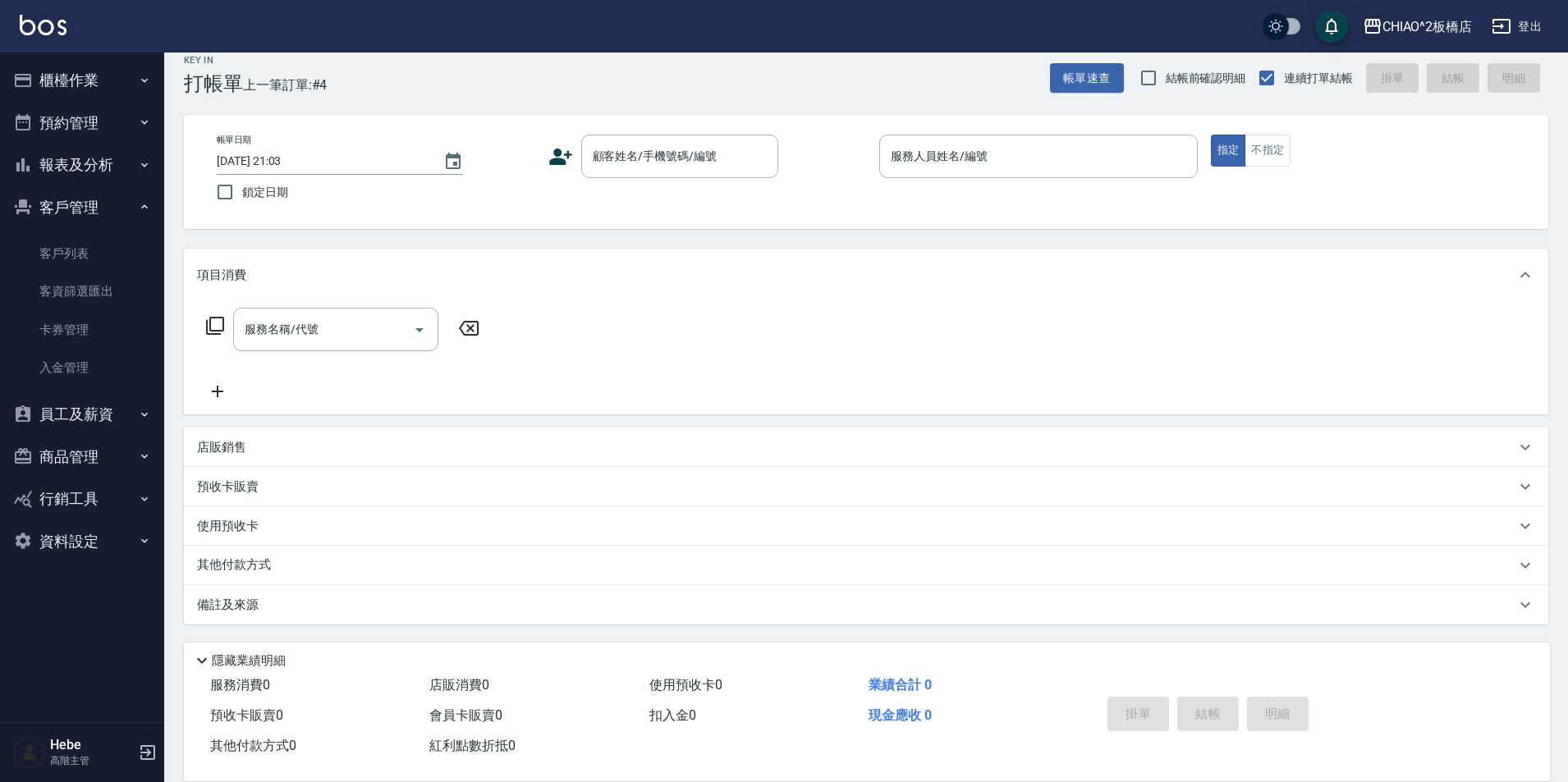
click at [89, 169] on button "報表及分析" at bounding box center [82, 165] width 151 height 43
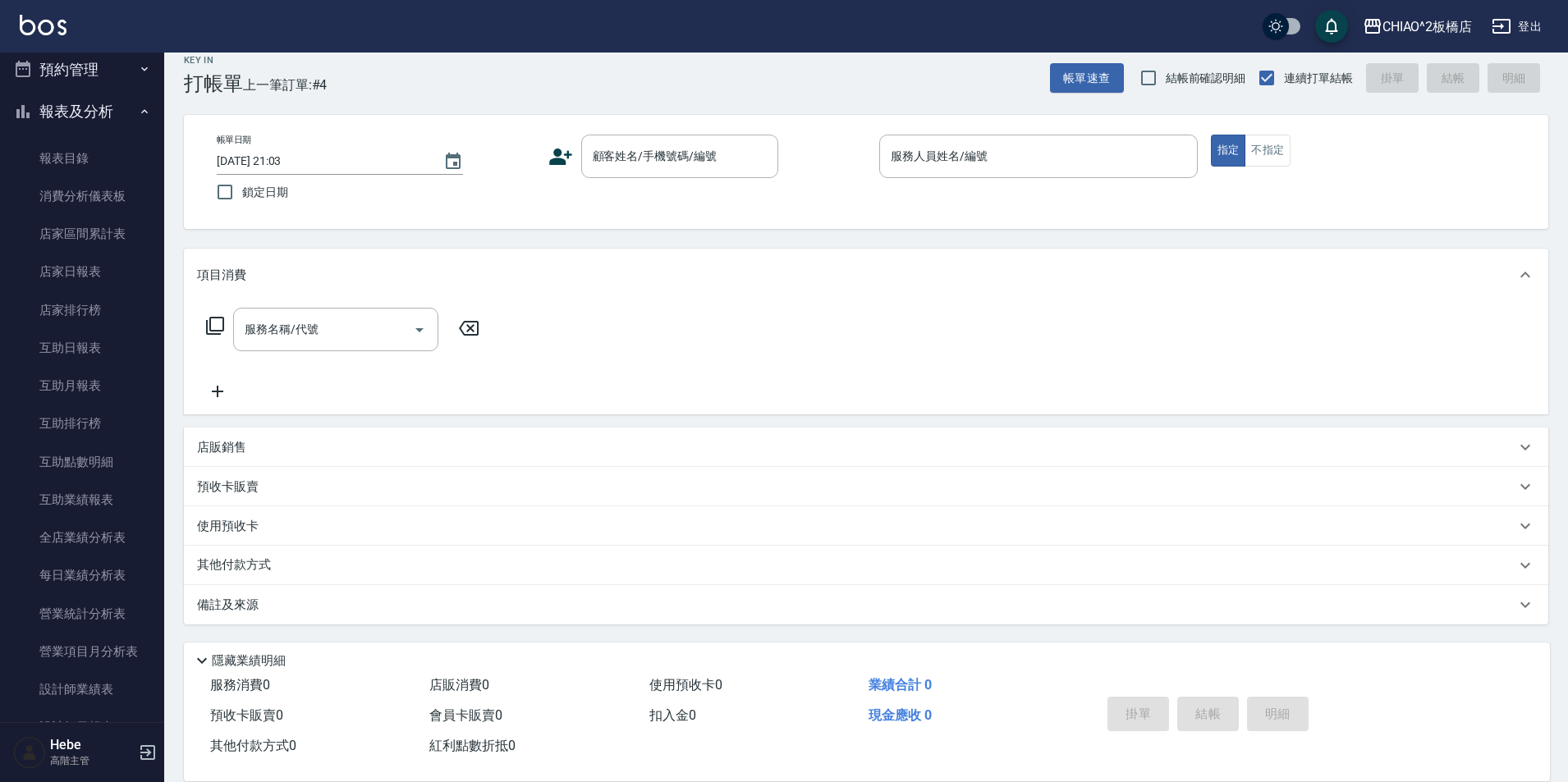
scroll to position [82, 0]
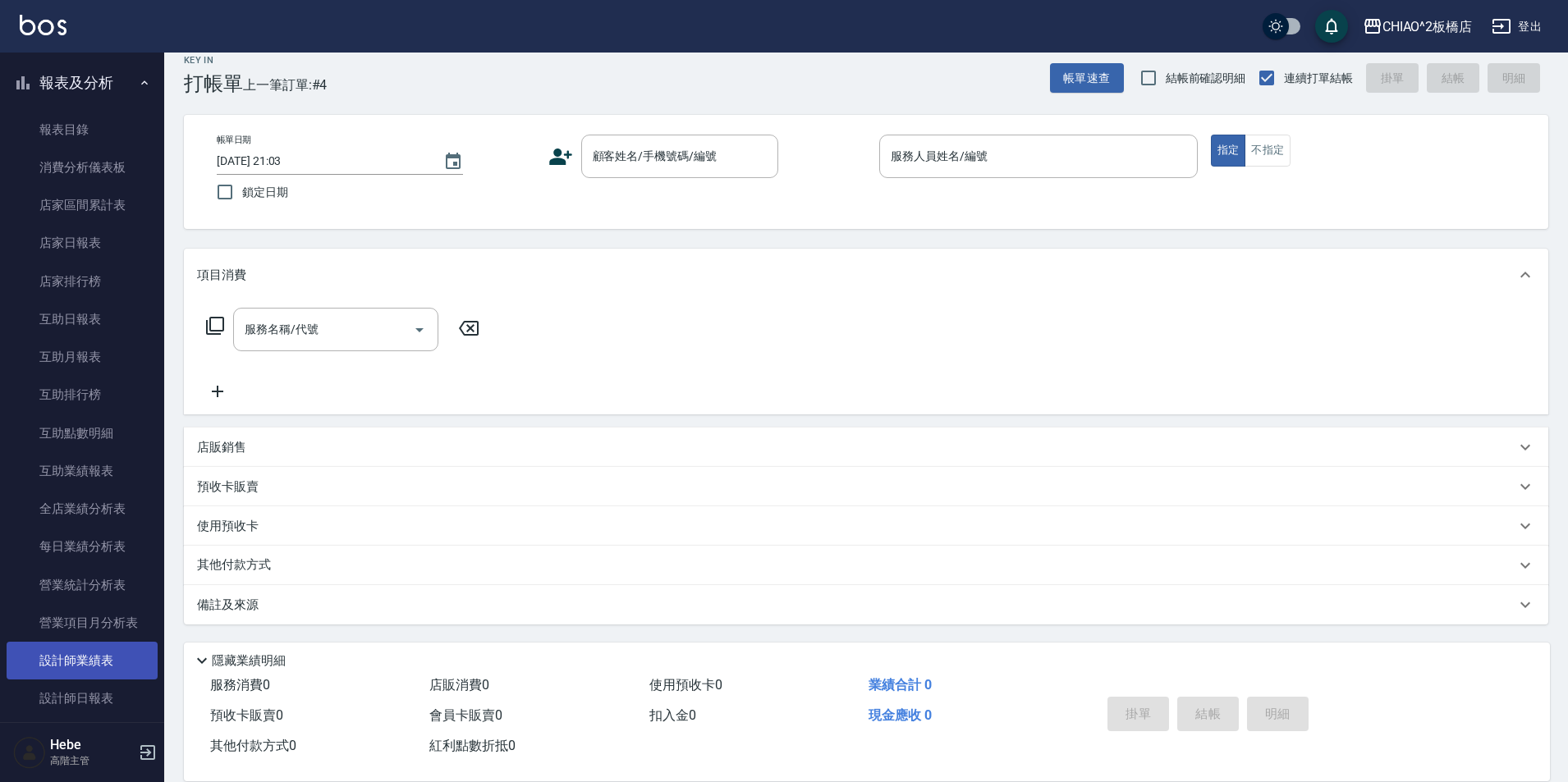
click at [77, 659] on link "設計師業績表" at bounding box center [82, 661] width 151 height 38
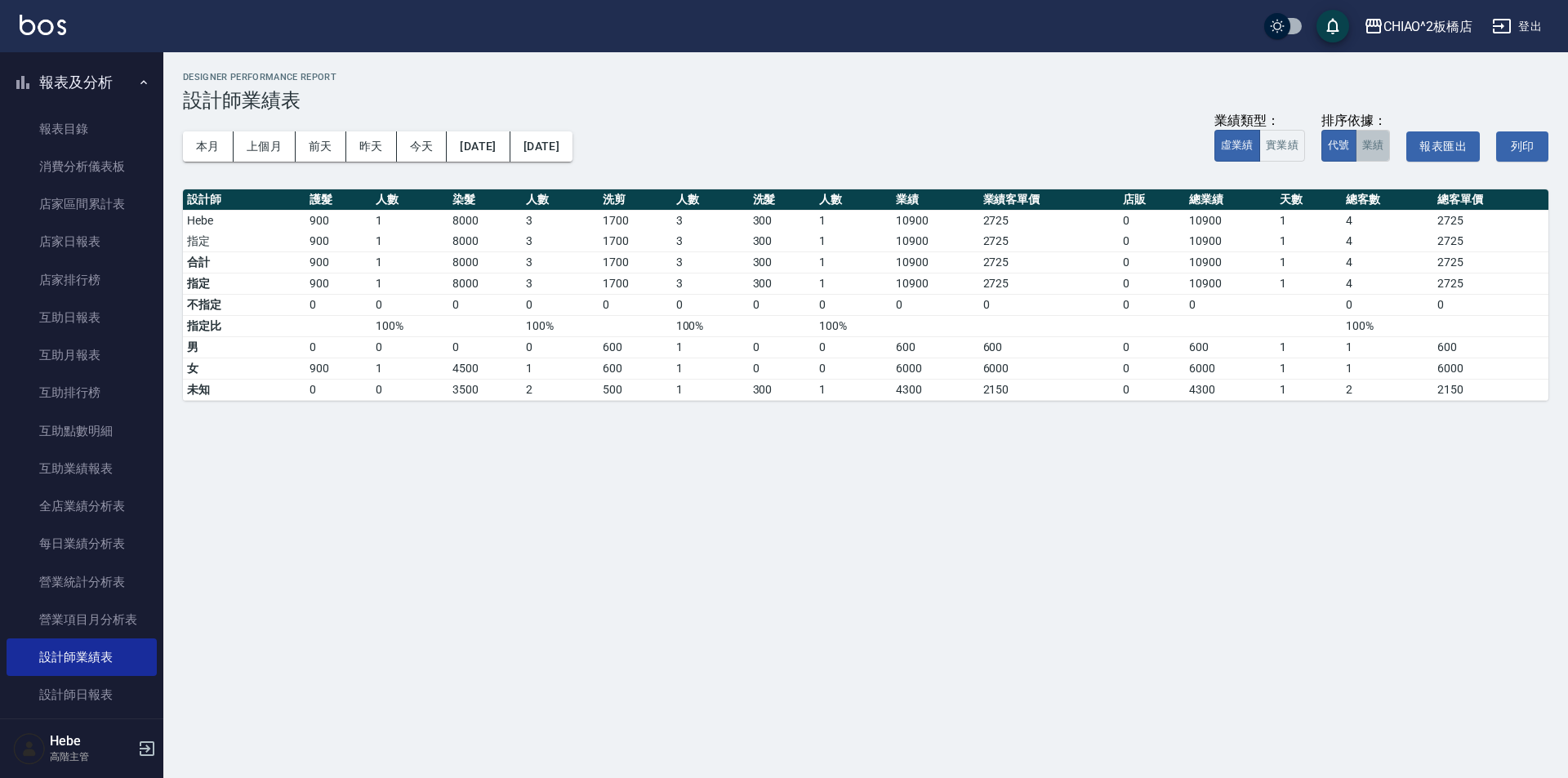
click at [1371, 153] on button "業績" at bounding box center [1373, 146] width 35 height 32
click at [213, 140] on button "本月" at bounding box center [209, 146] width 51 height 30
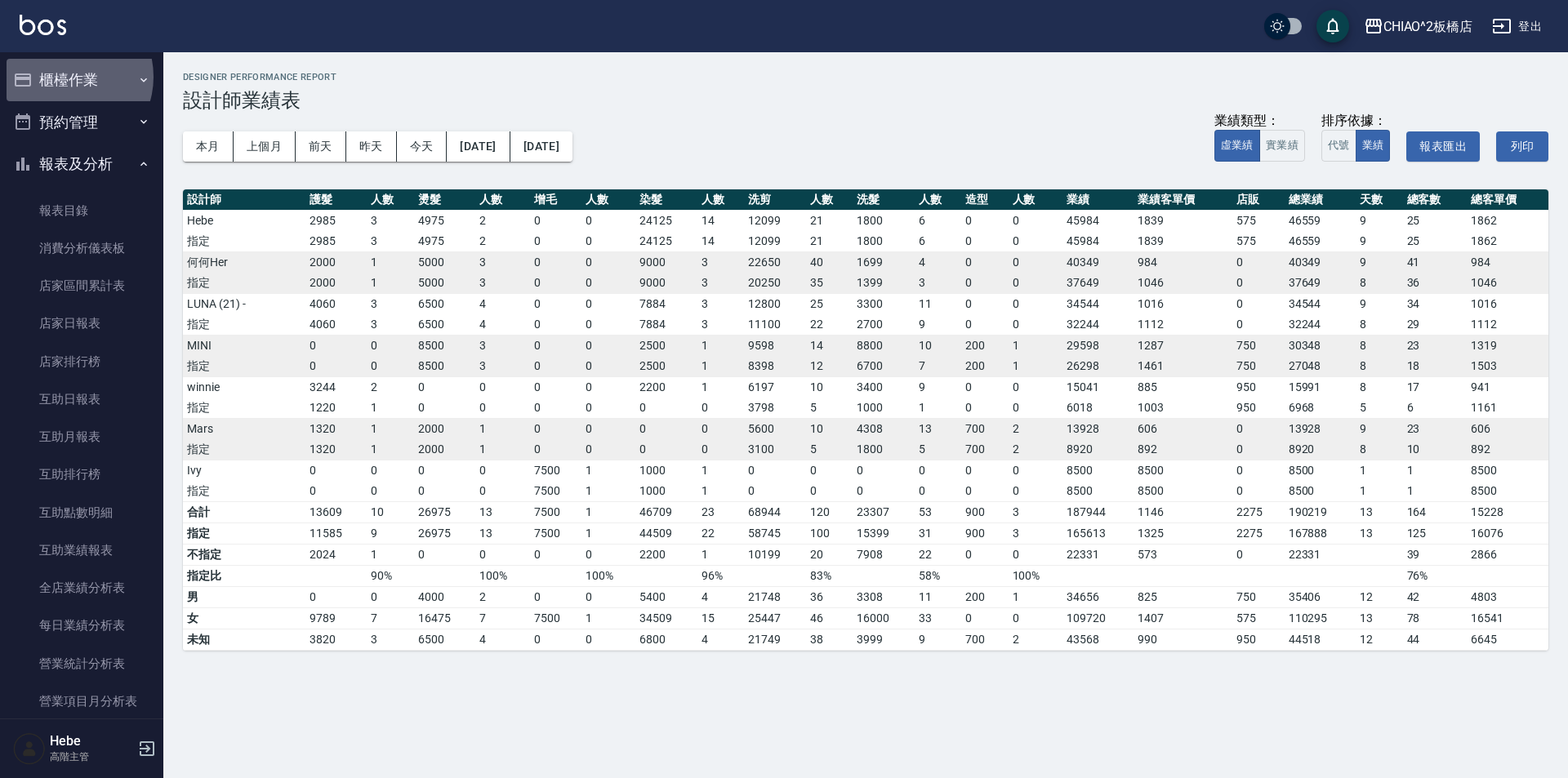
click at [66, 77] on button "櫃檯作業" at bounding box center [82, 80] width 151 height 43
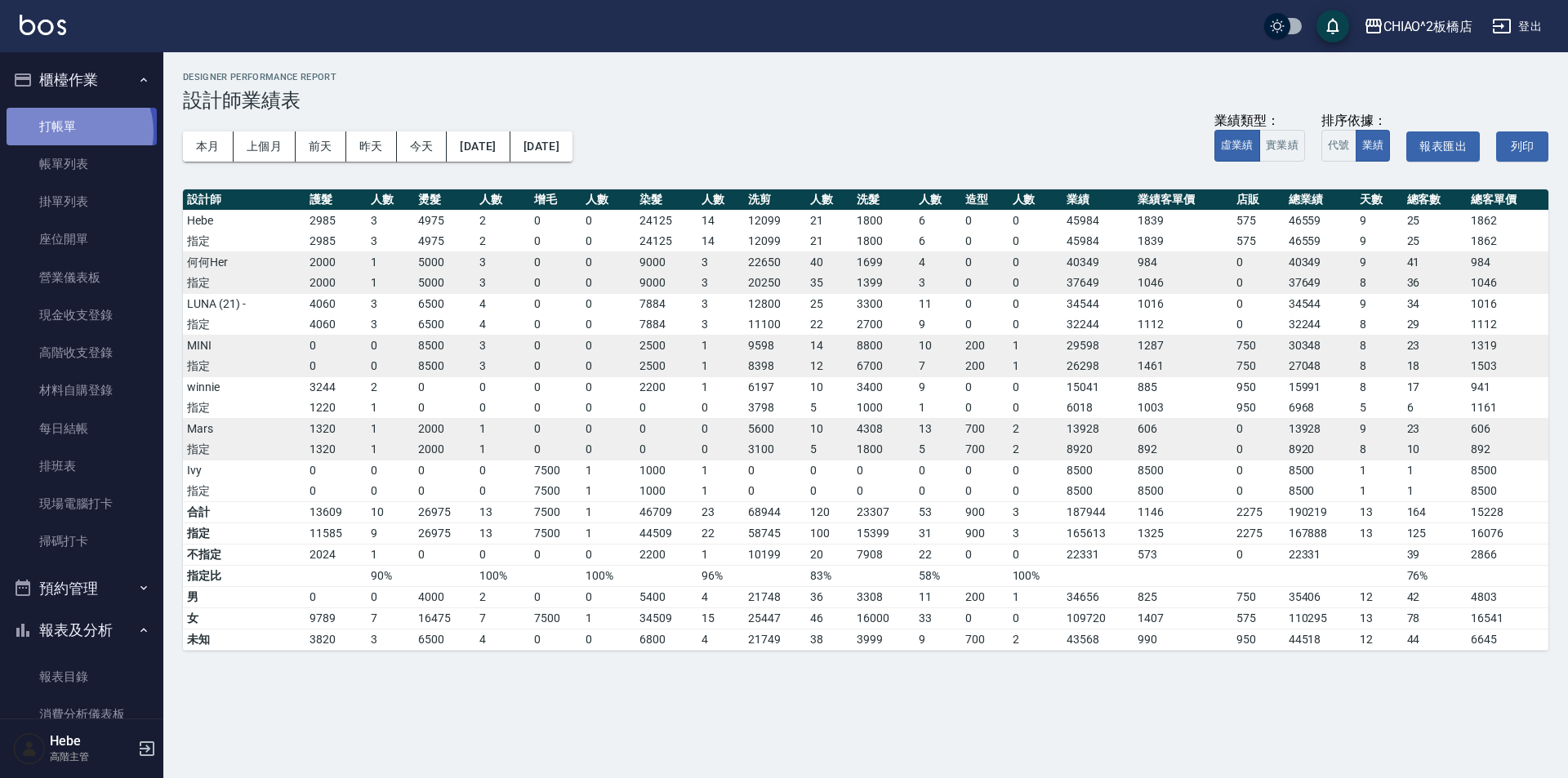
click at [74, 132] on link "打帳單" at bounding box center [82, 127] width 151 height 38
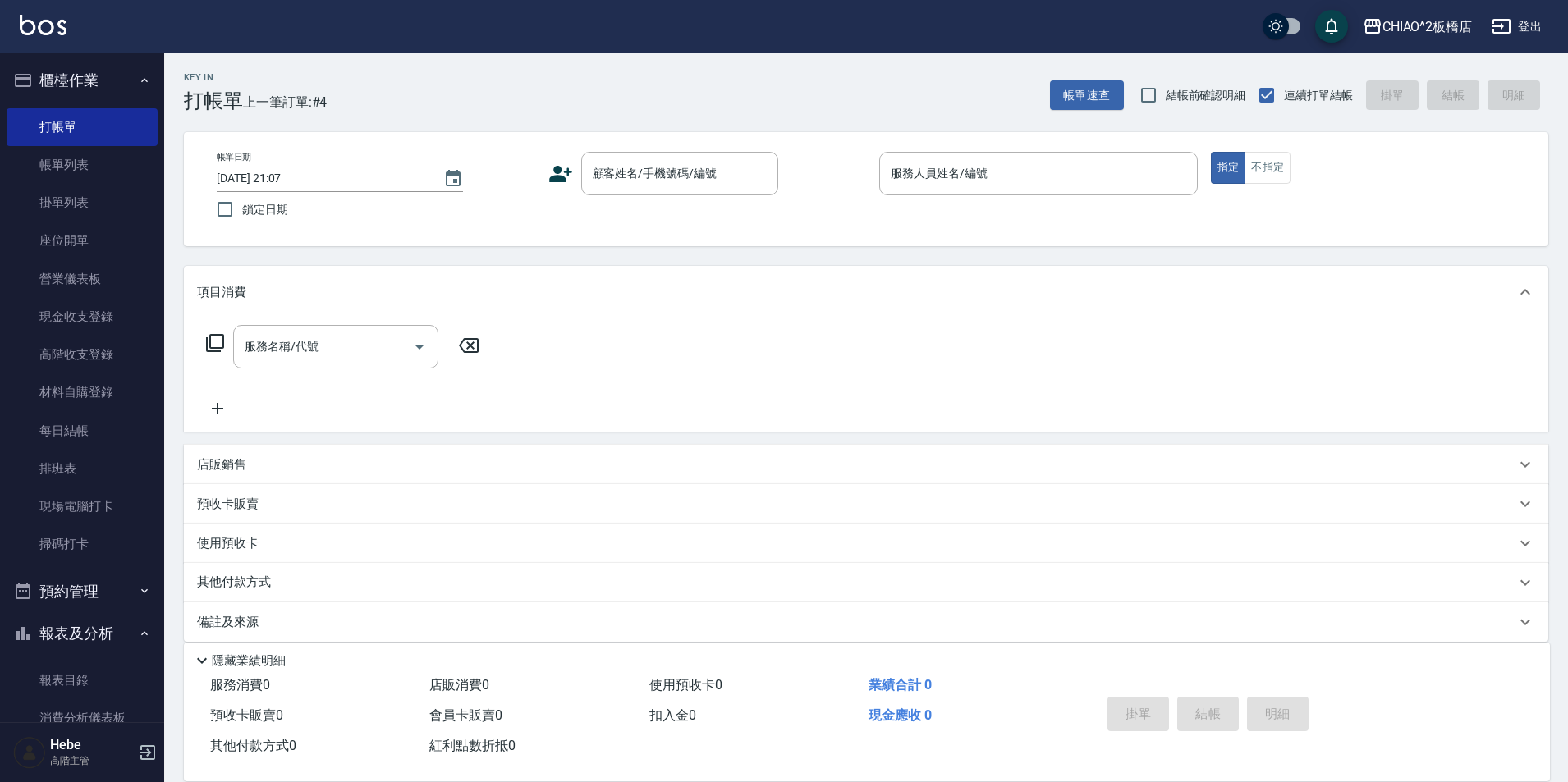
click at [501, 201] on label "鎖定日期" at bounding box center [365, 210] width 314 height 35
click at [243, 201] on input "鎖定日期" at bounding box center [225, 210] width 35 height 35
checkbox input "true"
